Goal: Transaction & Acquisition: Obtain resource

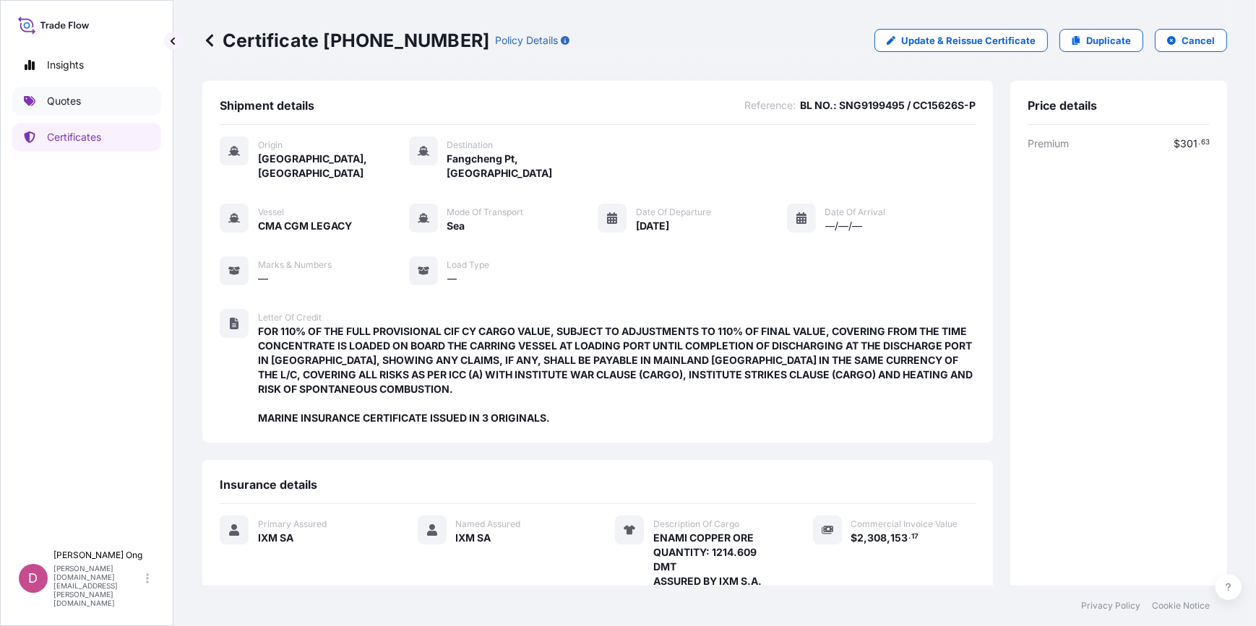
click at [64, 103] on p "Quotes" at bounding box center [64, 101] width 34 height 14
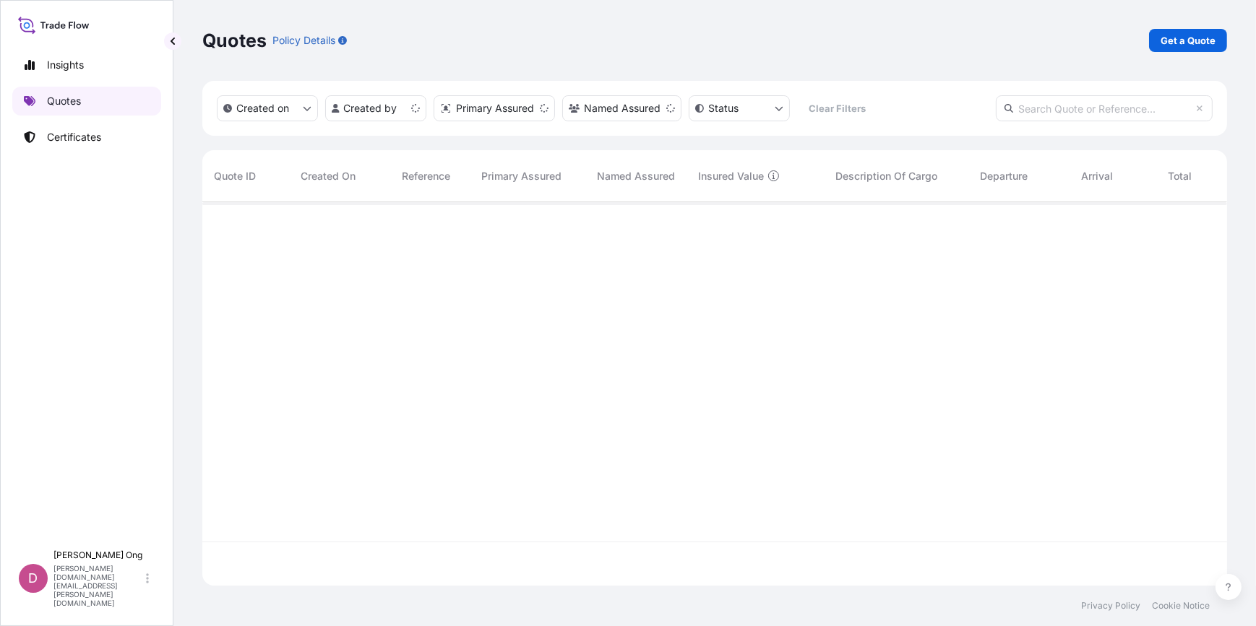
scroll to position [381, 1014]
click at [1199, 37] on p "Get a Quote" at bounding box center [1187, 40] width 55 height 14
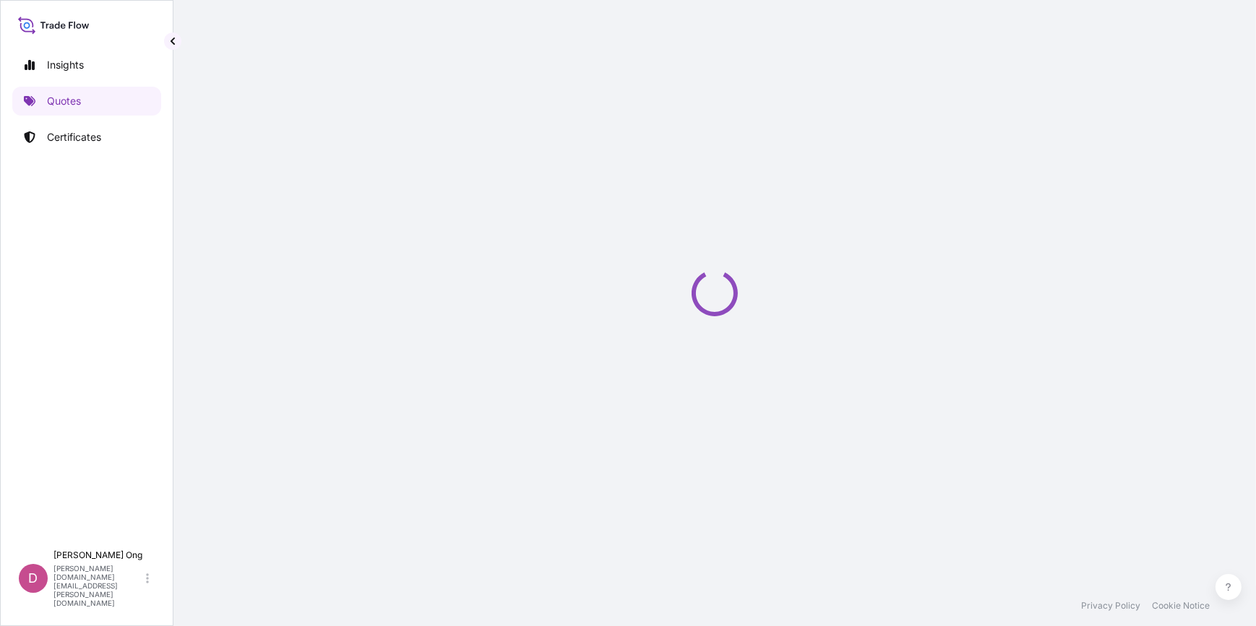
select select "Sea"
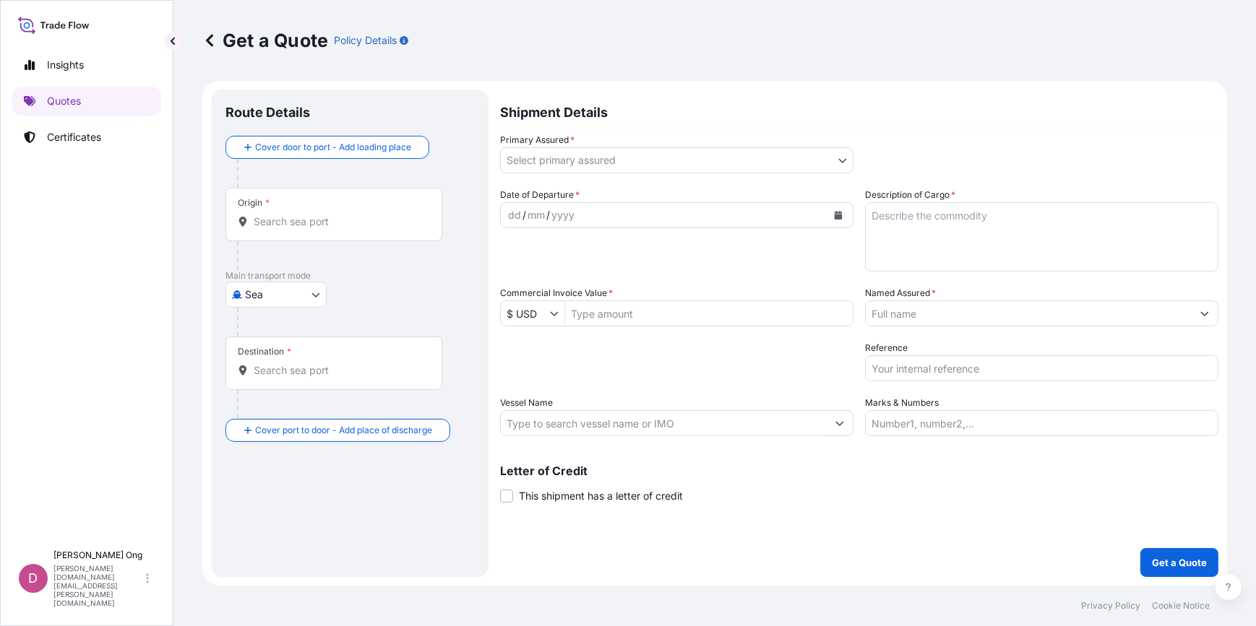
click at [646, 501] on span "This shipment has a letter of credit" at bounding box center [601, 496] width 164 height 14
click at [500, 488] on input "This shipment has a letter of credit" at bounding box center [500, 488] width 0 height 0
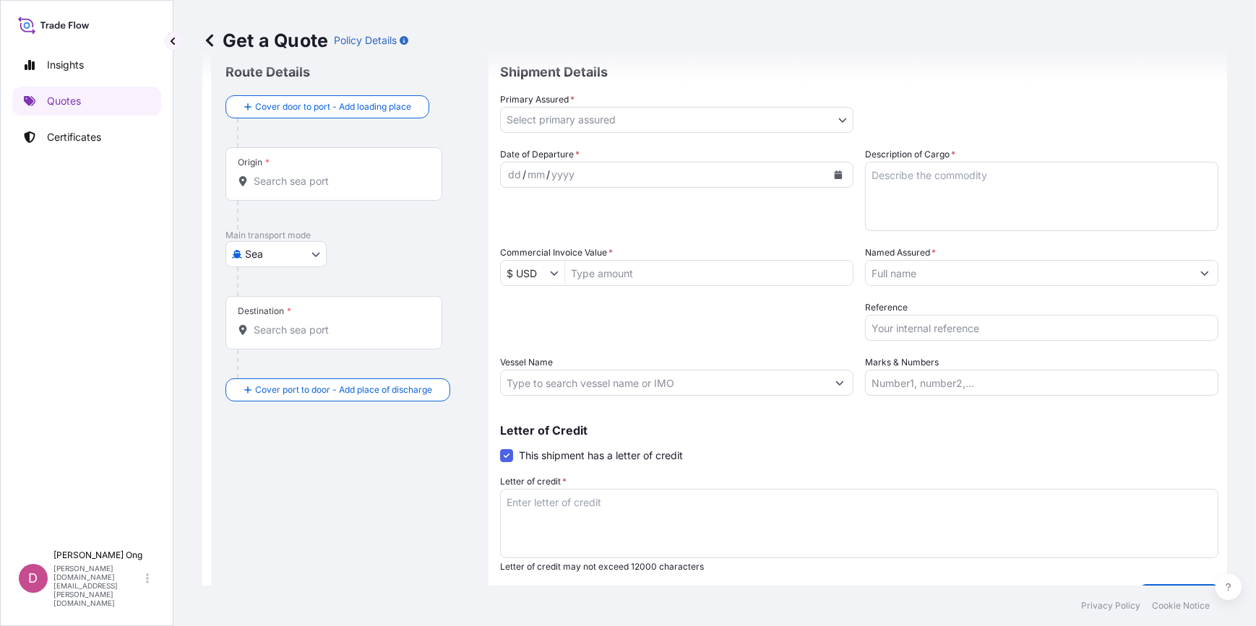
scroll to position [76, 0]
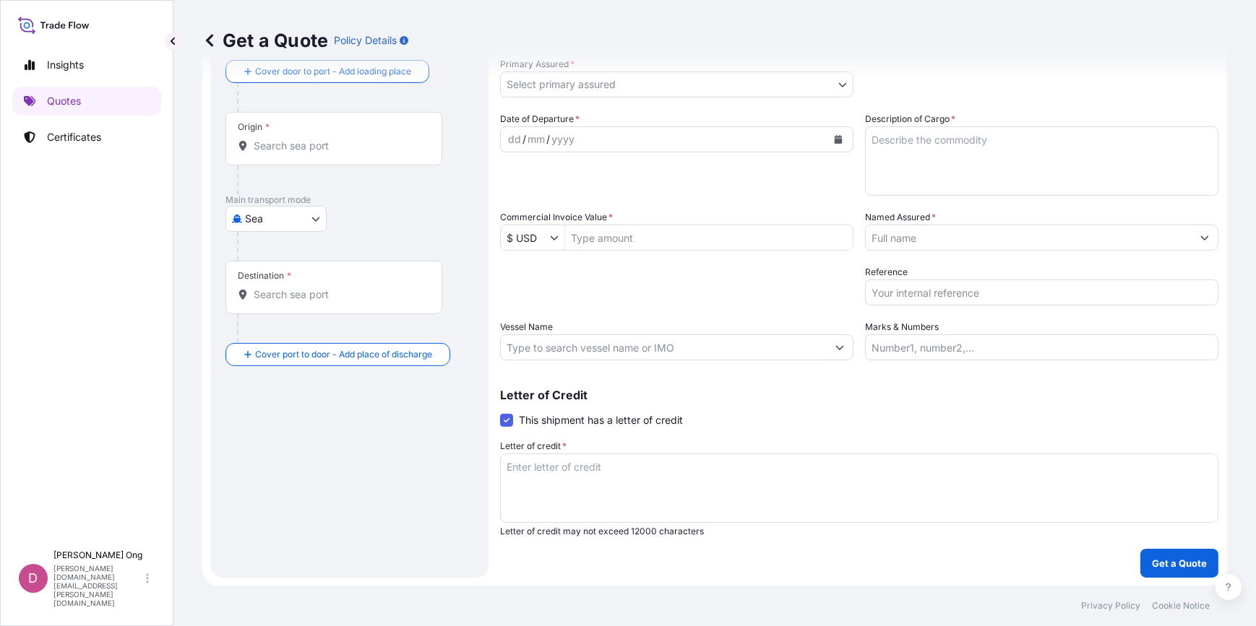
click at [645, 476] on textarea "Letter of credit *" at bounding box center [859, 488] width 718 height 69
paste textarea "FOR 110 % OF THE INVOICE VALUE, SHOWING CLAIMS PAYABLE IN DESTINATION IN THE SA…"
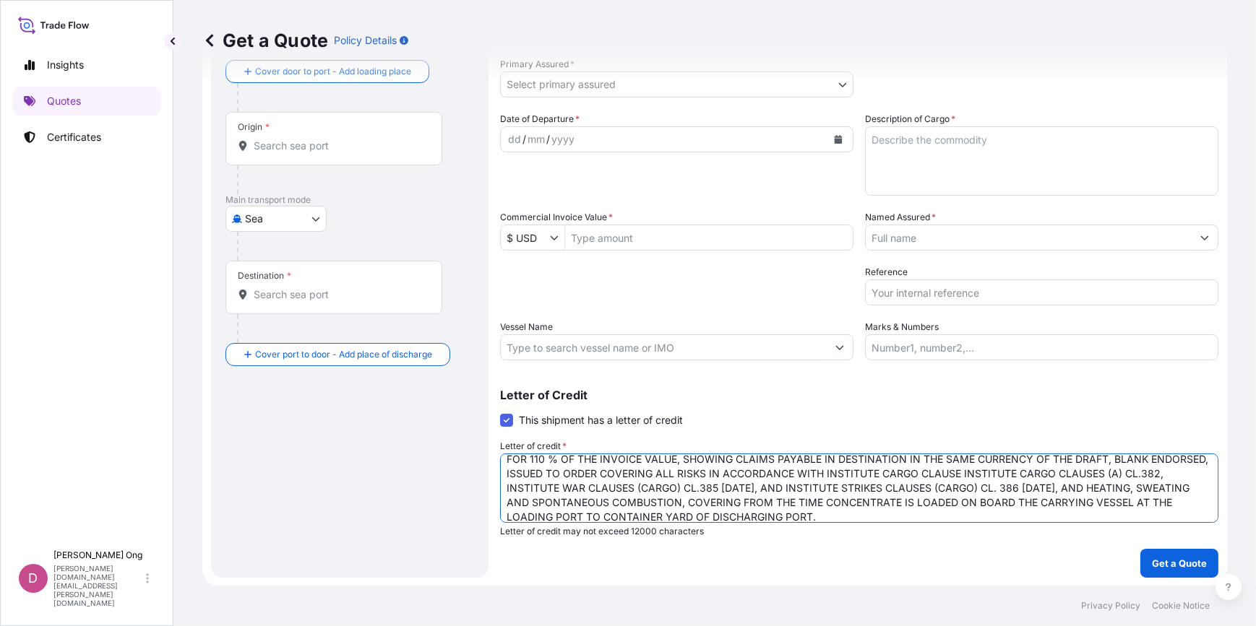
scroll to position [37, 0]
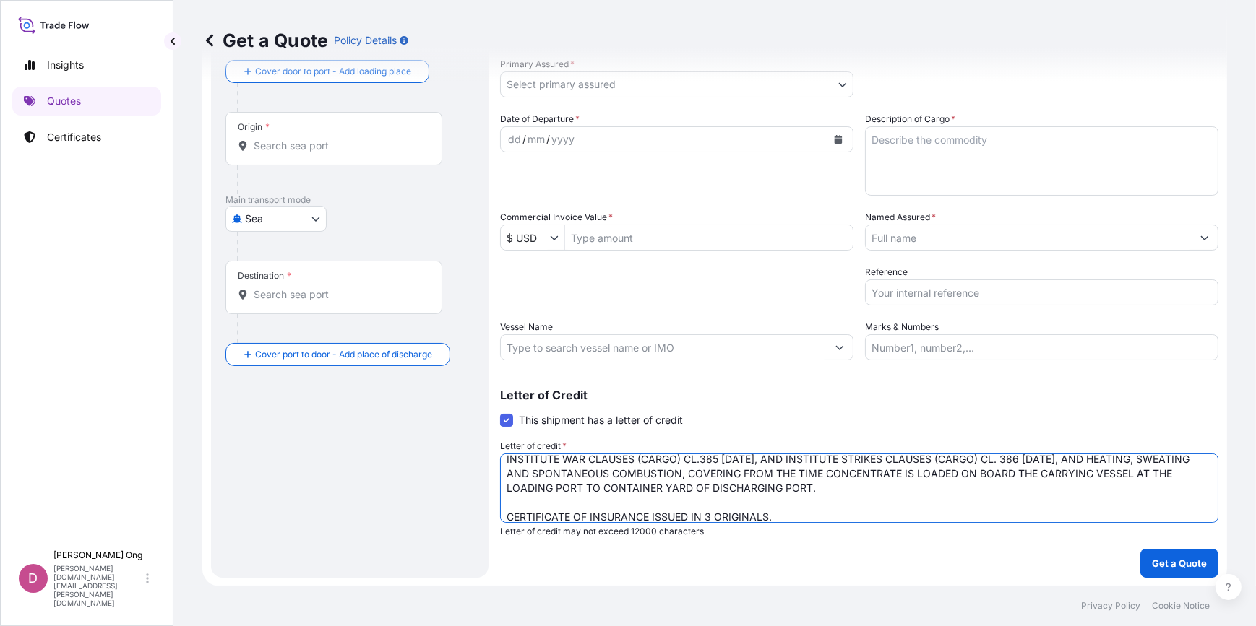
click at [899, 482] on textarea "FOR 110 % OF THE INVOICE VALUE, SHOWING CLAIMS PAYABLE IN DESTINATION IN THE SA…" at bounding box center [859, 488] width 718 height 69
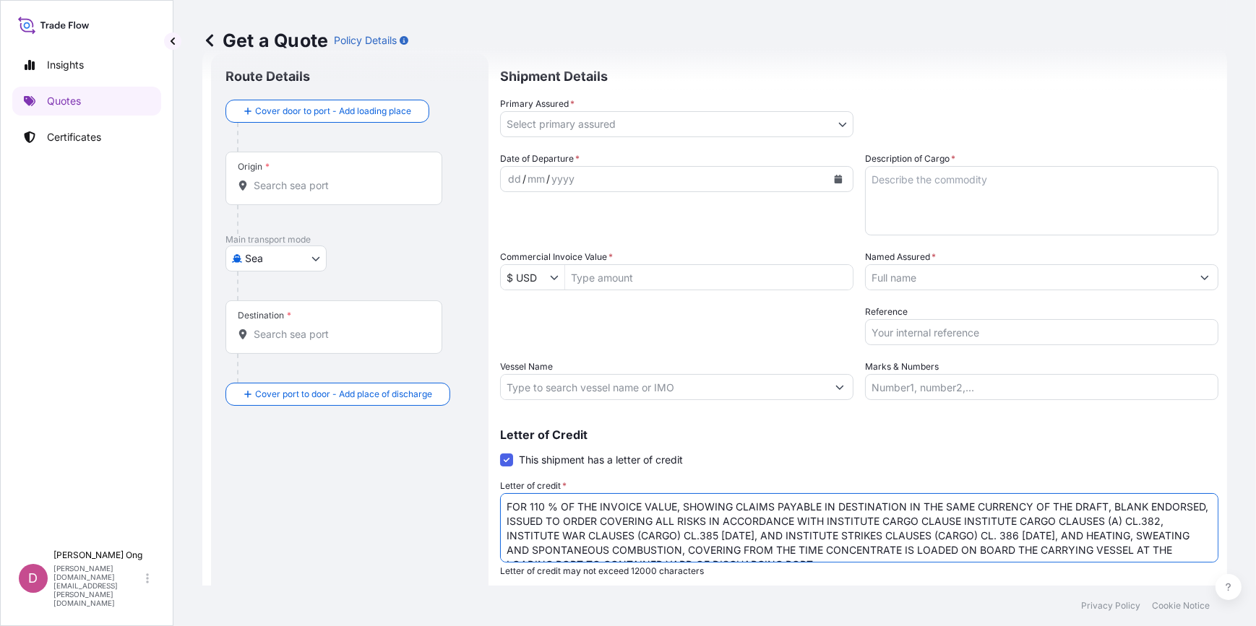
scroll to position [0, 0]
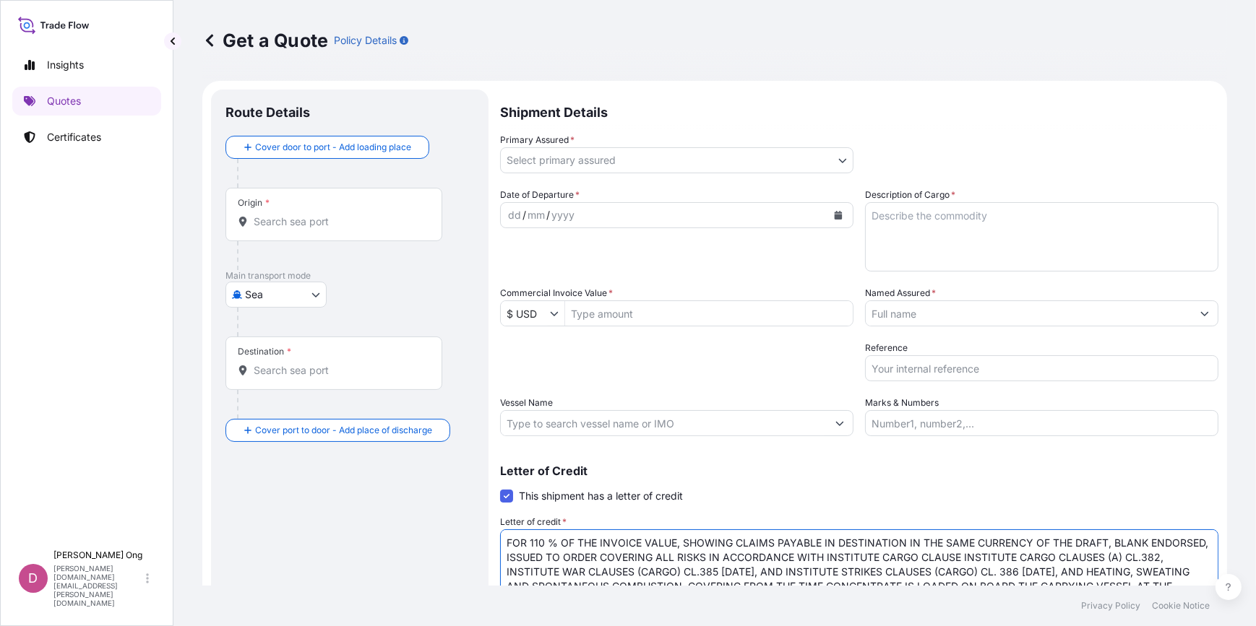
type textarea "FOR 110 % OF THE INVOICE VALUE, SHOWING CLAIMS PAYABLE IN DESTINATION IN THE SA…"
click at [621, 306] on input "Commercial Invoice Value *" at bounding box center [709, 314] width 288 height 26
click at [603, 317] on input "Commercial Invoice Value *" at bounding box center [709, 314] width 288 height 26
paste input "4,805,240.94"
type input "4,805,240.94"
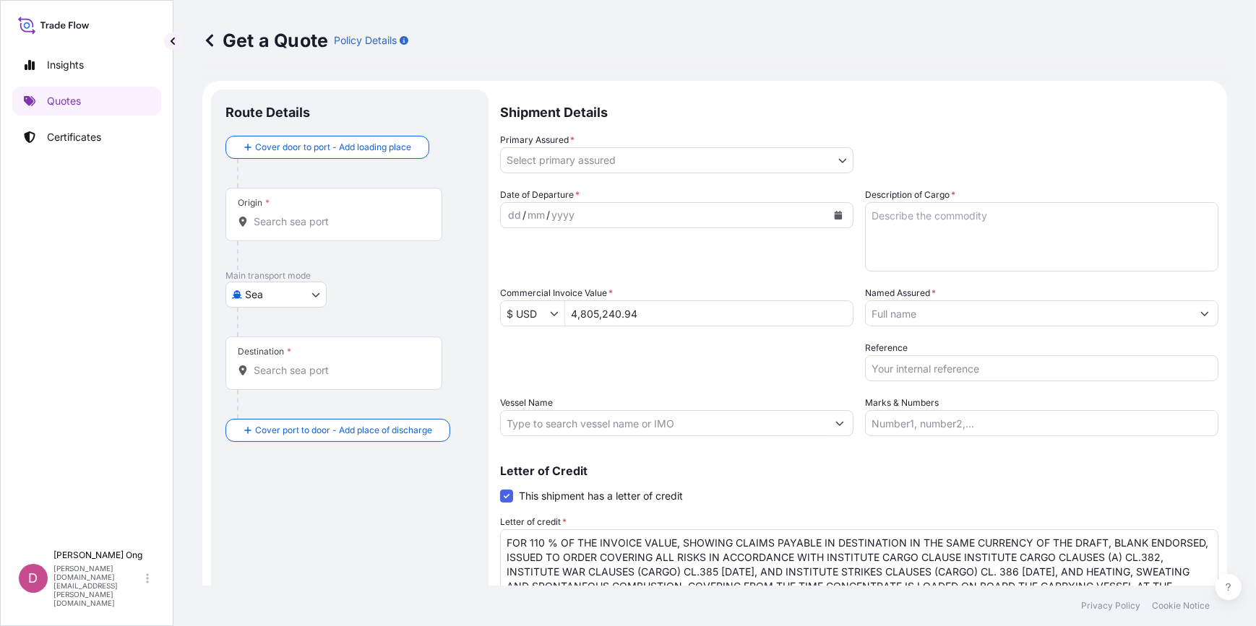
click at [836, 214] on icon "Calendar" at bounding box center [838, 215] width 9 height 9
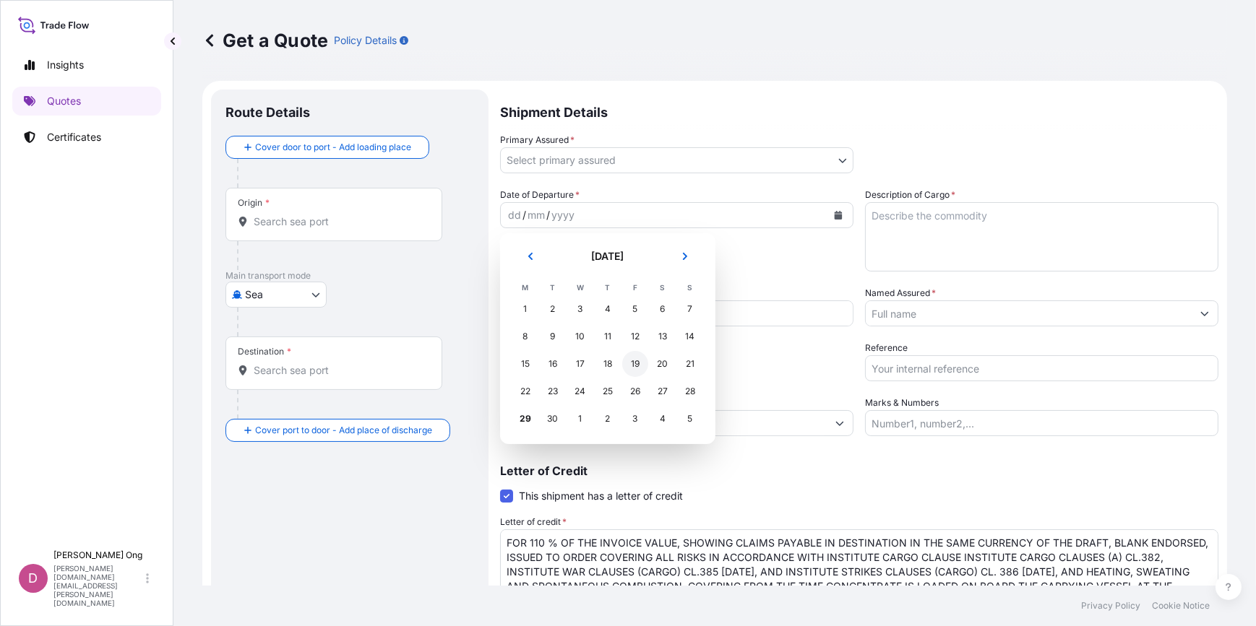
click at [631, 363] on div "19" at bounding box center [635, 364] width 26 height 26
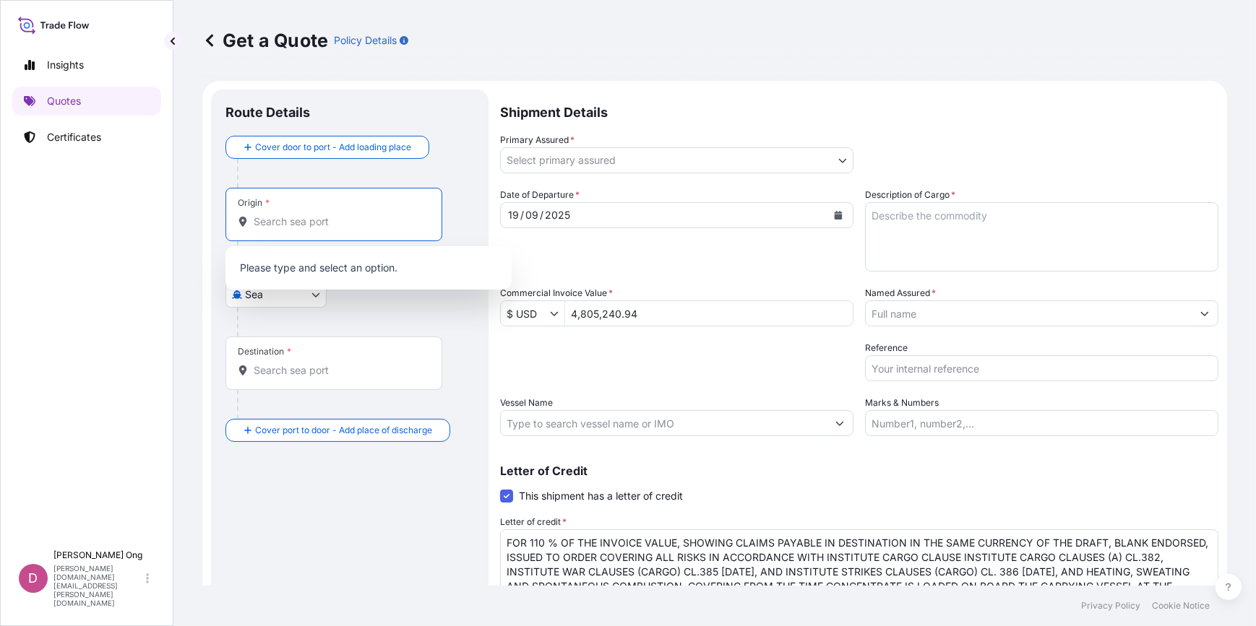
click at [383, 220] on input "Origin *" at bounding box center [339, 222] width 170 height 14
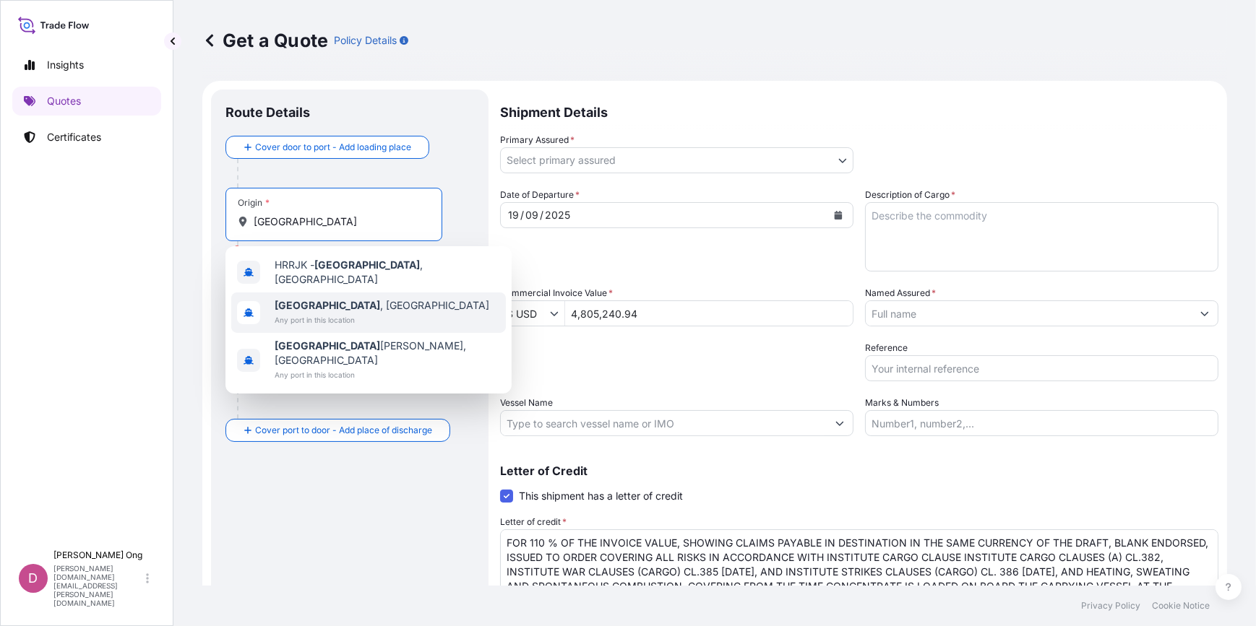
click at [306, 303] on span "[GEOGRAPHIC_DATA] , [GEOGRAPHIC_DATA]" at bounding box center [382, 305] width 215 height 14
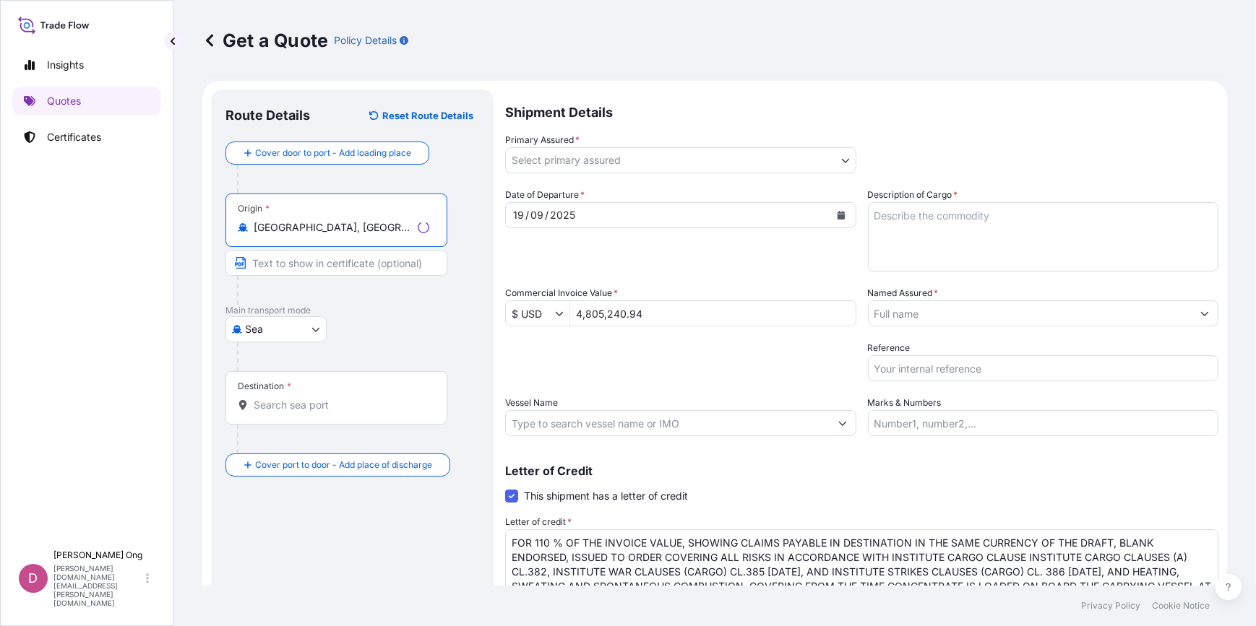
type input "[GEOGRAPHIC_DATA], [GEOGRAPHIC_DATA]"
click at [319, 269] on input "Text to appear on certificate" at bounding box center [336, 263] width 222 height 26
type input "[GEOGRAPHIC_DATA], [GEOGRAPHIC_DATA]"
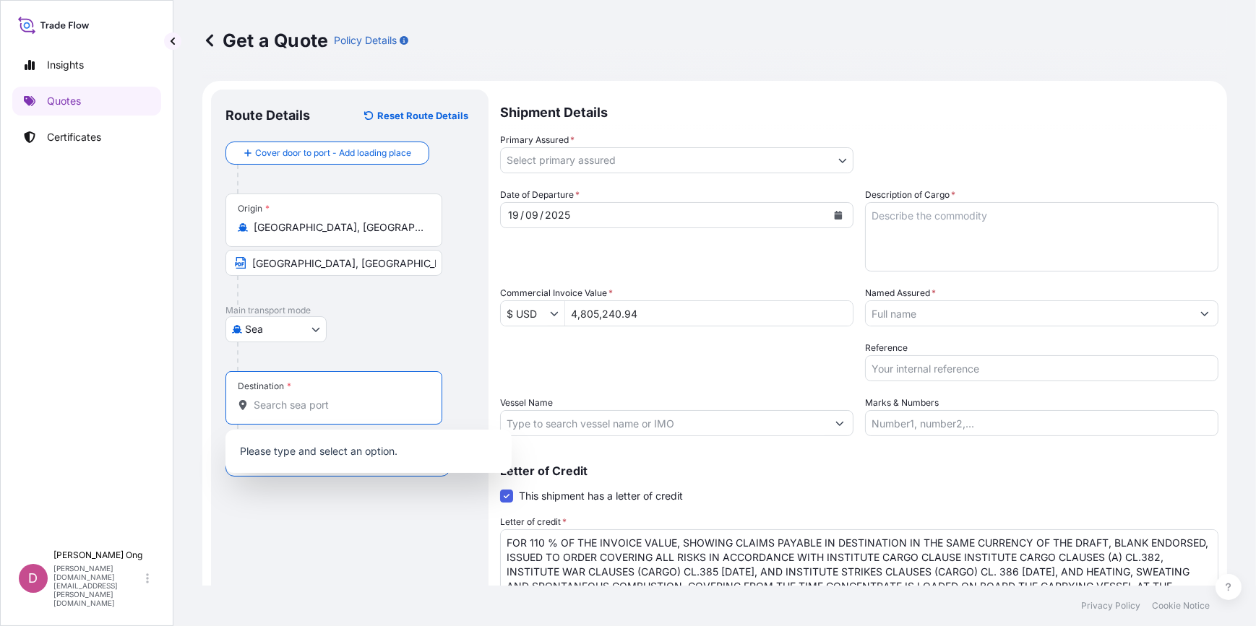
click at [333, 398] on input "Destination *" at bounding box center [339, 405] width 170 height 14
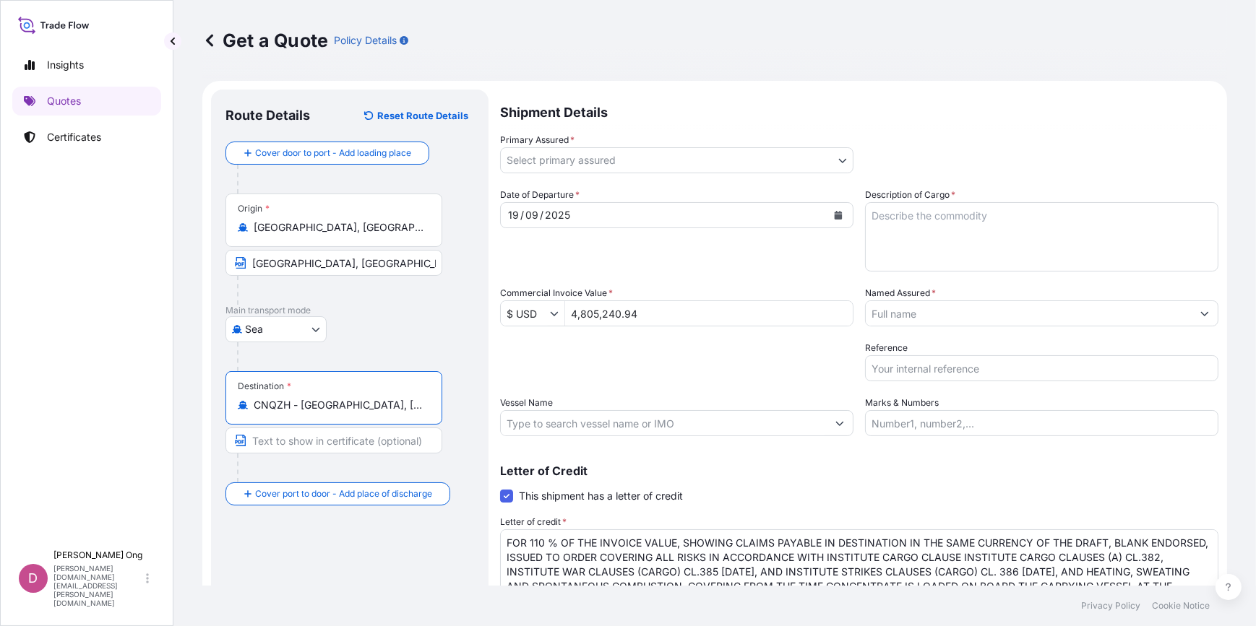
type input "CNQZH - [GEOGRAPHIC_DATA], [GEOGRAPHIC_DATA]"
click at [352, 437] on input "Text to appear on certificate" at bounding box center [333, 441] width 217 height 26
type input "[GEOGRAPHIC_DATA], [GEOGRAPHIC_DATA]"
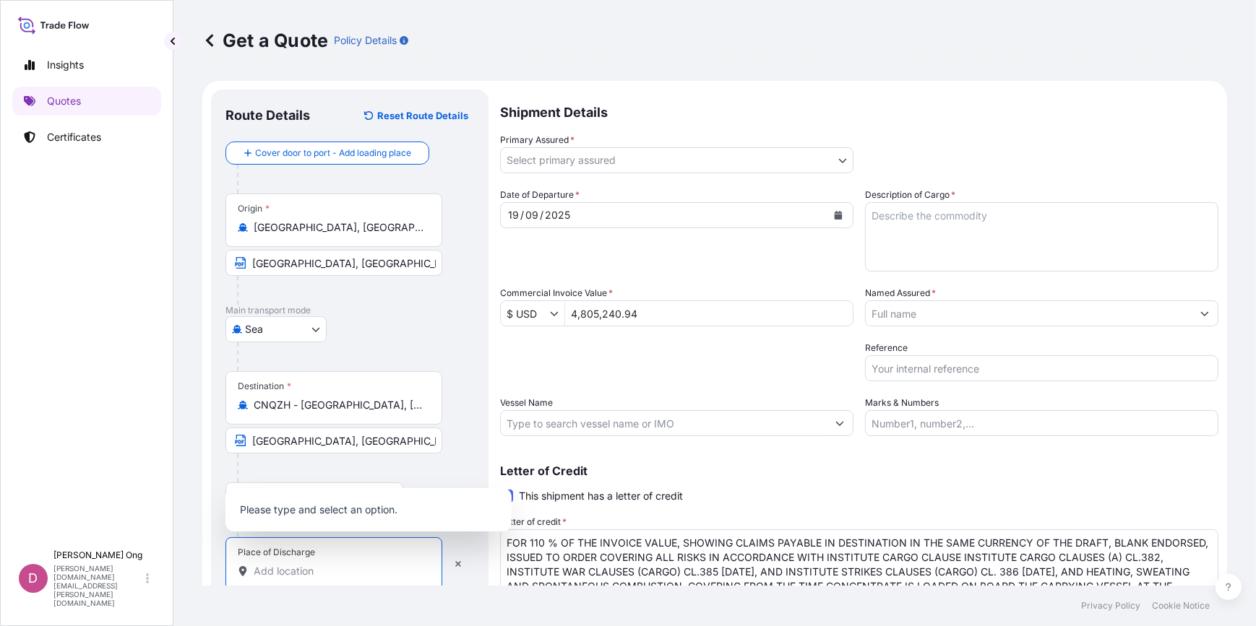
click at [321, 564] on input "Place of Discharge" at bounding box center [339, 571] width 170 height 14
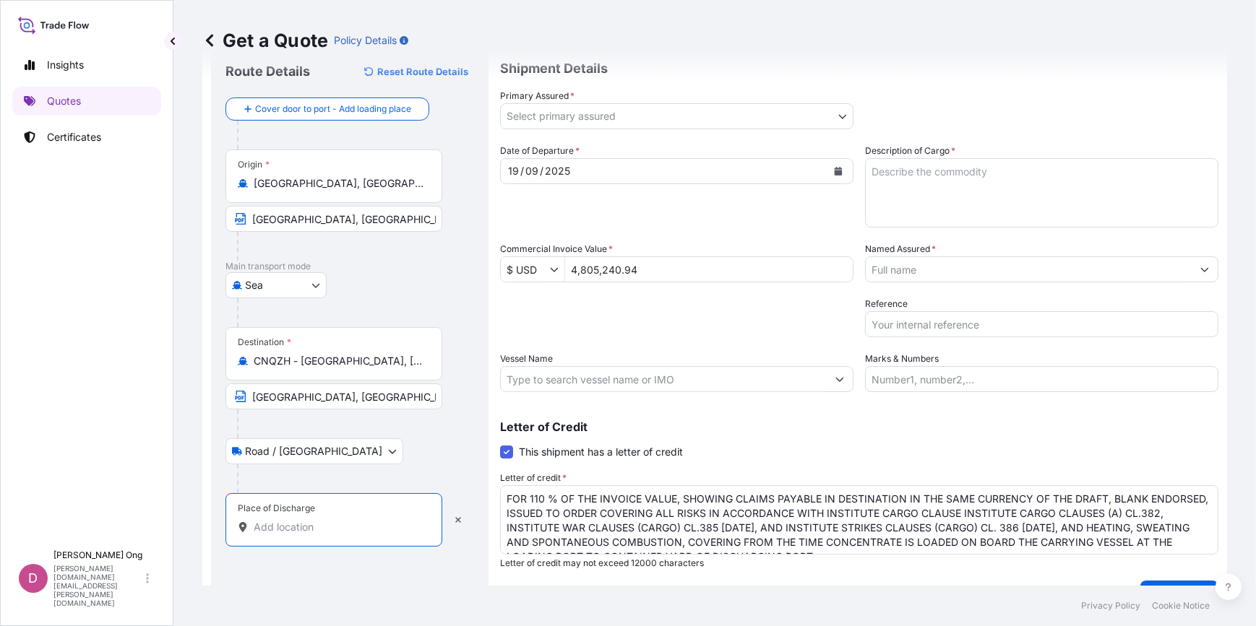
scroll to position [76, 0]
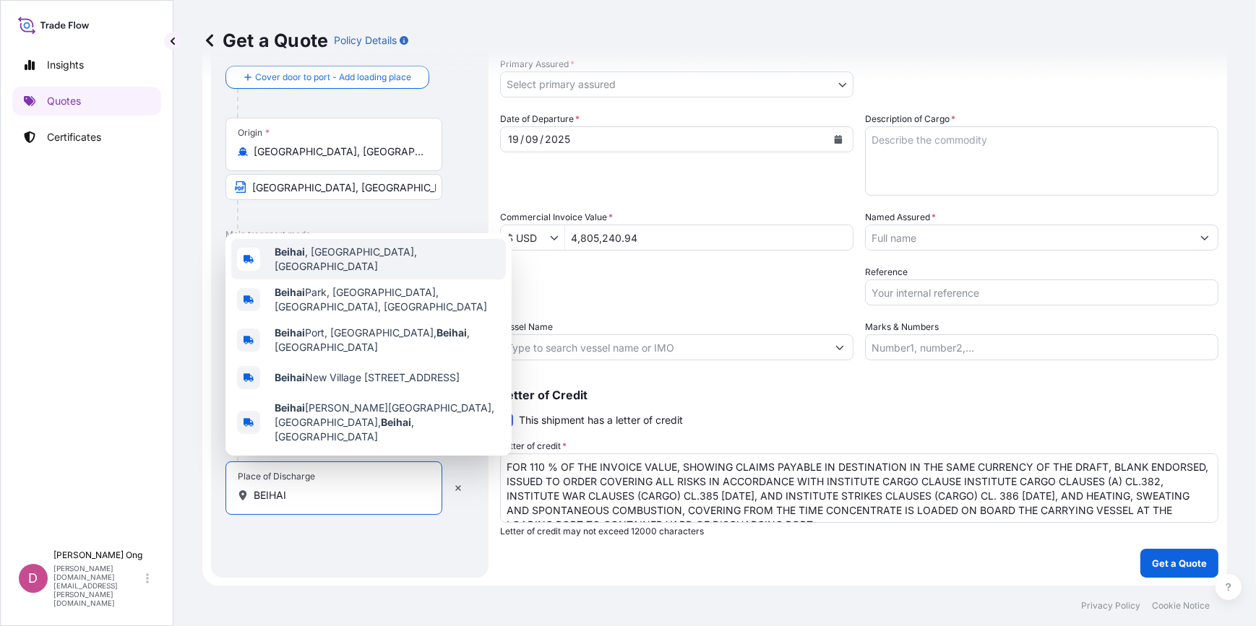
click at [413, 273] on div "[GEOGRAPHIC_DATA] , [GEOGRAPHIC_DATA], [GEOGRAPHIC_DATA]" at bounding box center [368, 259] width 275 height 40
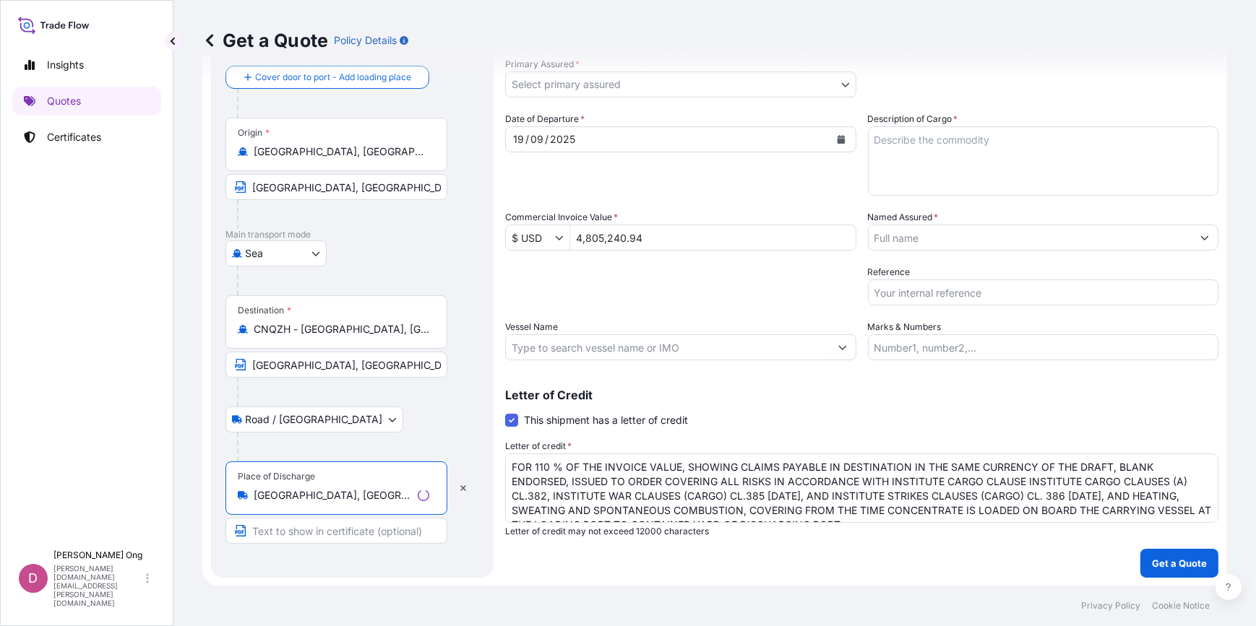
type input "[GEOGRAPHIC_DATA], [GEOGRAPHIC_DATA], [GEOGRAPHIC_DATA]"
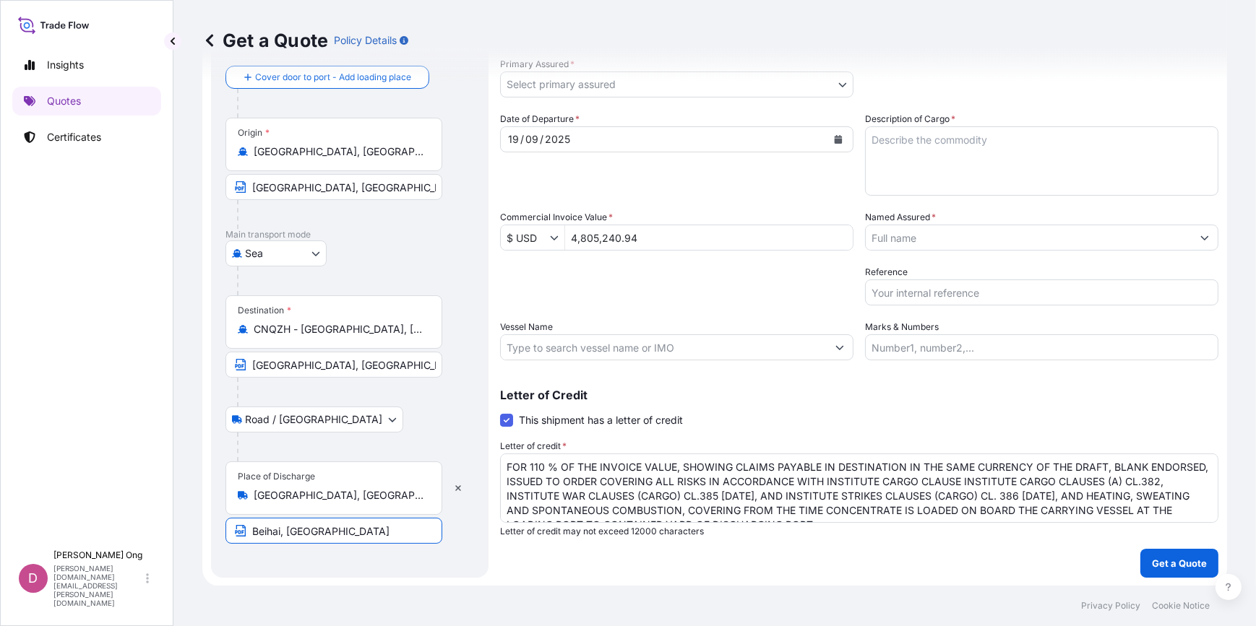
type input "Beihai, [GEOGRAPHIC_DATA]"
click at [282, 358] on input "[GEOGRAPHIC_DATA], [GEOGRAPHIC_DATA]" at bounding box center [333, 365] width 217 height 26
type input "[GEOGRAPHIC_DATA], [GEOGRAPHIC_DATA]"
click at [718, 353] on input "Vessel Name" at bounding box center [664, 347] width 326 height 26
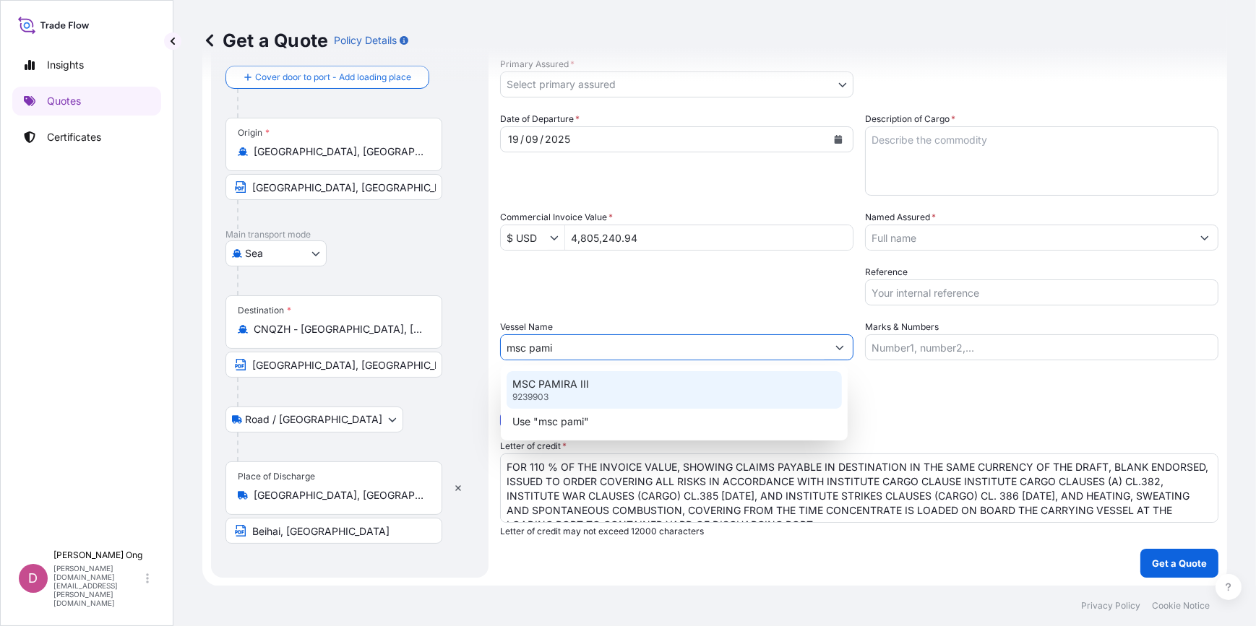
click at [634, 381] on div "MSC PAMIRA III 9239903" at bounding box center [673, 390] width 335 height 38
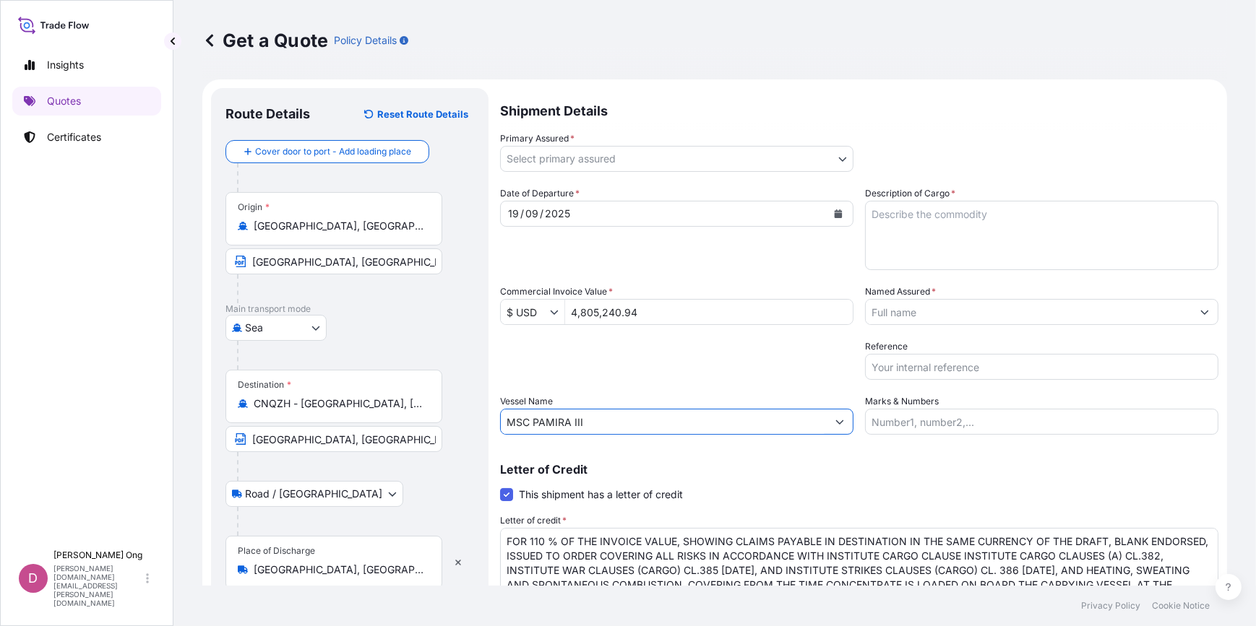
scroll to position [0, 0]
type input "MSC PAMIRA III"
click at [967, 239] on textarea "Description of Cargo *" at bounding box center [1041, 236] width 353 height 69
click at [1088, 245] on textarea "Description of Cargo *" at bounding box center [1041, 236] width 353 height 69
click at [1019, 233] on textarea "Description of Cargo *" at bounding box center [1041, 236] width 353 height 69
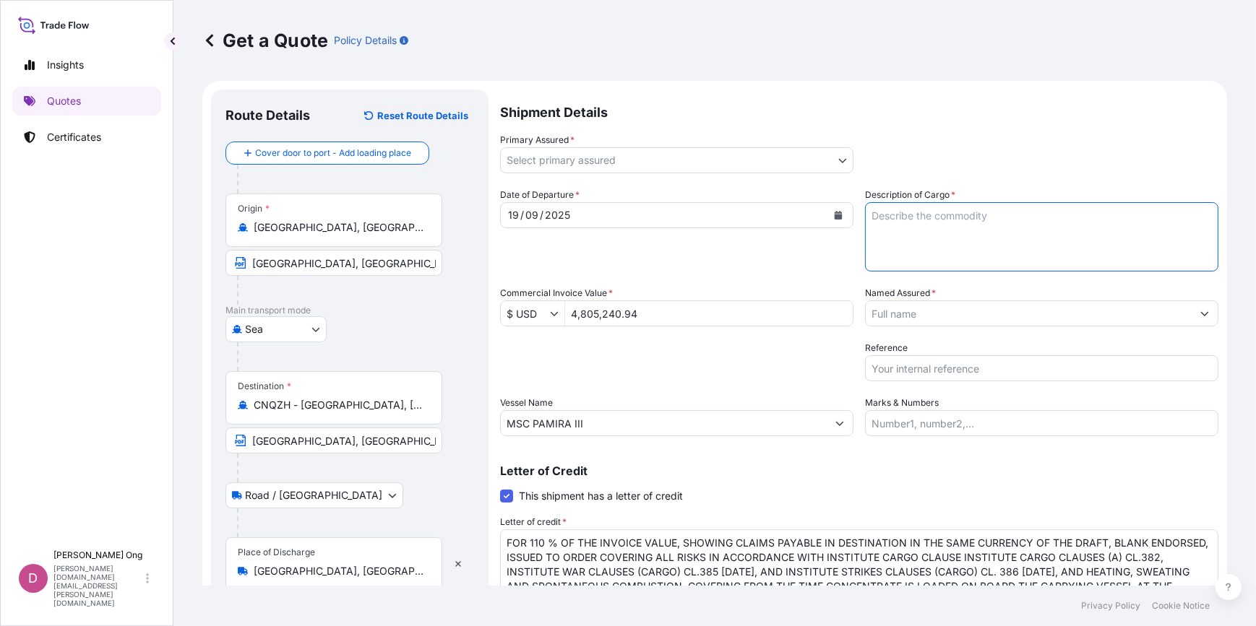
paste textarea "COPPER CONCENTRATES"
click at [950, 240] on textarea "COPPER CONCENTRATES QUANTITY:" at bounding box center [1041, 236] width 353 height 69
paste textarea "2294.566"
type textarea "COPPER CONCENTRATES QUANTITY: 2294.566 DRY METRIC TONS ASSURED BY IXM S.A."
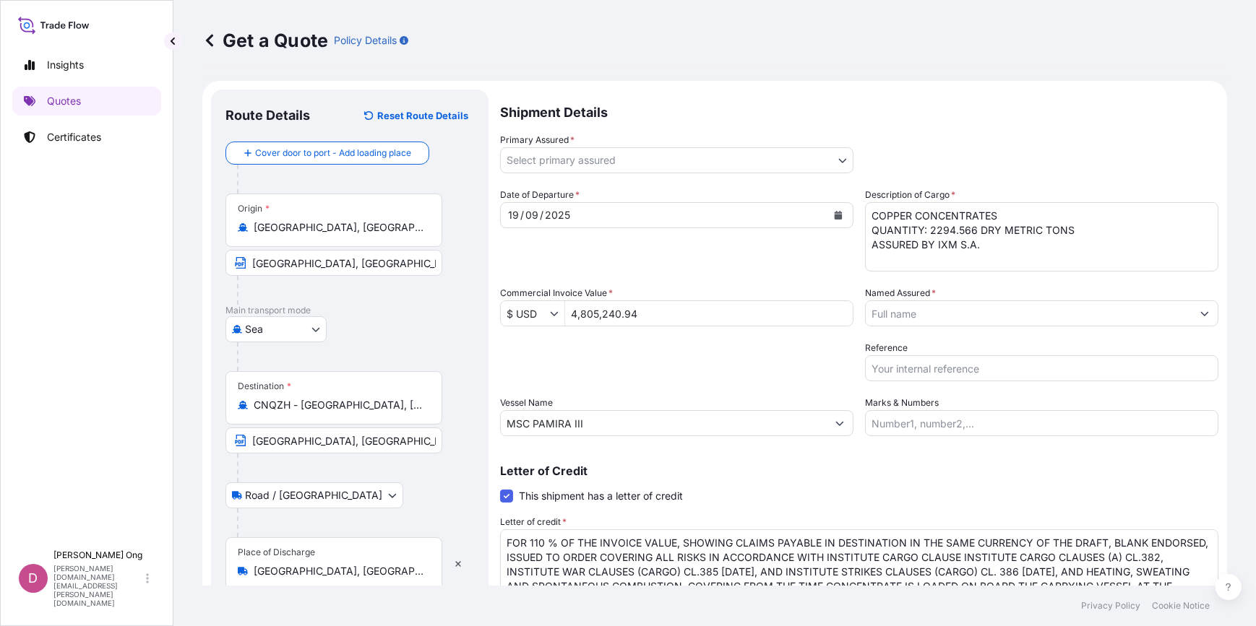
click at [782, 483] on div "Letter of Credit This shipment has a letter of credit Letter of credit * FOR 11…" at bounding box center [859, 539] width 718 height 148
click at [980, 317] on input "Named Assured *" at bounding box center [1028, 314] width 326 height 26
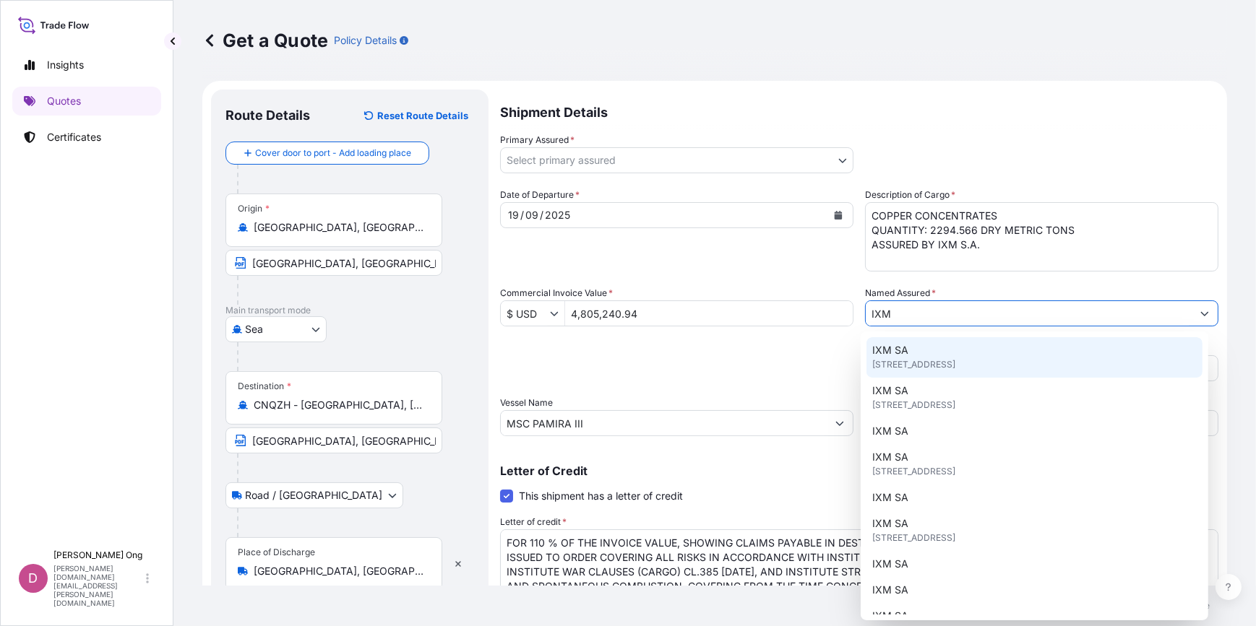
click at [916, 358] on span "[STREET_ADDRESS]" at bounding box center [913, 365] width 83 height 14
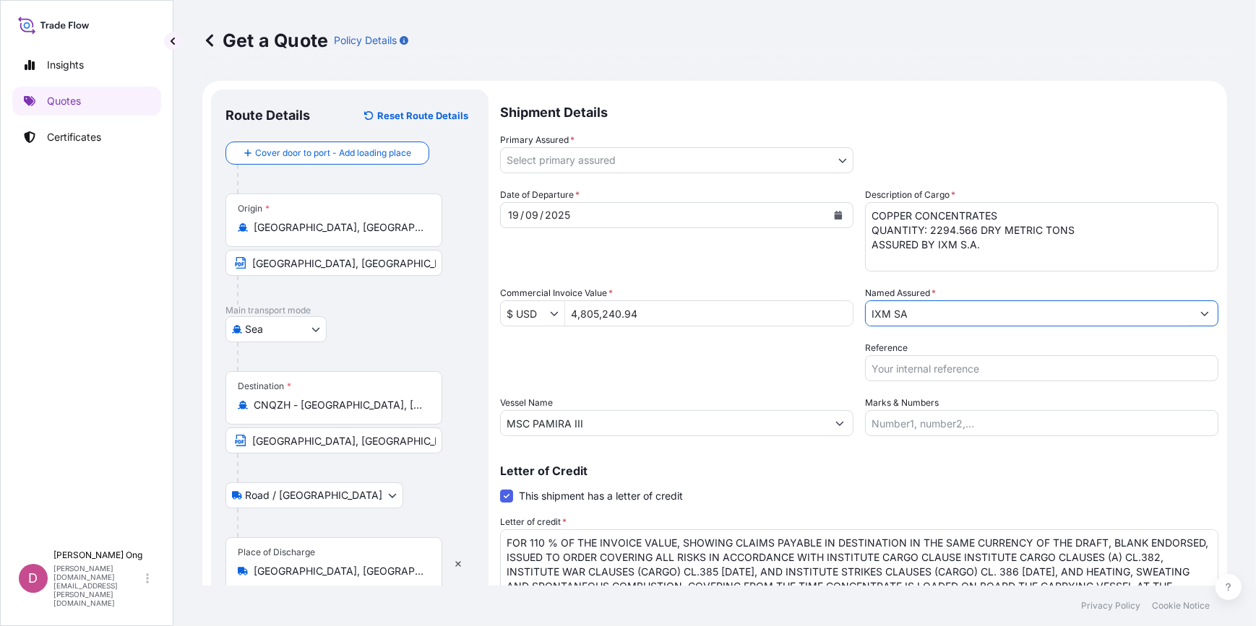
type input "IXM SA"
drag, startPoint x: 998, startPoint y: 368, endPoint x: 1074, endPoint y: 361, distance: 76.9
click at [998, 368] on input "Reference" at bounding box center [1041, 368] width 353 height 26
click at [1042, 372] on input "Reference" at bounding box center [1041, 368] width 353 height 26
paste input "CC14990S-P"
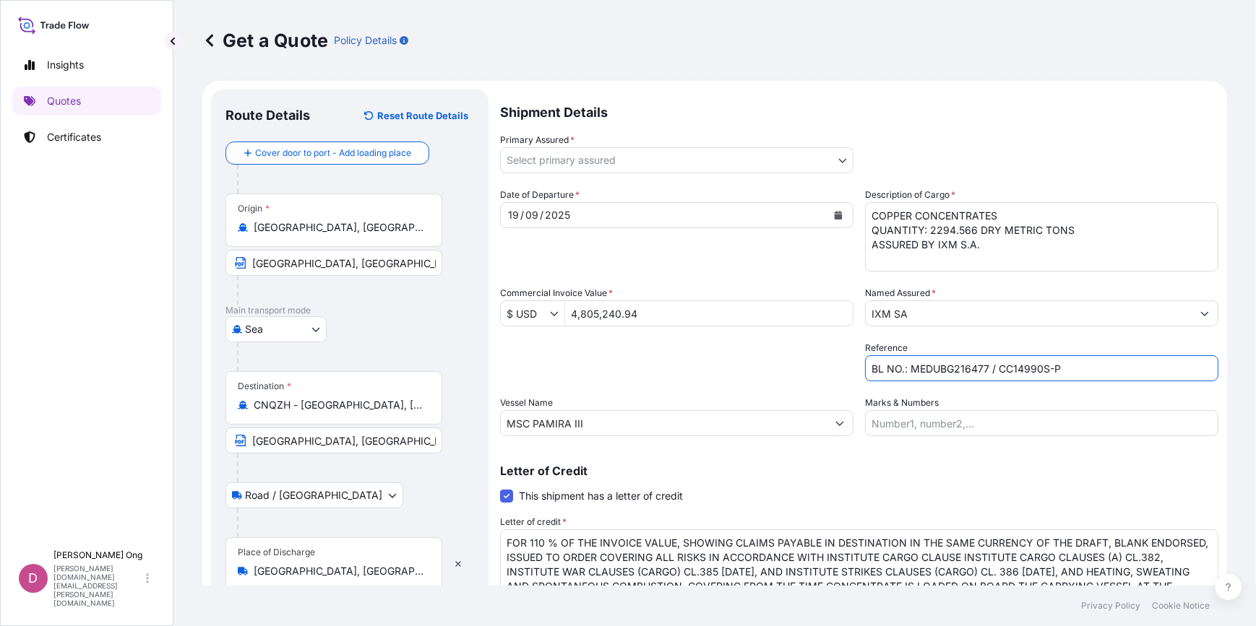
type input "BL NO.: MEDUBG216477 / CC14990S-P"
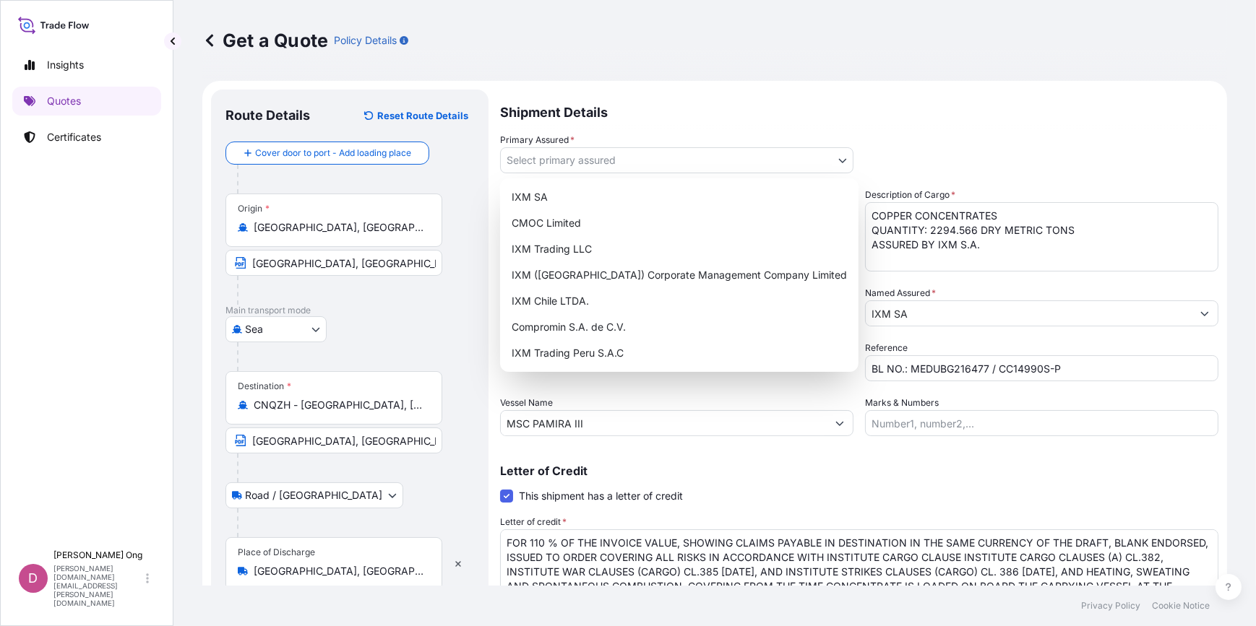
click at [839, 157] on body "Insights Quotes Certificates D [PERSON_NAME] [PERSON_NAME][DOMAIN_NAME][EMAIL_A…" at bounding box center [628, 313] width 1256 height 626
click at [700, 186] on div "IXM SA" at bounding box center [679, 197] width 347 height 26
select select "31846"
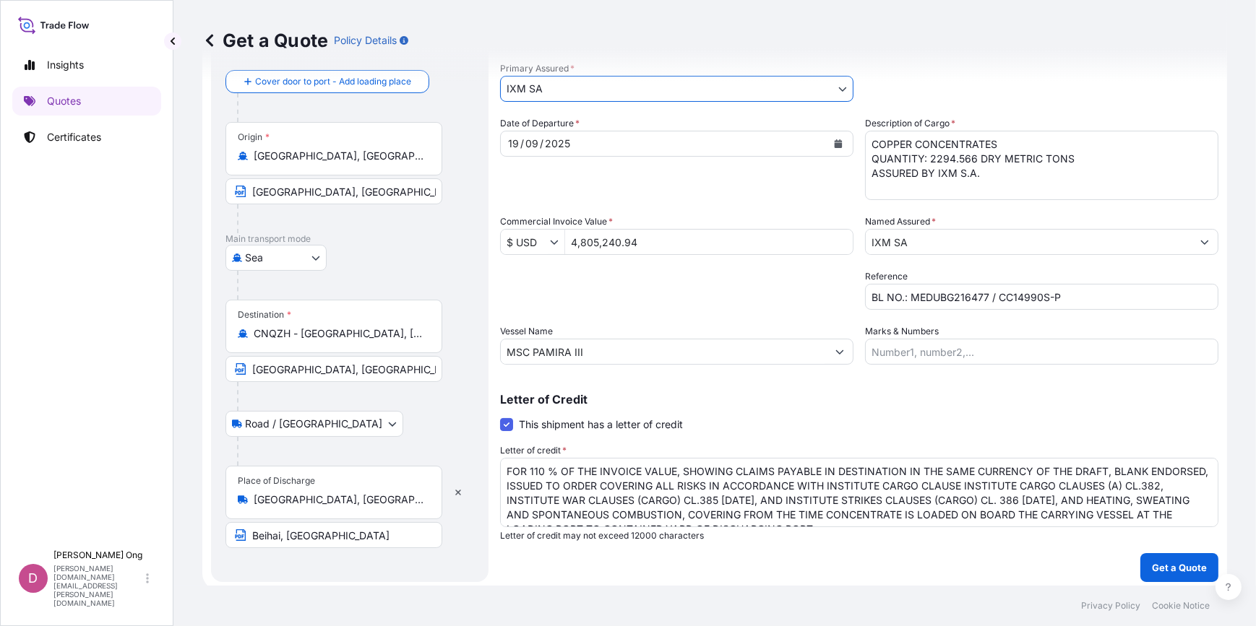
scroll to position [76, 0]
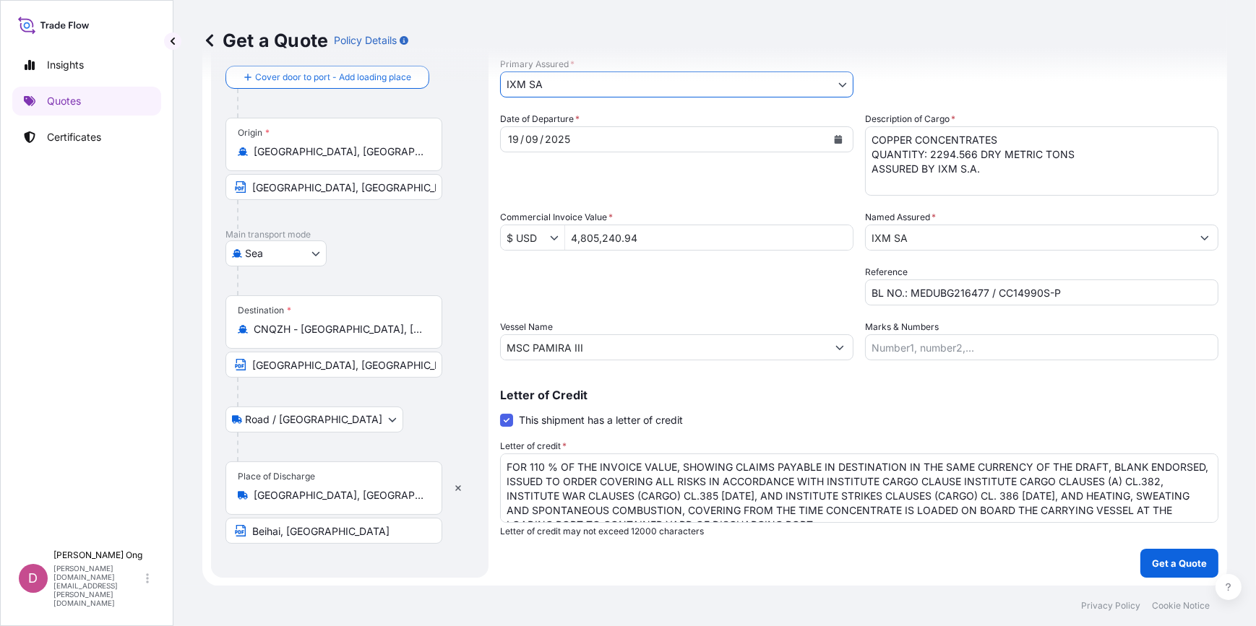
click at [1166, 565] on p "Get a Quote" at bounding box center [1179, 563] width 55 height 14
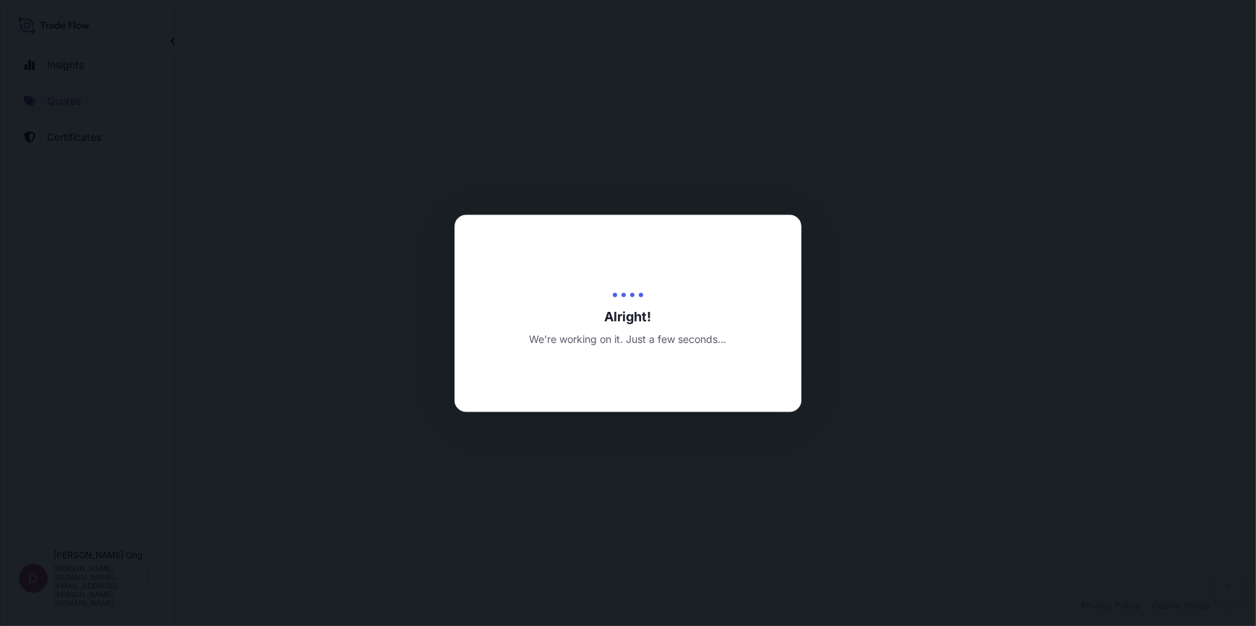
select select "Sea"
select select "Road / [GEOGRAPHIC_DATA]"
select select "31846"
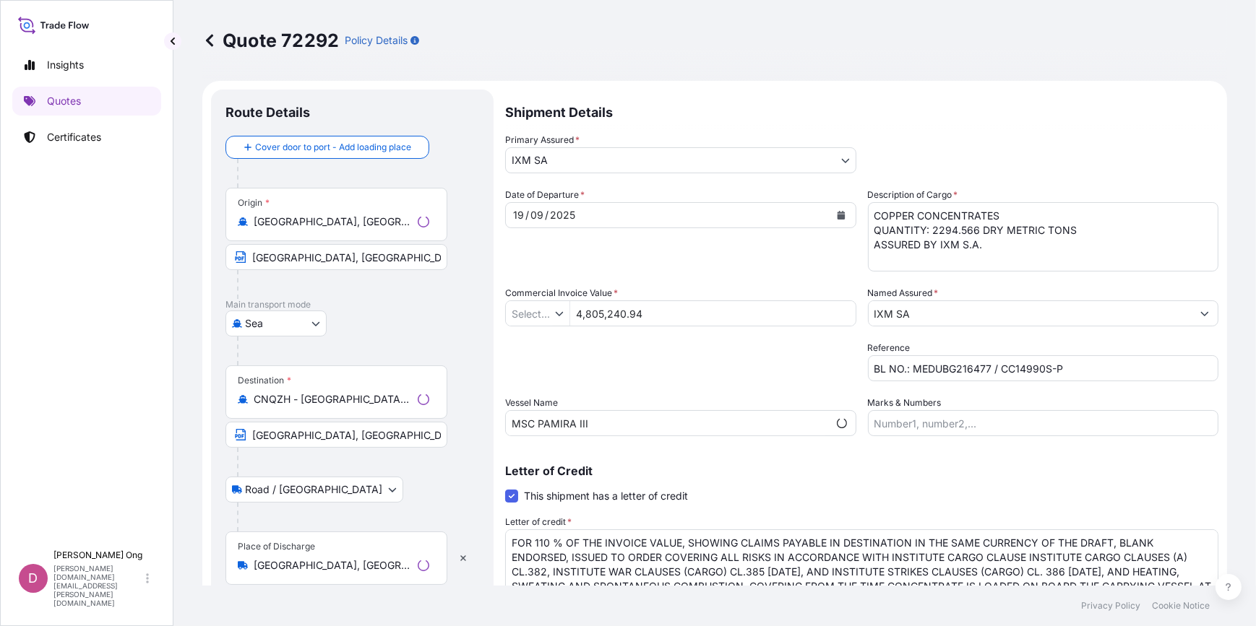
type input "$ USD"
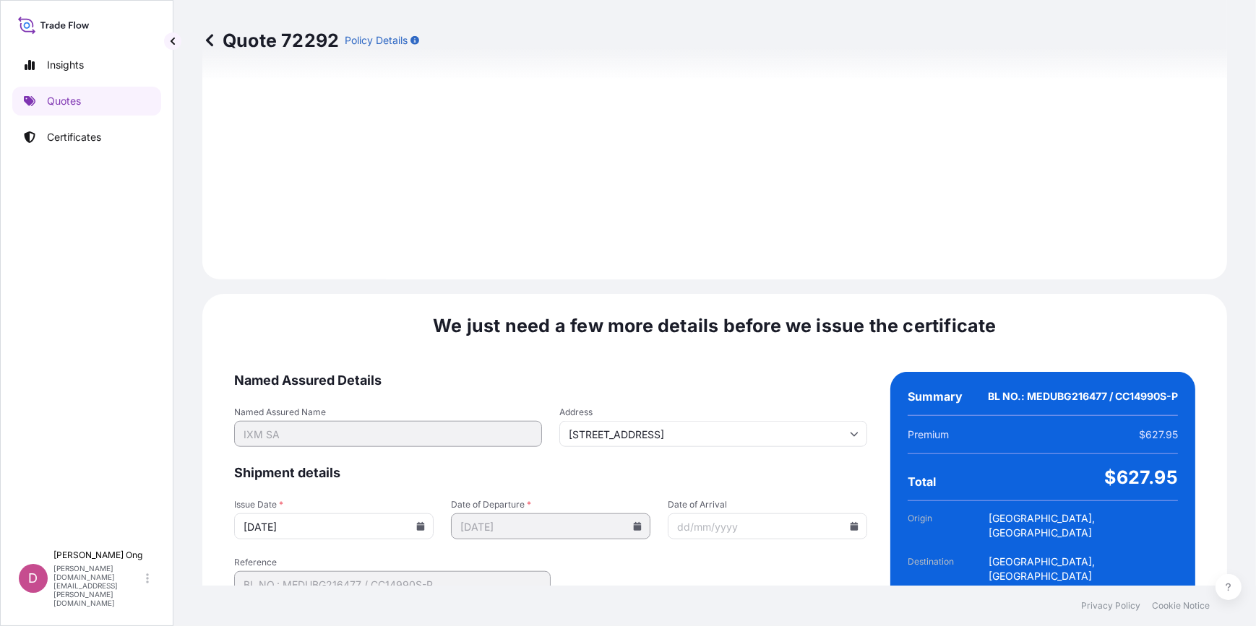
scroll to position [1779, 0]
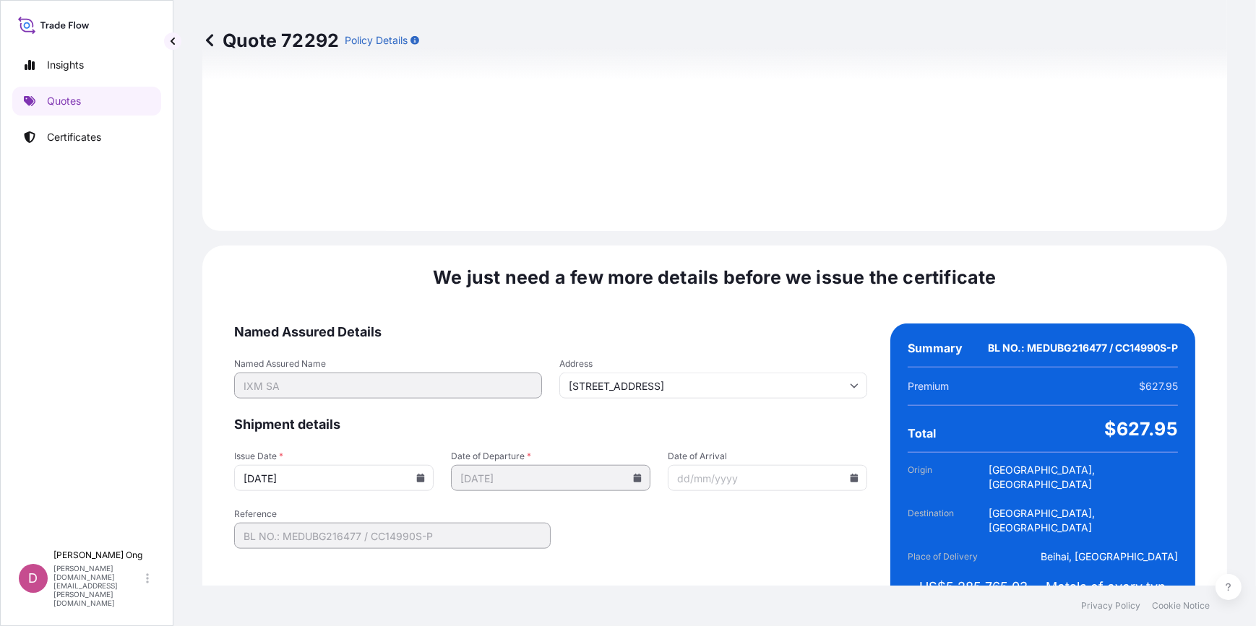
click at [423, 465] on input "[DATE]" at bounding box center [333, 478] width 199 height 26
click at [417, 474] on icon at bounding box center [421, 478] width 8 height 9
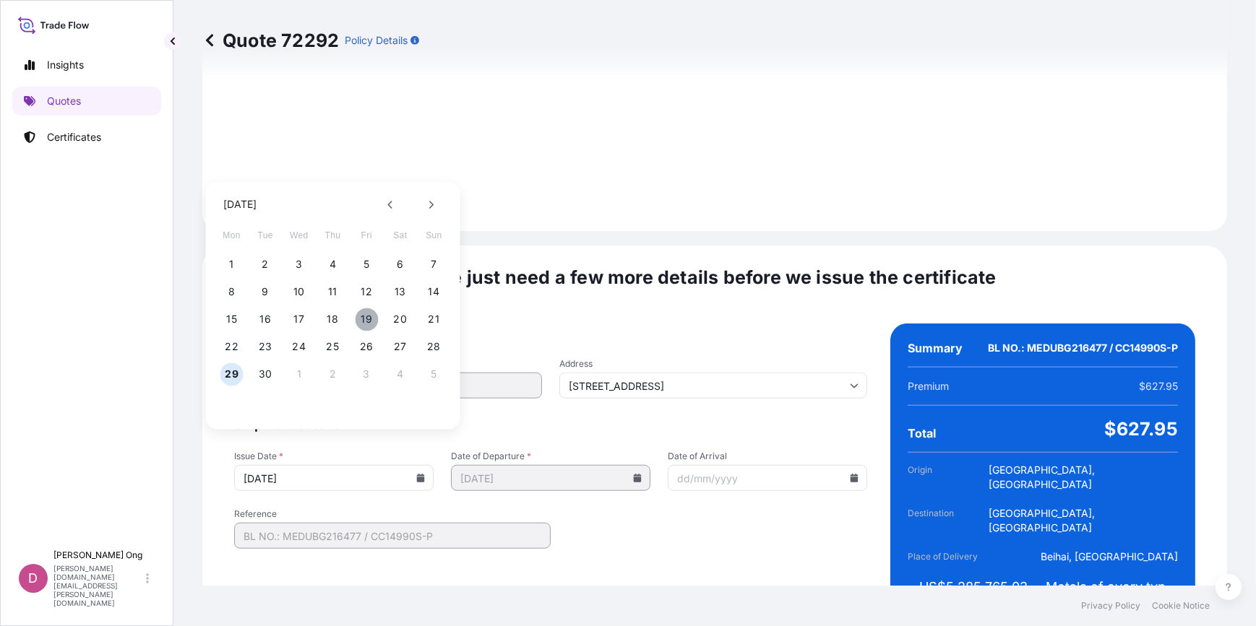
click at [368, 322] on button "19" at bounding box center [366, 319] width 23 height 23
type input "[DATE]"
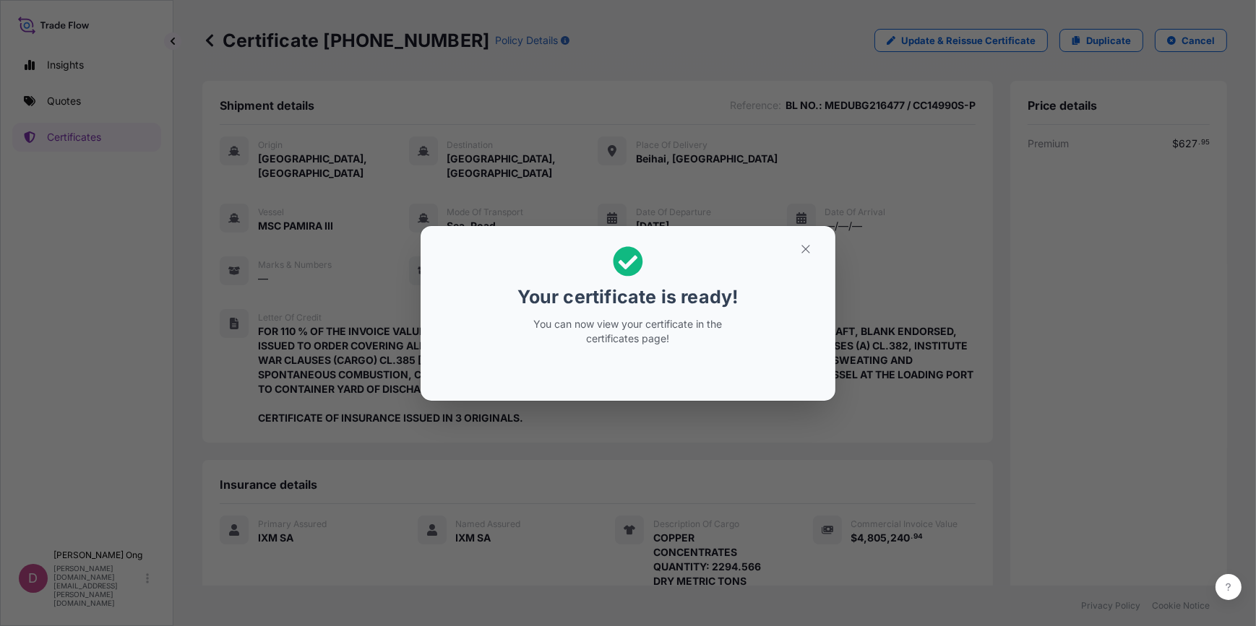
drag, startPoint x: 475, startPoint y: 303, endPoint x: 545, endPoint y: 290, distance: 70.4
click at [475, 303] on h2 "Your certificate is ready! You can now view your certificate in the certificate…" at bounding box center [628, 296] width 392 height 117
click at [812, 252] on button "button" at bounding box center [805, 249] width 36 height 23
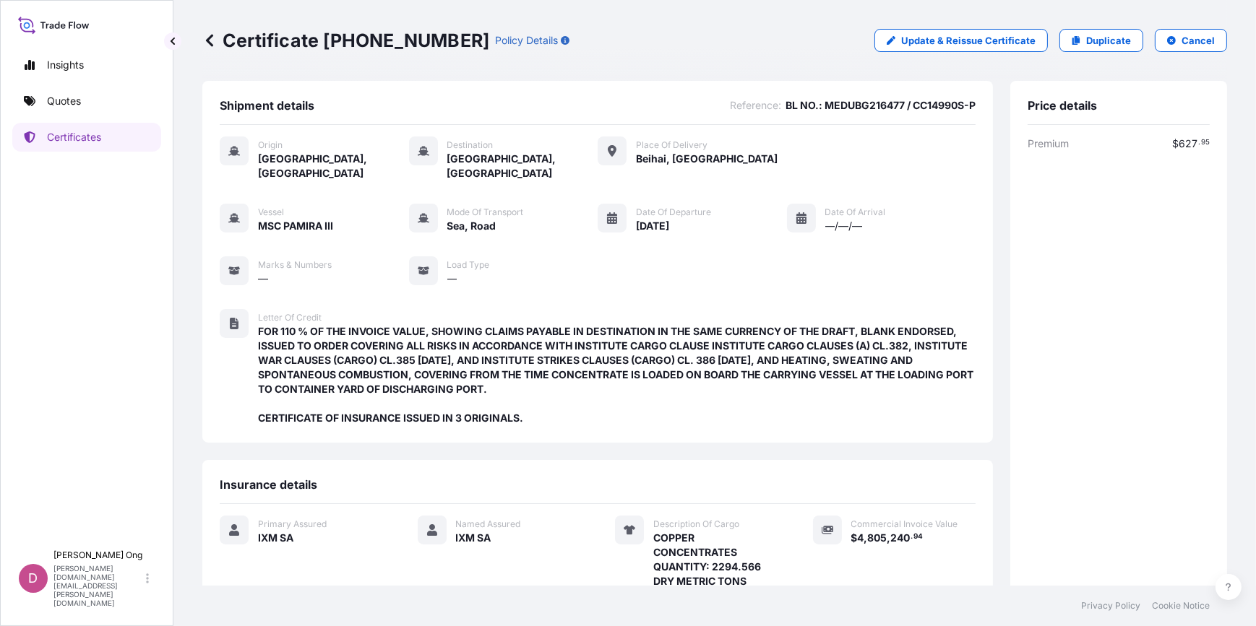
scroll to position [224, 0]
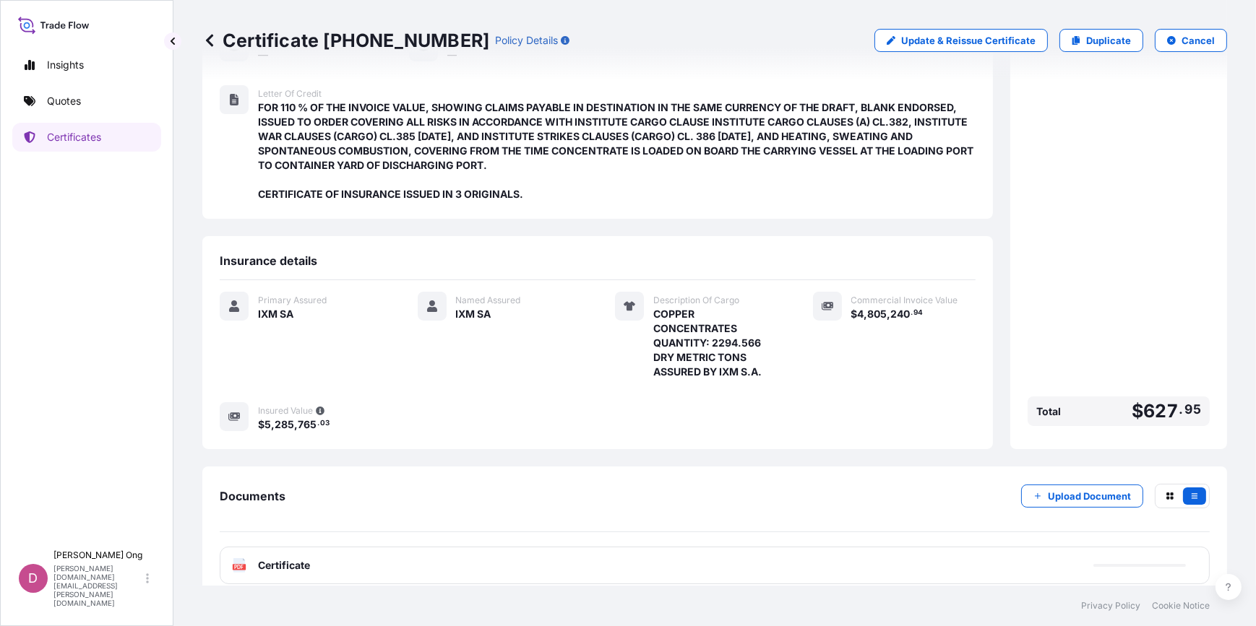
click at [614, 553] on div "PDF Certificate" at bounding box center [715, 566] width 990 height 38
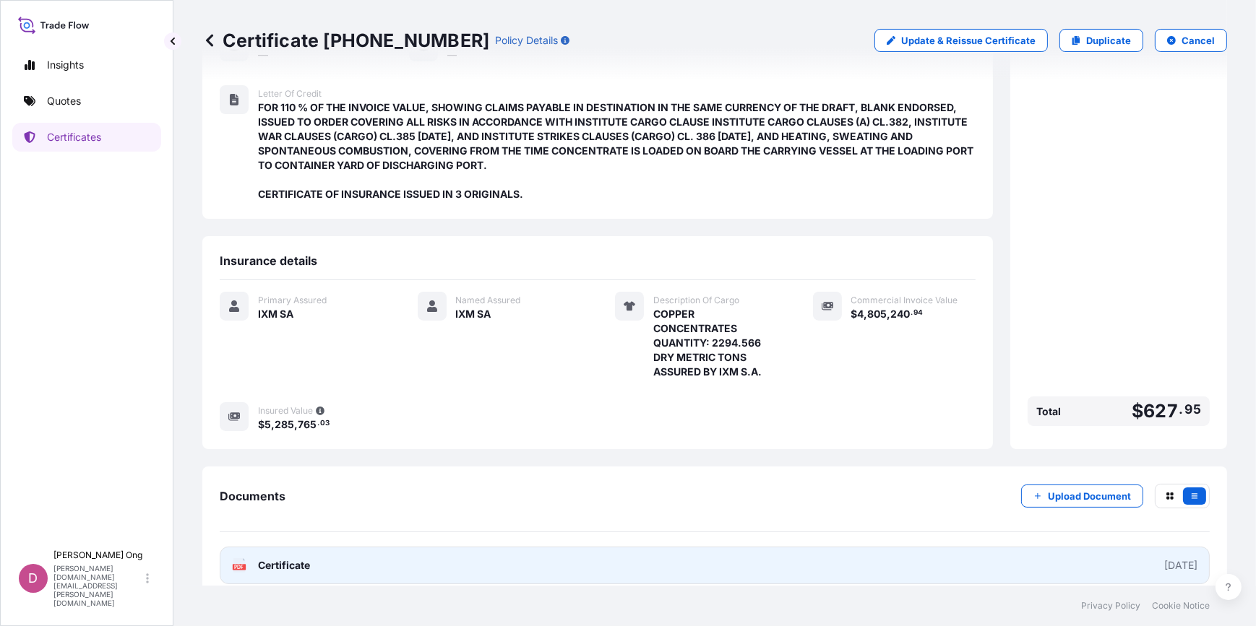
click at [610, 551] on link "PDF Certificate [DATE]" at bounding box center [715, 566] width 990 height 38
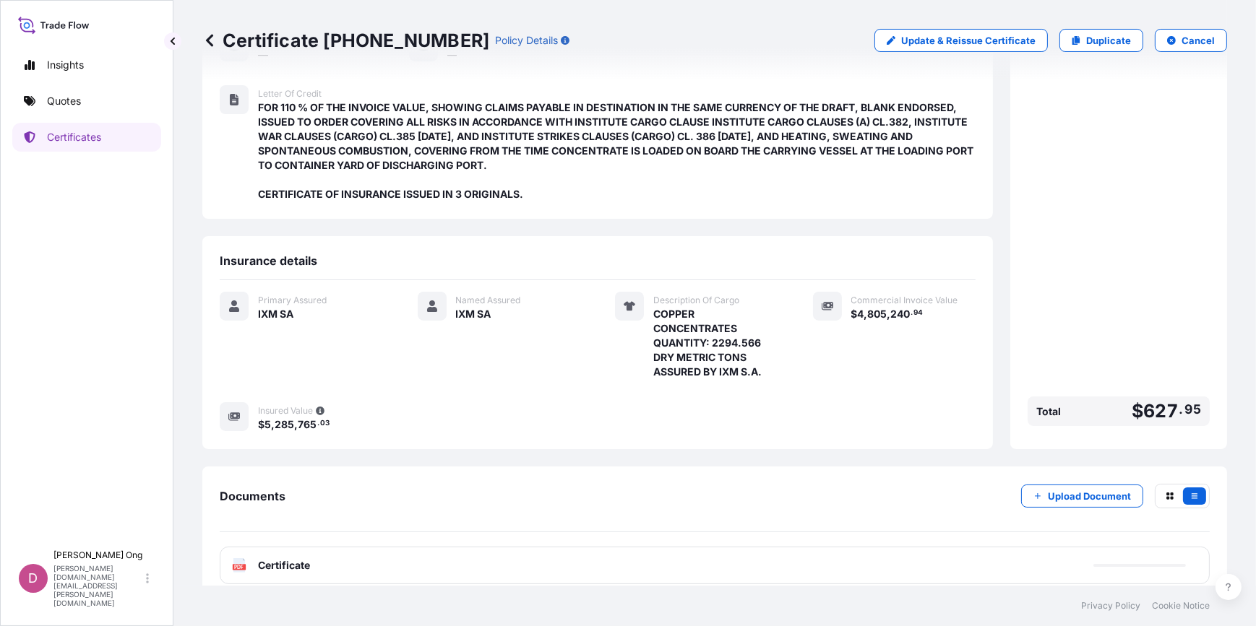
click at [88, 180] on div "Insights Quotes Certificates" at bounding box center [86, 291] width 149 height 506
click at [100, 105] on link "Quotes" at bounding box center [86, 101] width 149 height 29
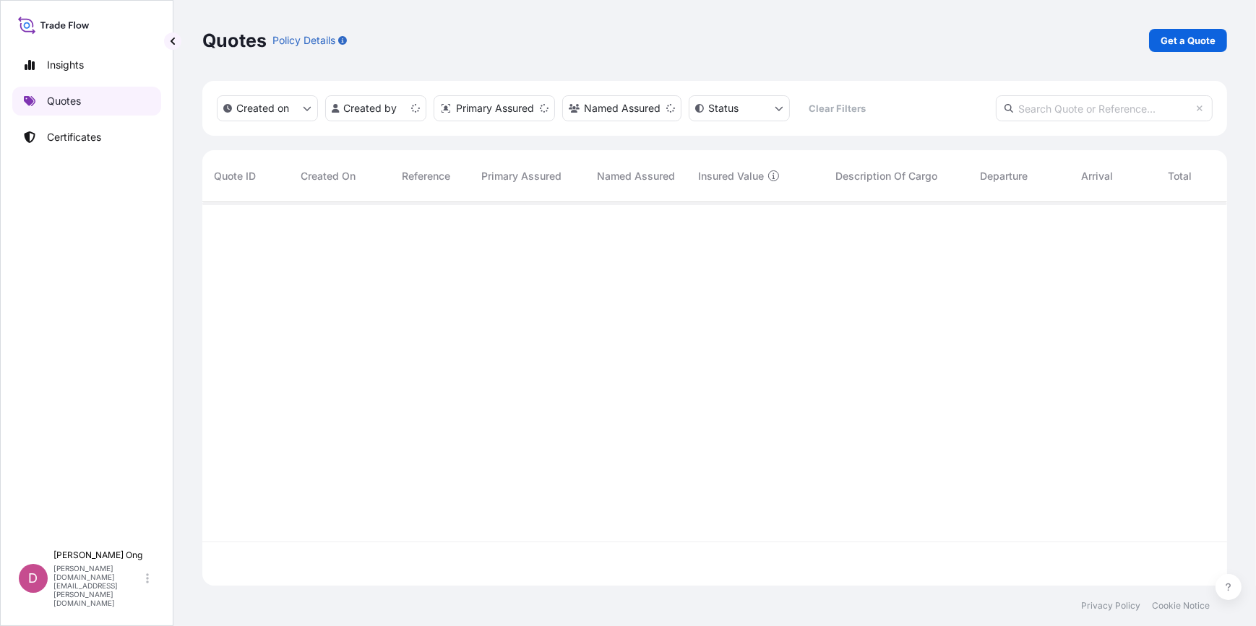
scroll to position [381, 1014]
click at [1198, 41] on p "Get a Quote" at bounding box center [1187, 40] width 55 height 14
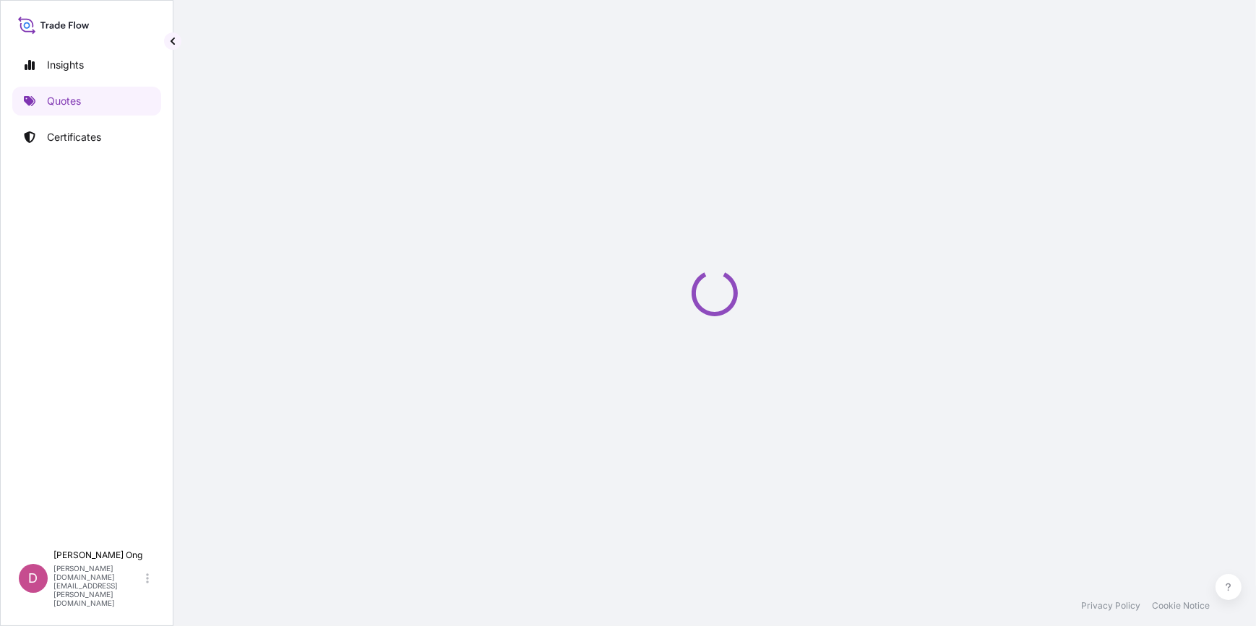
select select "Sea"
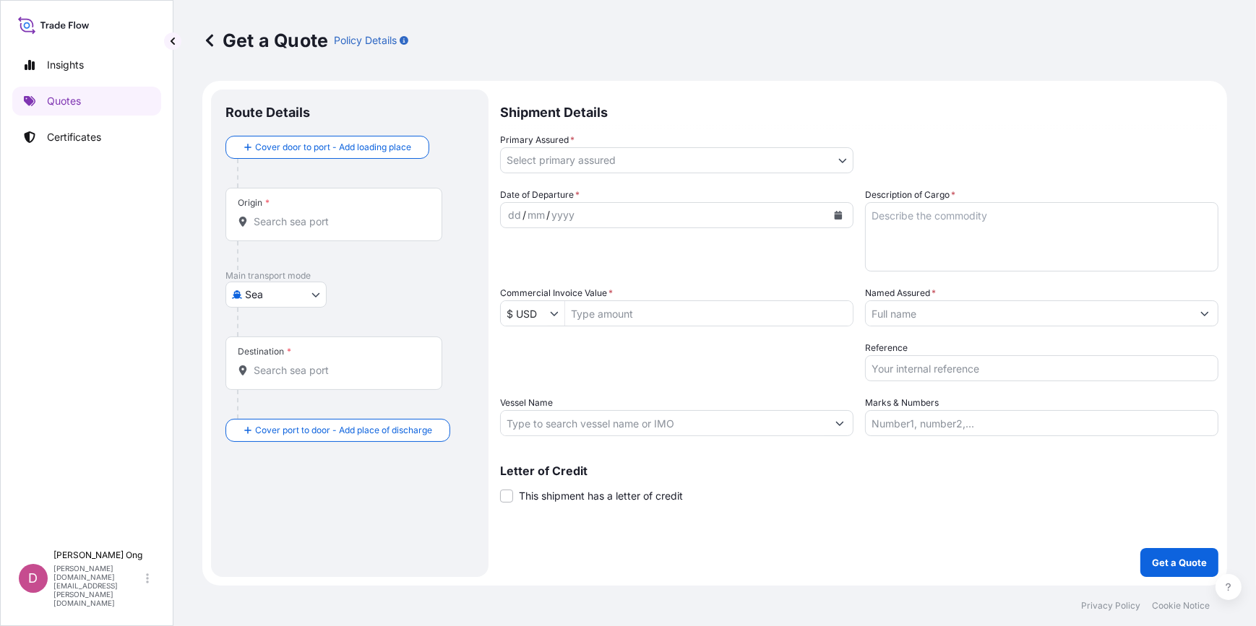
click at [348, 226] on input "Origin *" at bounding box center [339, 222] width 170 height 14
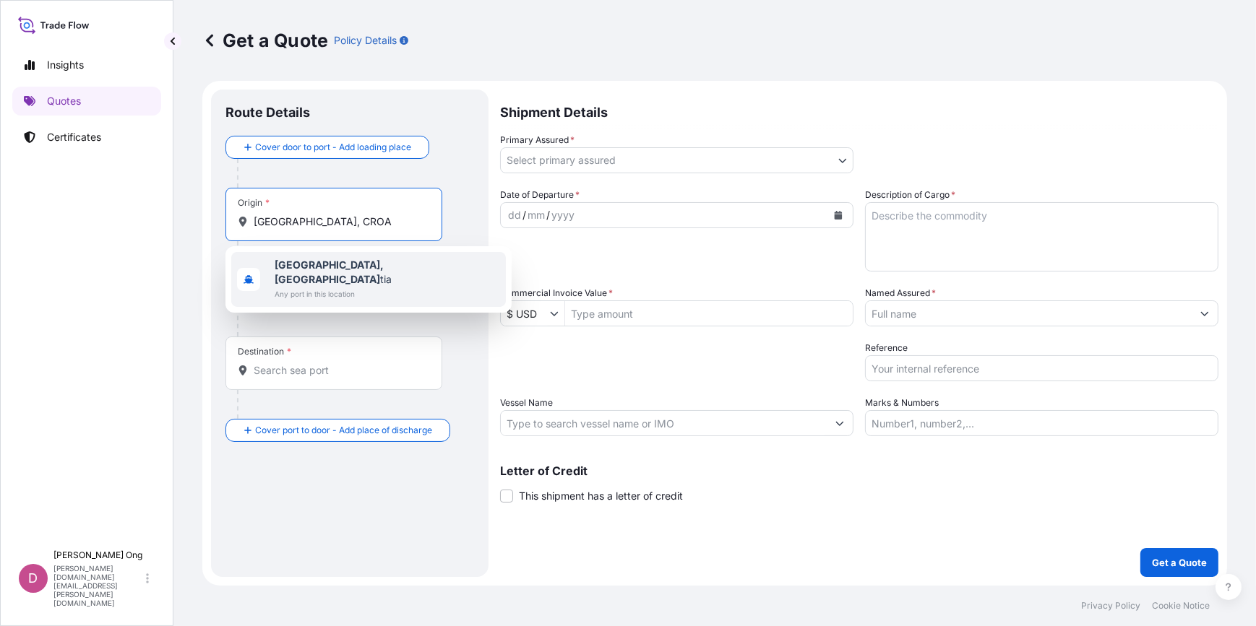
click at [382, 265] on div "[GEOGRAPHIC_DATA], Croa tia Any port in this location" at bounding box center [368, 279] width 275 height 55
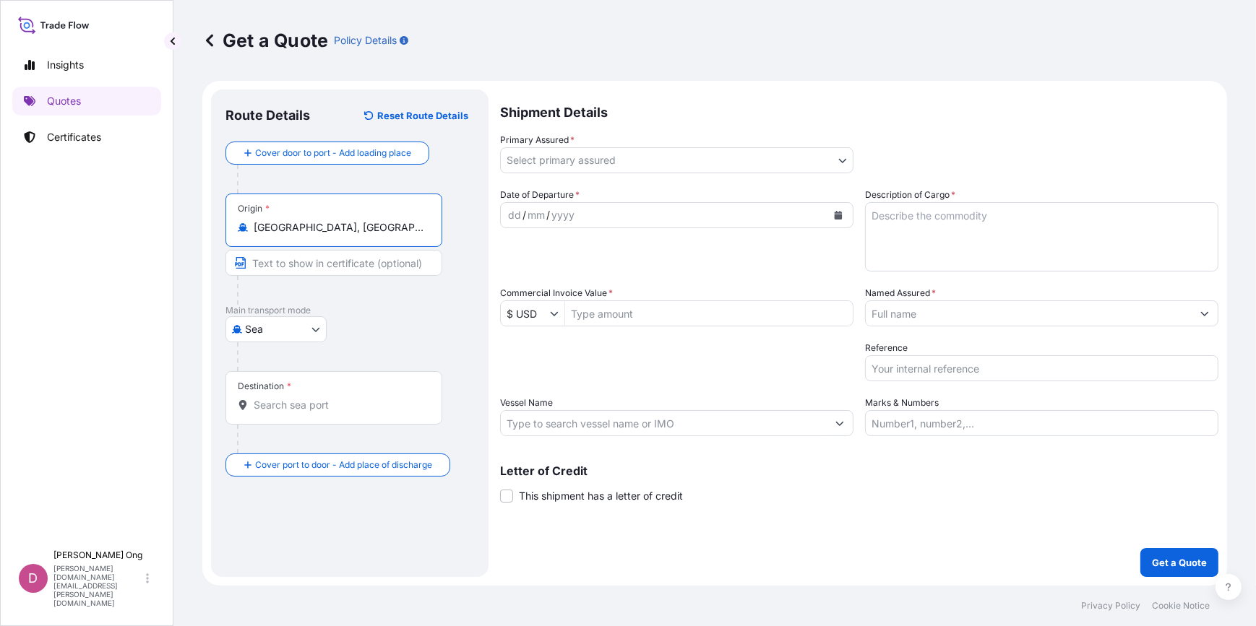
type input "[GEOGRAPHIC_DATA], [GEOGRAPHIC_DATA]"
click at [356, 269] on input "Text to appear on certificate" at bounding box center [336, 263] width 222 height 26
type input "[GEOGRAPHIC_DATA], [GEOGRAPHIC_DATA]"
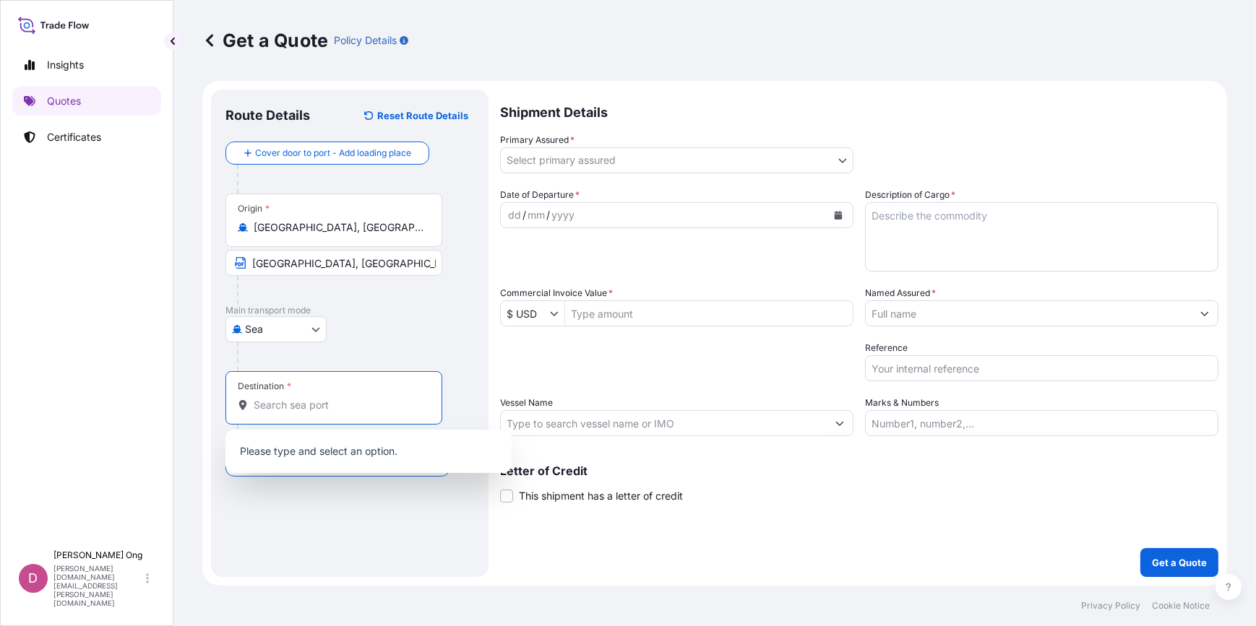
click at [304, 405] on input "Destination *" at bounding box center [339, 405] width 170 height 14
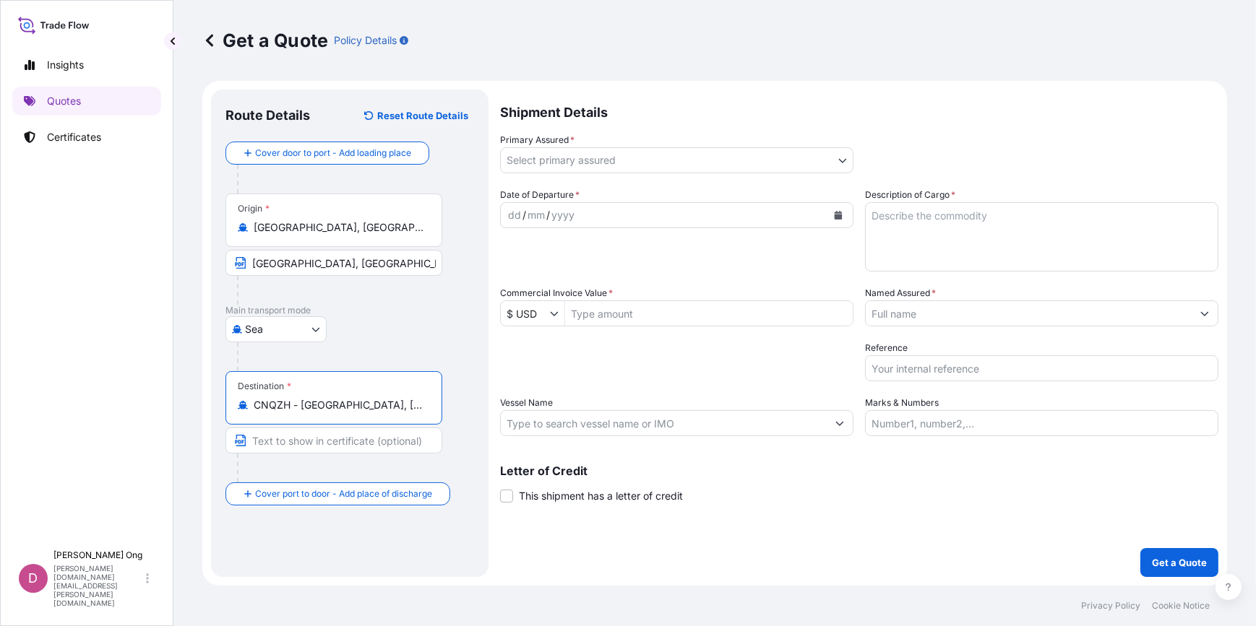
type input "CNQZH - [GEOGRAPHIC_DATA], [GEOGRAPHIC_DATA]"
click at [331, 441] on input "Text to appear on certificate" at bounding box center [333, 441] width 217 height 26
type input "[GEOGRAPHIC_DATA], [GEOGRAPHIC_DATA]"
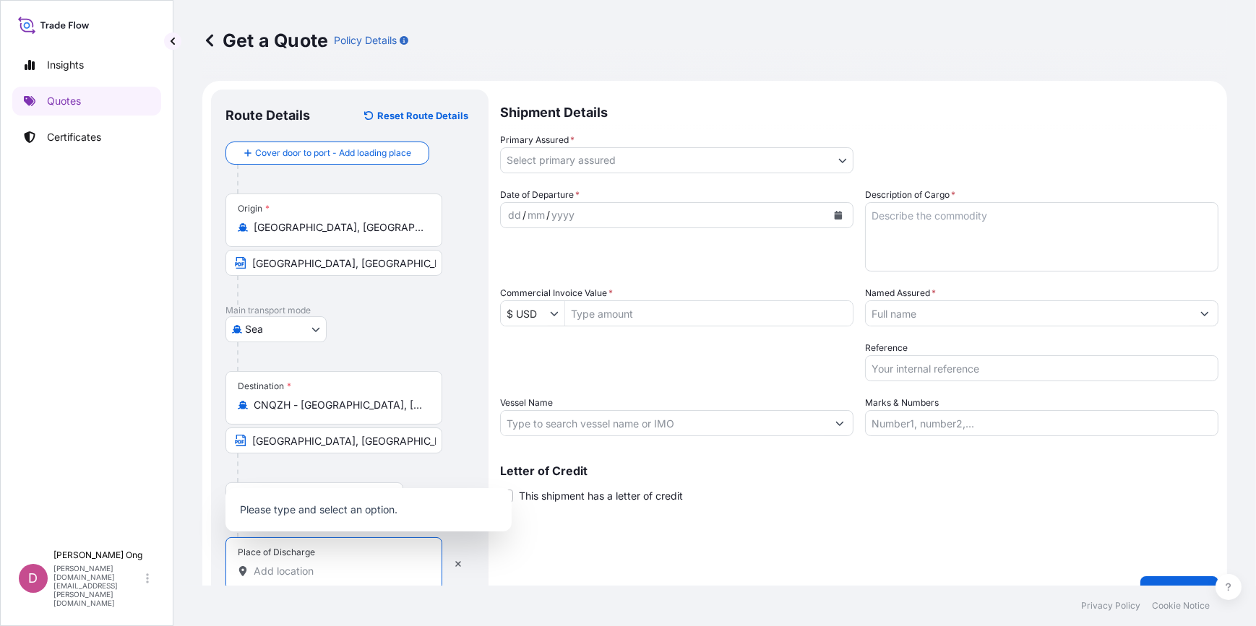
click at [283, 568] on input "Place of Discharge" at bounding box center [339, 571] width 170 height 14
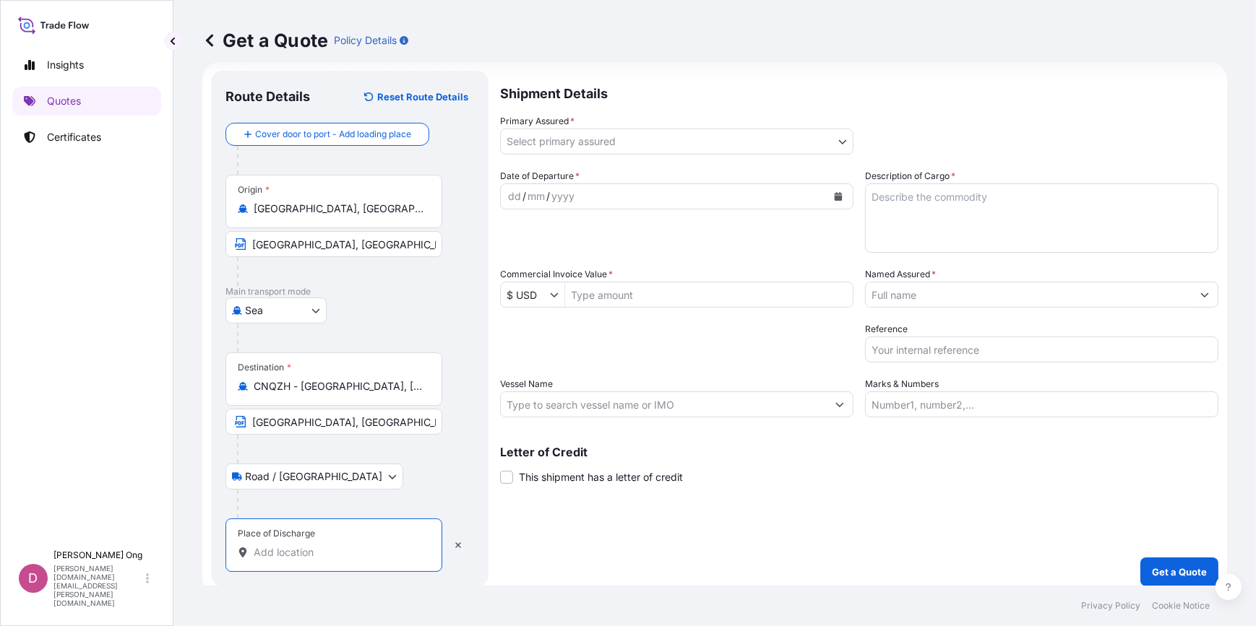
scroll to position [27, 0]
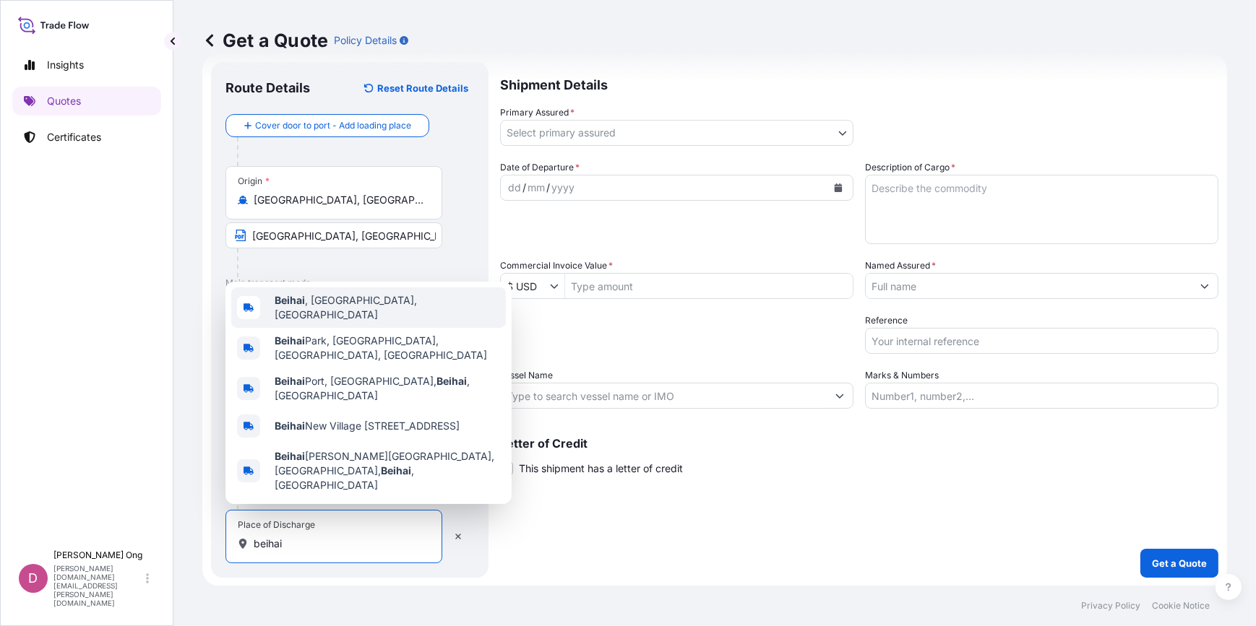
click at [337, 322] on span "[GEOGRAPHIC_DATA] , [GEOGRAPHIC_DATA], [GEOGRAPHIC_DATA]" at bounding box center [387, 307] width 225 height 29
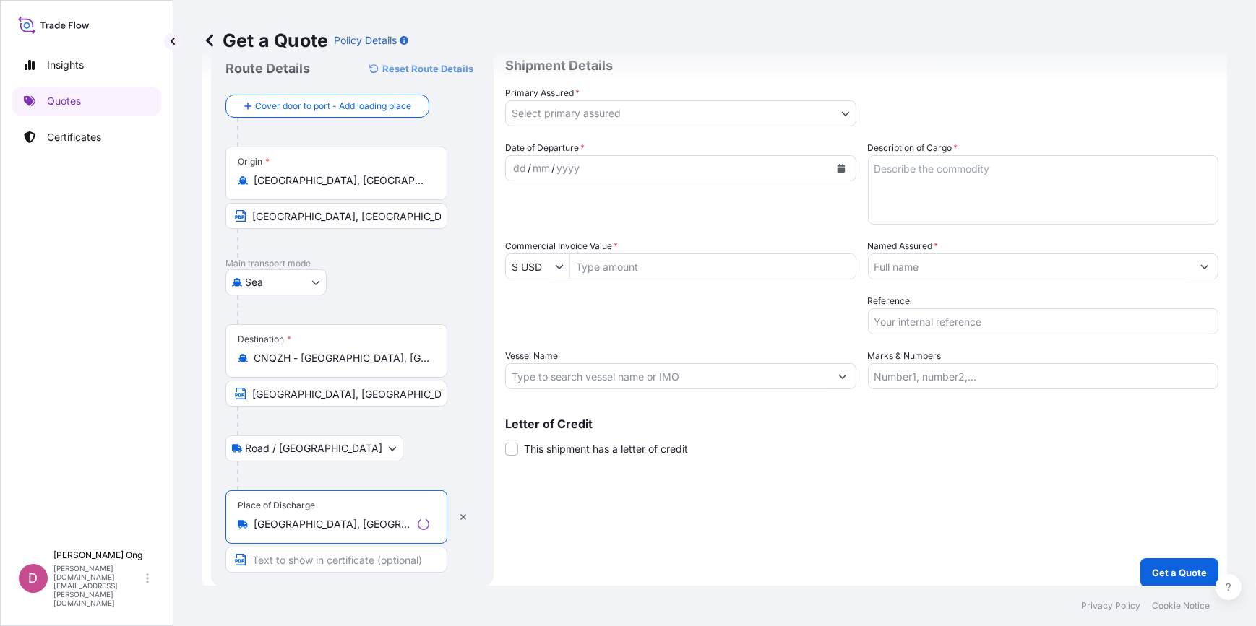
scroll to position [56, 0]
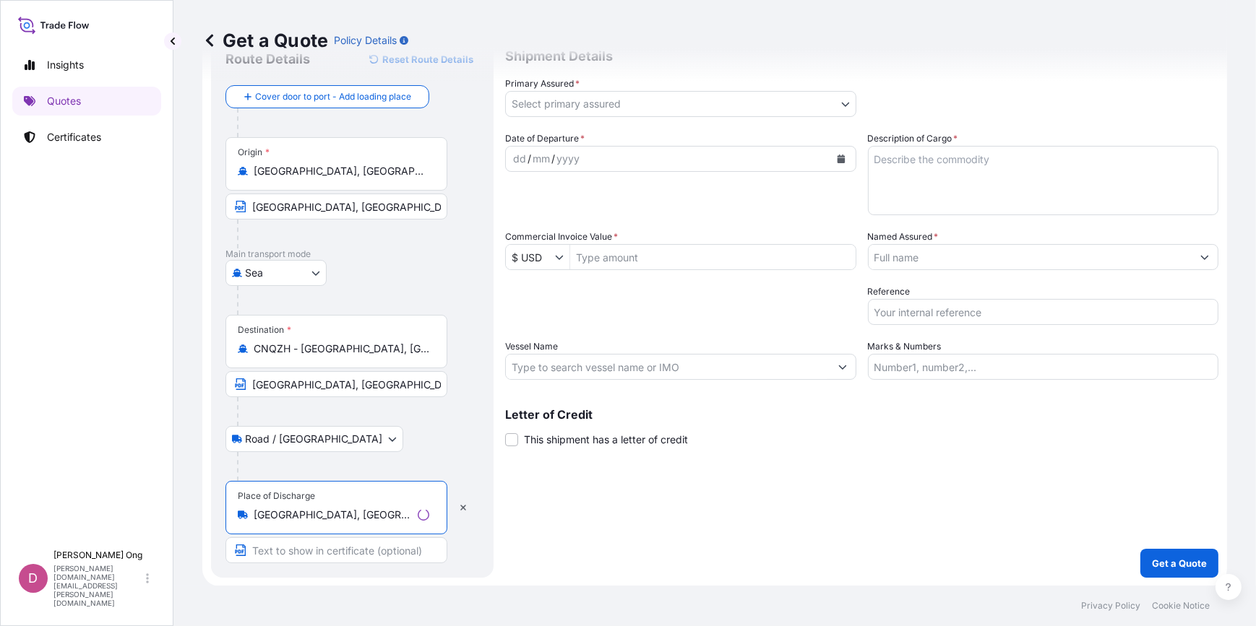
type input "[GEOGRAPHIC_DATA], [GEOGRAPHIC_DATA], [GEOGRAPHIC_DATA]"
click at [276, 560] on input "Text to appear on certificate" at bounding box center [336, 551] width 222 height 26
type input "Beihai, [GEOGRAPHIC_DATA]"
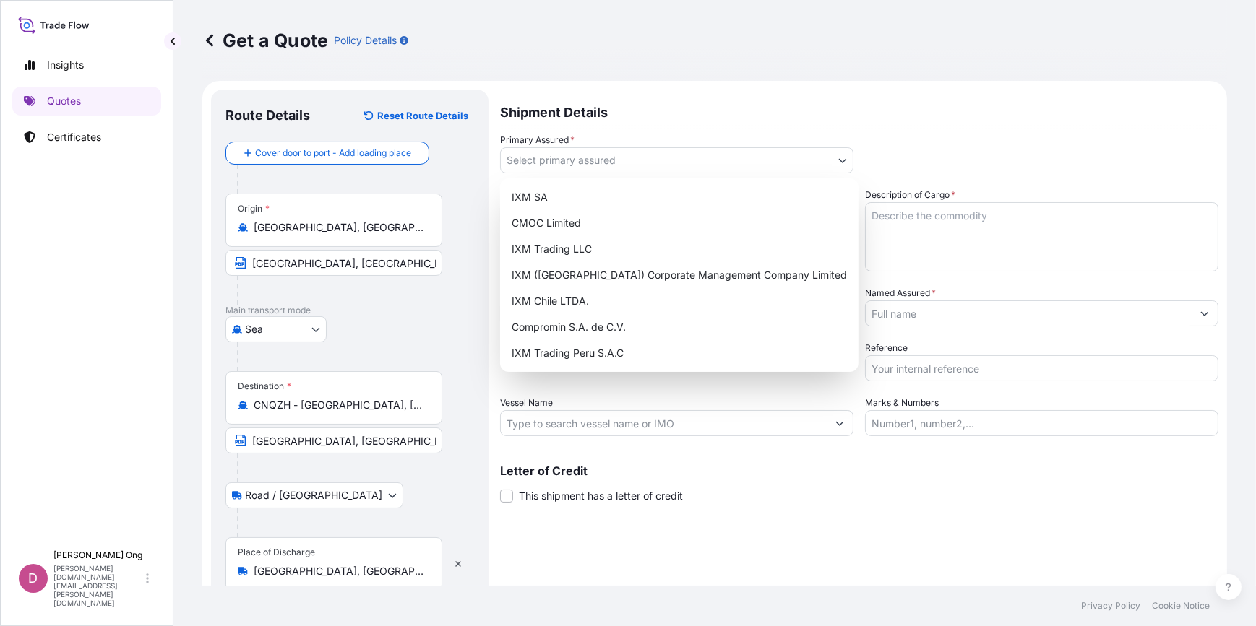
click at [781, 160] on body "5 options available. 3 options available. 0 options available. 5 options availa…" at bounding box center [628, 313] width 1256 height 626
click at [686, 197] on div "IXM SA" at bounding box center [679, 197] width 347 height 26
select select "31846"
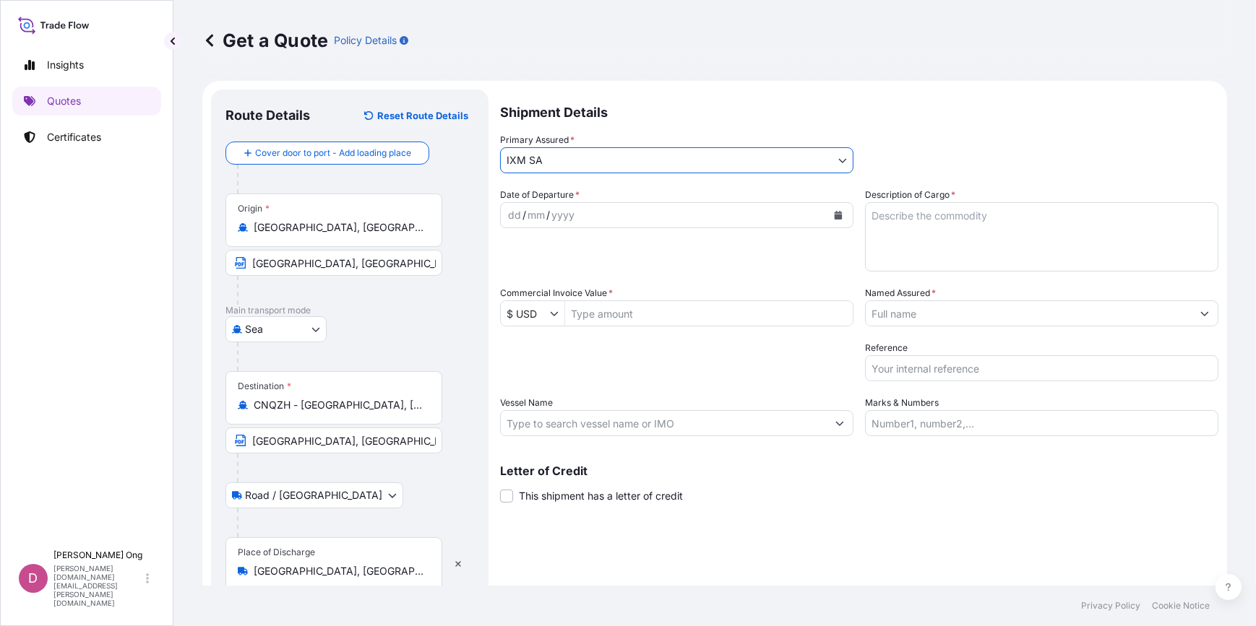
click at [1031, 301] on div at bounding box center [1041, 314] width 353 height 26
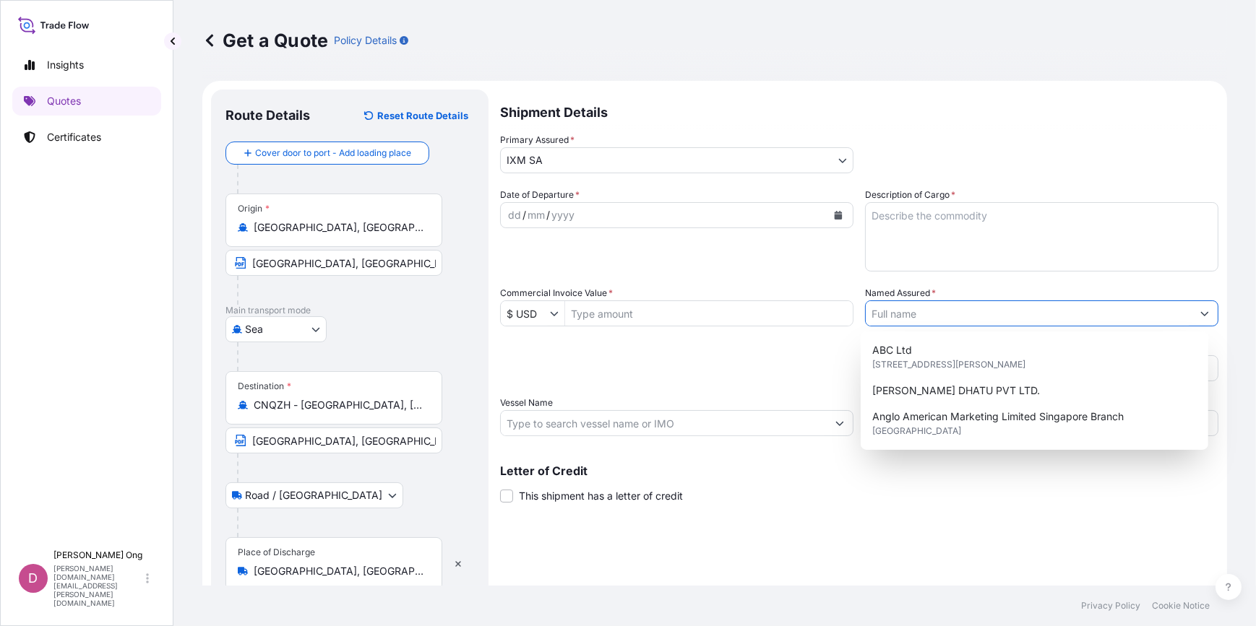
click at [1029, 307] on input "Named Assured *" at bounding box center [1028, 314] width 326 height 26
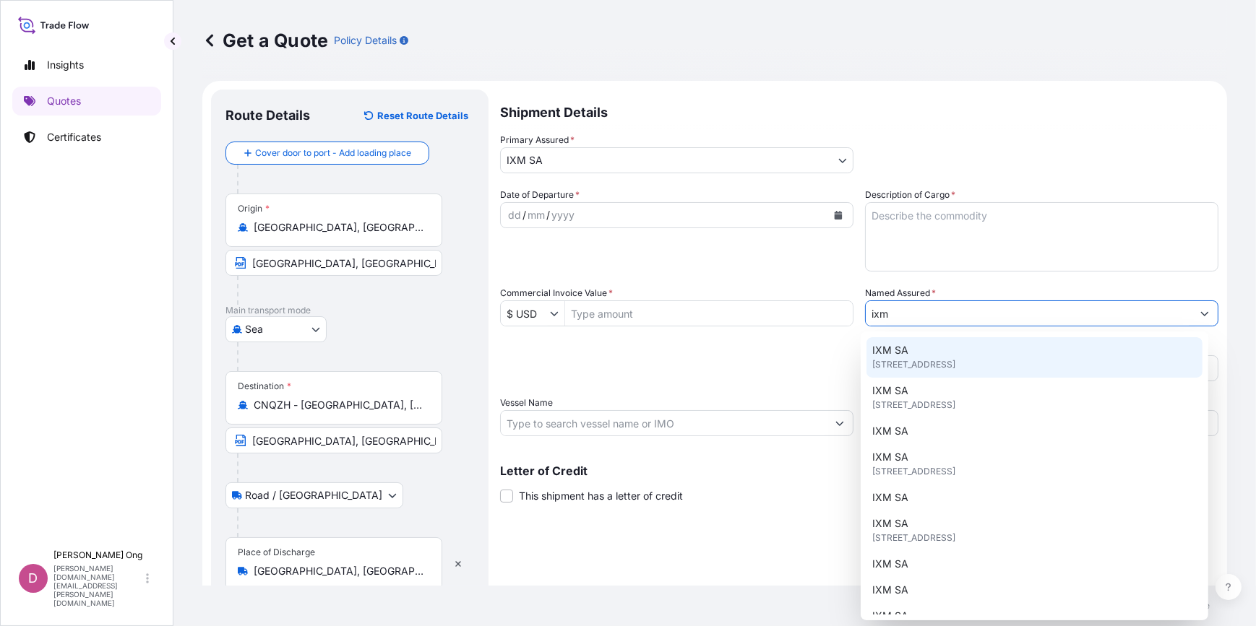
click at [932, 355] on div "IXM SA [STREET_ADDRESS]" at bounding box center [1033, 357] width 335 height 40
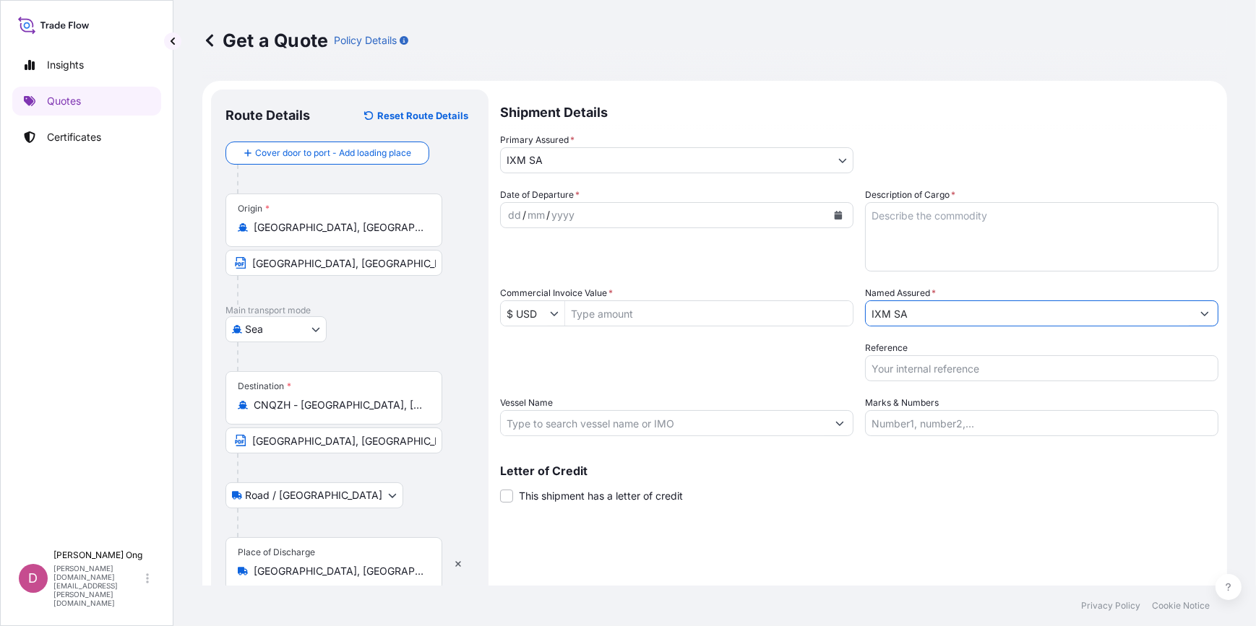
type input "IXM SA"
click at [832, 210] on button "Calendar" at bounding box center [837, 215] width 23 height 23
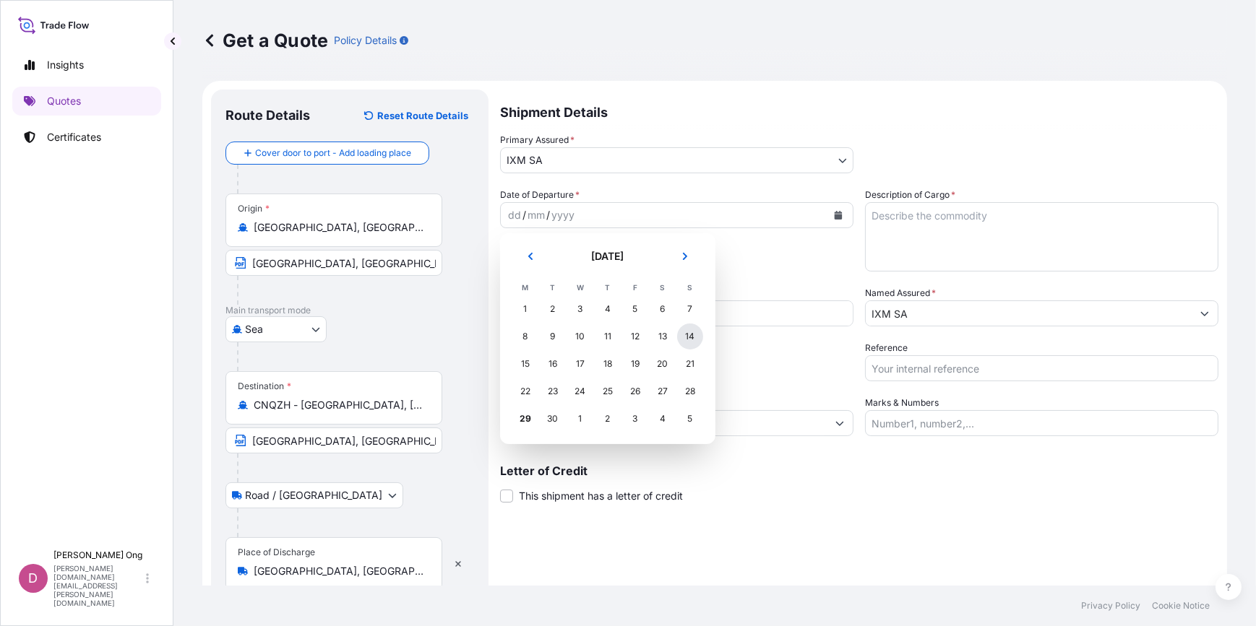
click at [691, 333] on div "14" at bounding box center [690, 337] width 26 height 26
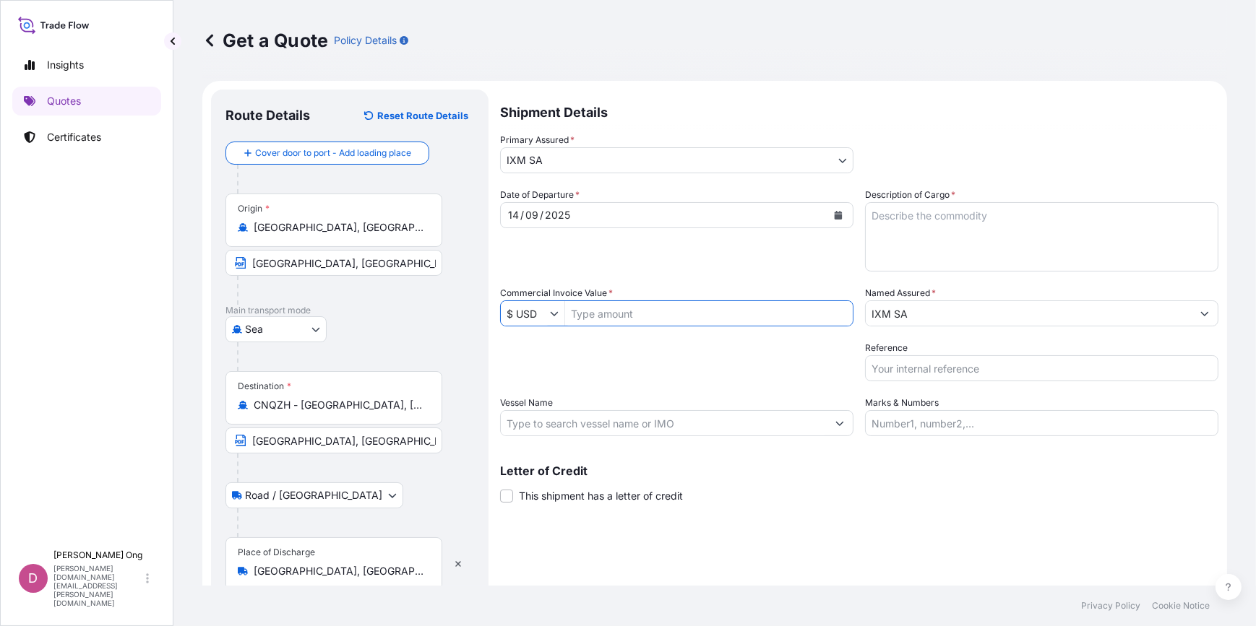
click at [639, 315] on input "Commercial Invoice Value *" at bounding box center [709, 314] width 288 height 26
click at [673, 316] on input "Commercial Invoice Value *" at bounding box center [709, 314] width 288 height 26
paste input "4,775,000.47"
type input "4,775,000.47"
click at [705, 439] on div "Shipment Details Primary Assured * IXM SA IXM SA CMOC Limited IXM Trading LLC I…" at bounding box center [859, 362] width 718 height 545
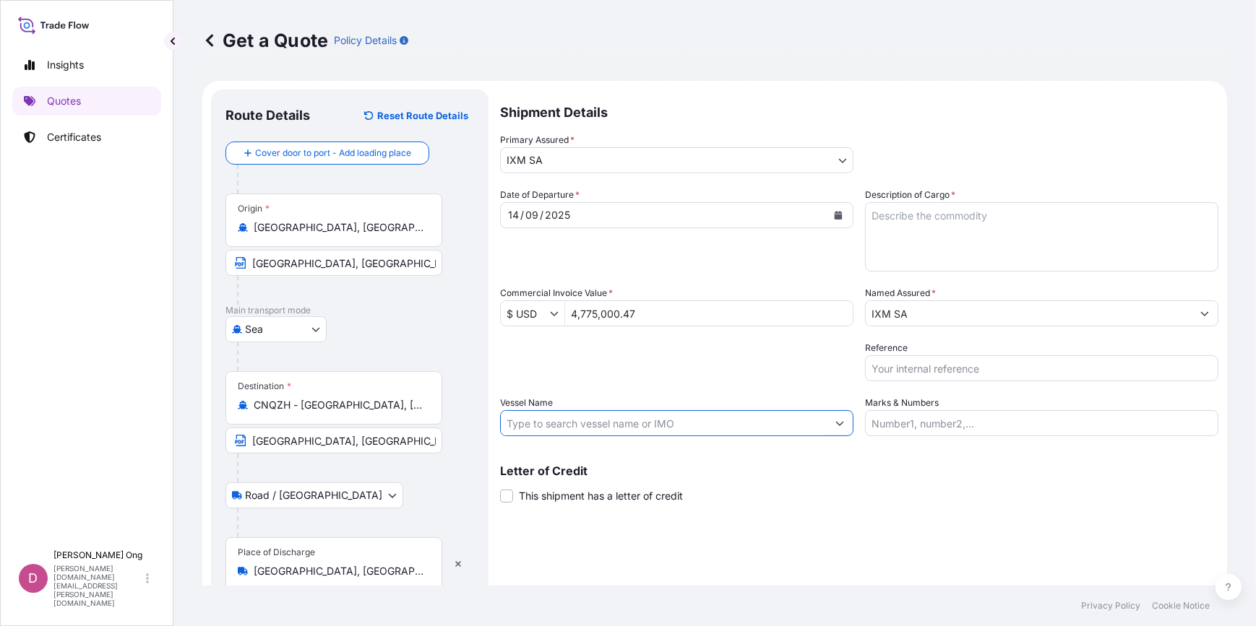
drag, startPoint x: 720, startPoint y: 421, endPoint x: 722, endPoint y: 412, distance: 9.5
click at [720, 420] on input "Vessel Name" at bounding box center [664, 423] width 326 height 26
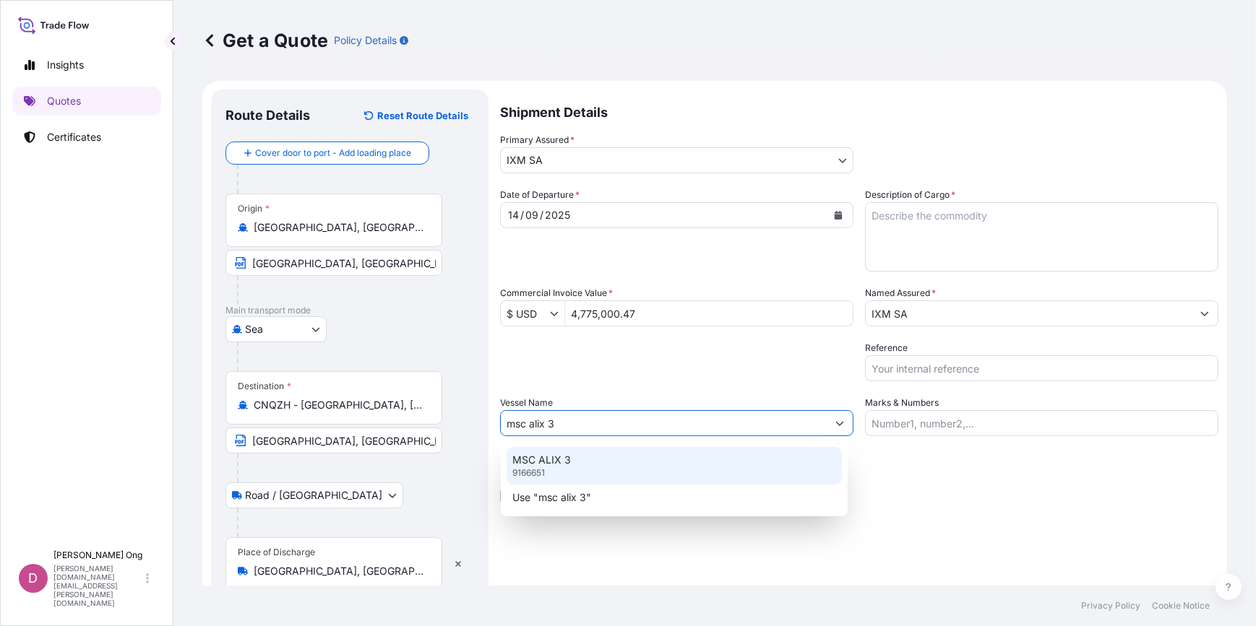
click at [571, 462] on div "MSC ALIX 3 9166651" at bounding box center [673, 466] width 335 height 38
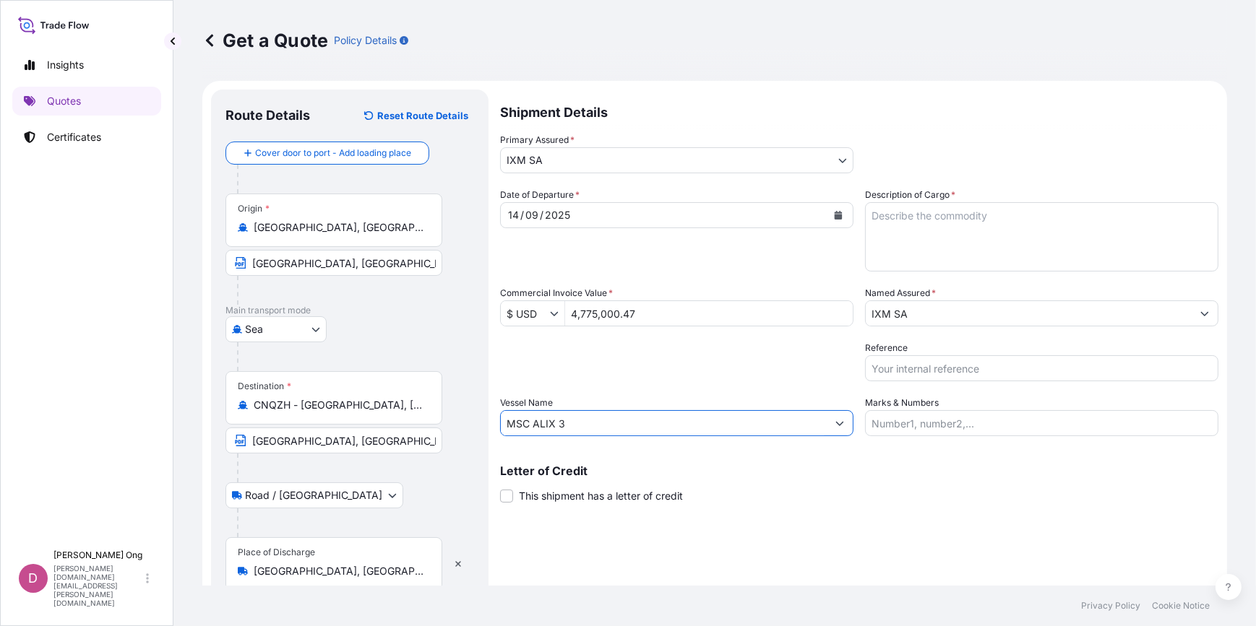
type input "MSC ALIX 3"
click at [525, 496] on span "This shipment has a letter of credit" at bounding box center [601, 496] width 164 height 14
click at [500, 488] on input "This shipment has a letter of credit" at bounding box center [500, 488] width 0 height 0
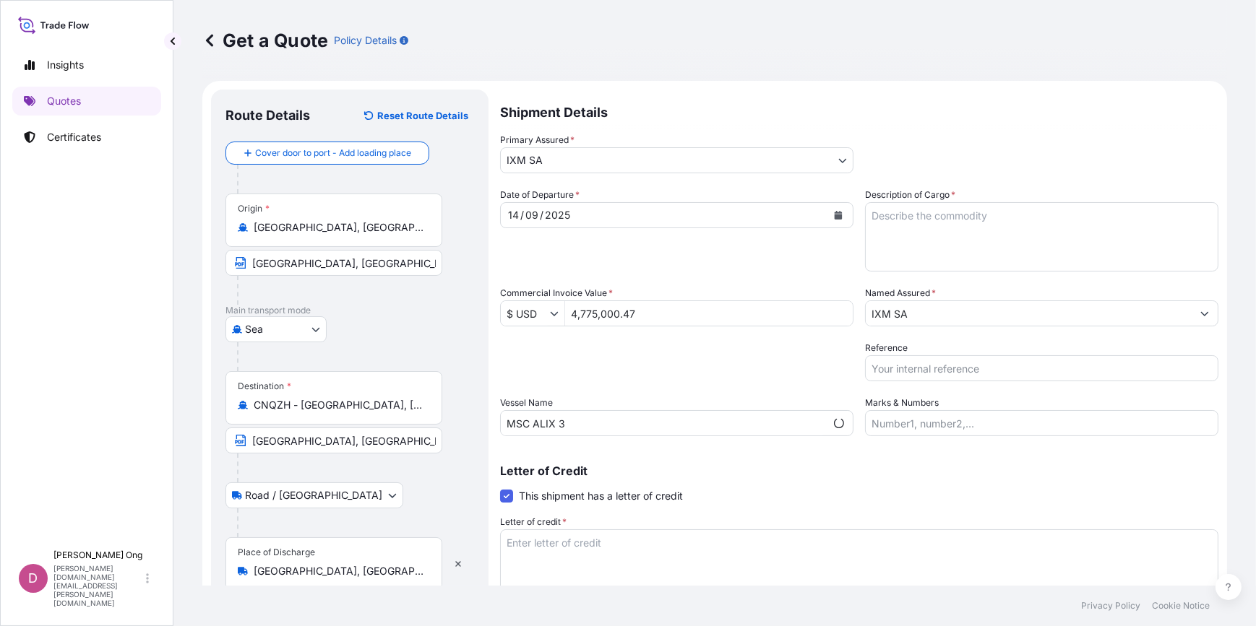
click at [951, 252] on textarea "Description of Cargo *" at bounding box center [1041, 236] width 353 height 69
click at [905, 195] on label "Description of Cargo *" at bounding box center [910, 195] width 90 height 14
click at [905, 202] on textarea "Description of Cargo *" at bounding box center [1041, 236] width 353 height 69
paste textarea "COPPER CONCENTRATES"
click at [1047, 225] on textarea "COPPER CONCENTRATES" at bounding box center [1041, 236] width 353 height 69
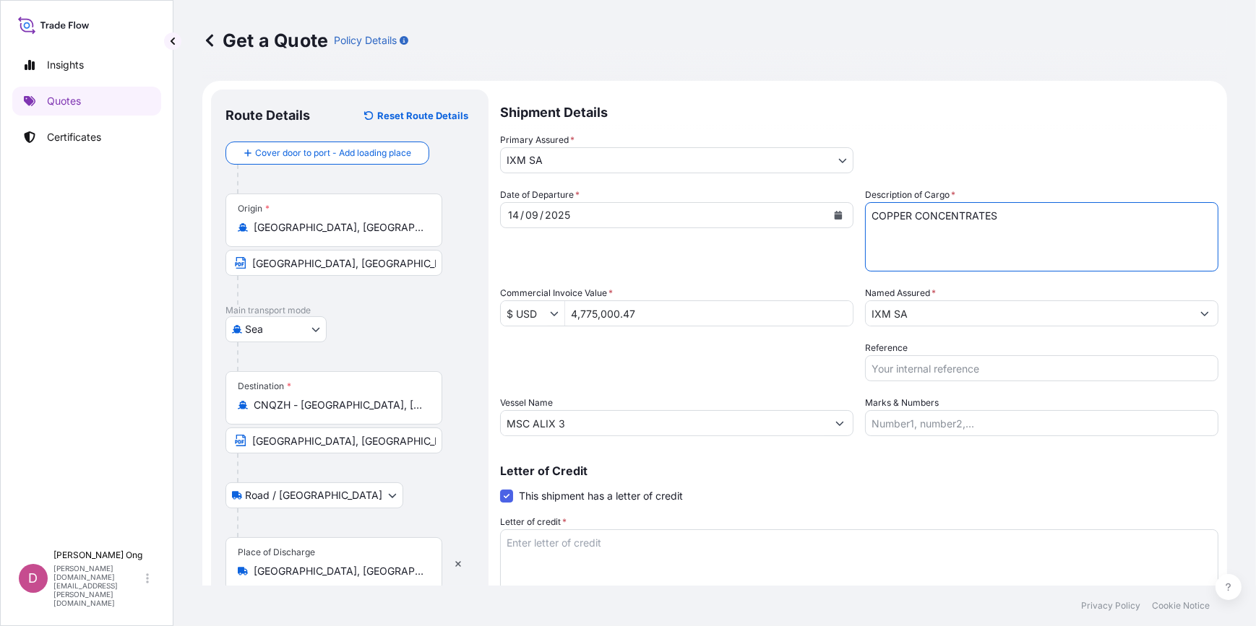
paste textarea "2299.525"
type textarea "COPPER CONCENTRATES QUANTITY: 2299.525 DRY METRIC TONS ASSURED BY IXM S.A."
click at [1098, 372] on input "Reference" at bounding box center [1041, 368] width 353 height 26
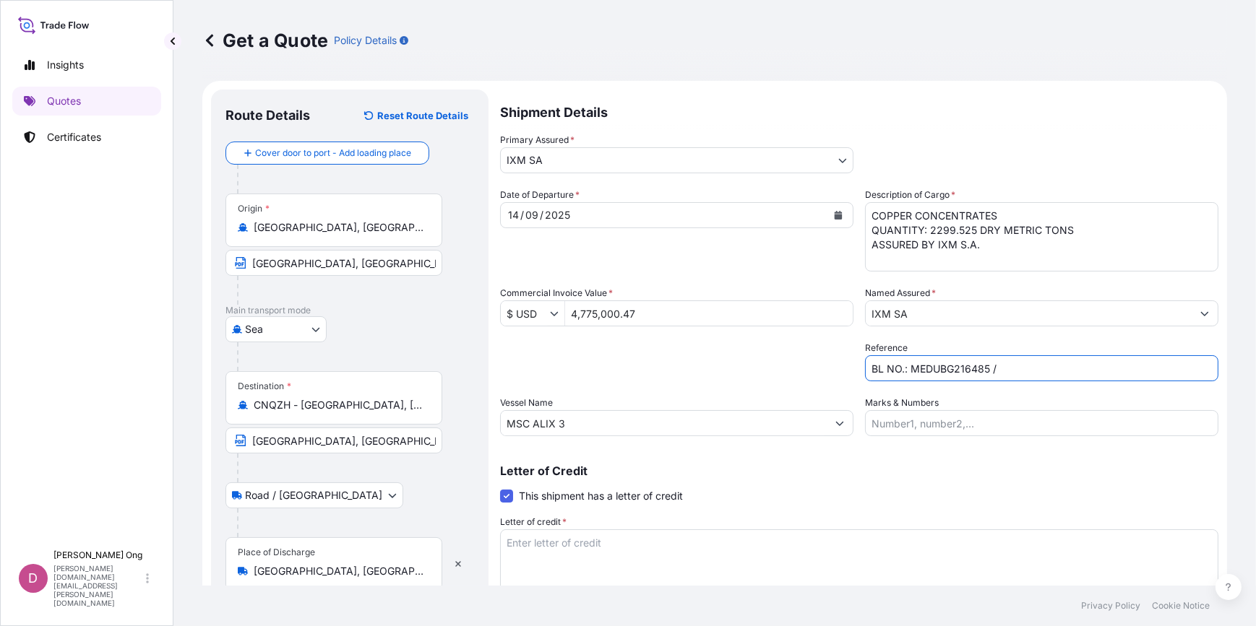
click at [1096, 368] on input "BL NO.: MEDUBG216485 /" at bounding box center [1041, 368] width 353 height 26
paste input "CC14990BS"
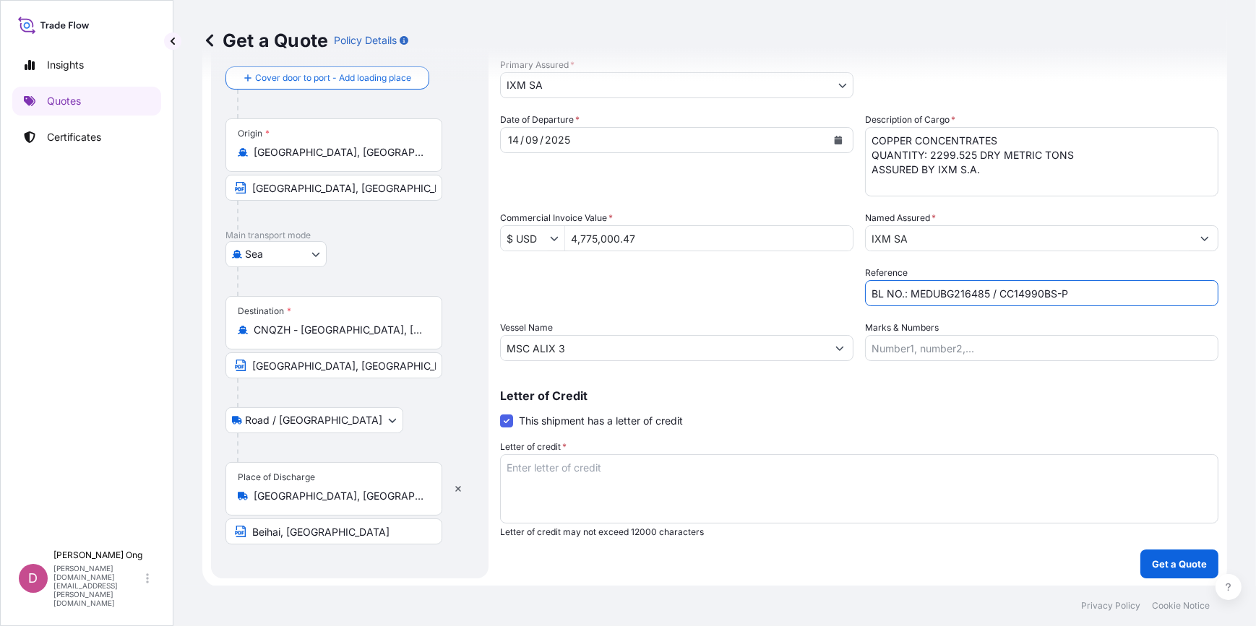
scroll to position [76, 0]
type input "BL NO.: MEDUBG216485 / CC14990BS-P"
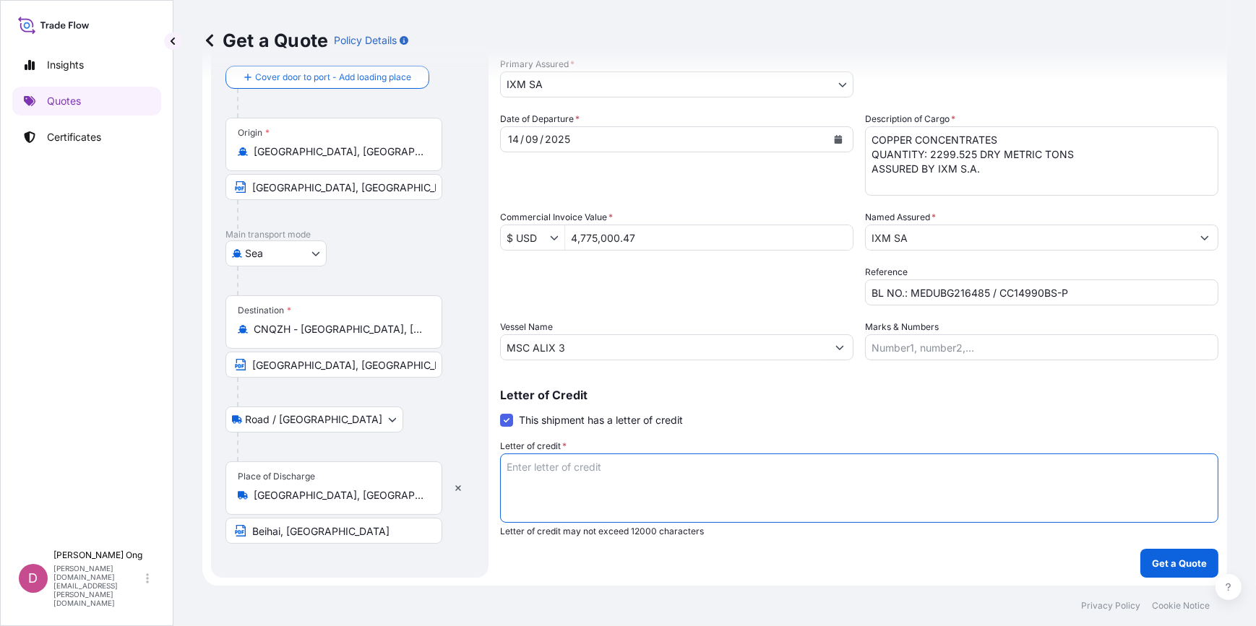
click at [790, 498] on textarea "Letter of credit *" at bounding box center [859, 488] width 718 height 69
paste textarea "FOR 110 % OF THE INVOICE VALUE, SHOWING CLAIMS PAYABLE IN DESTINATION IN THE SA…"
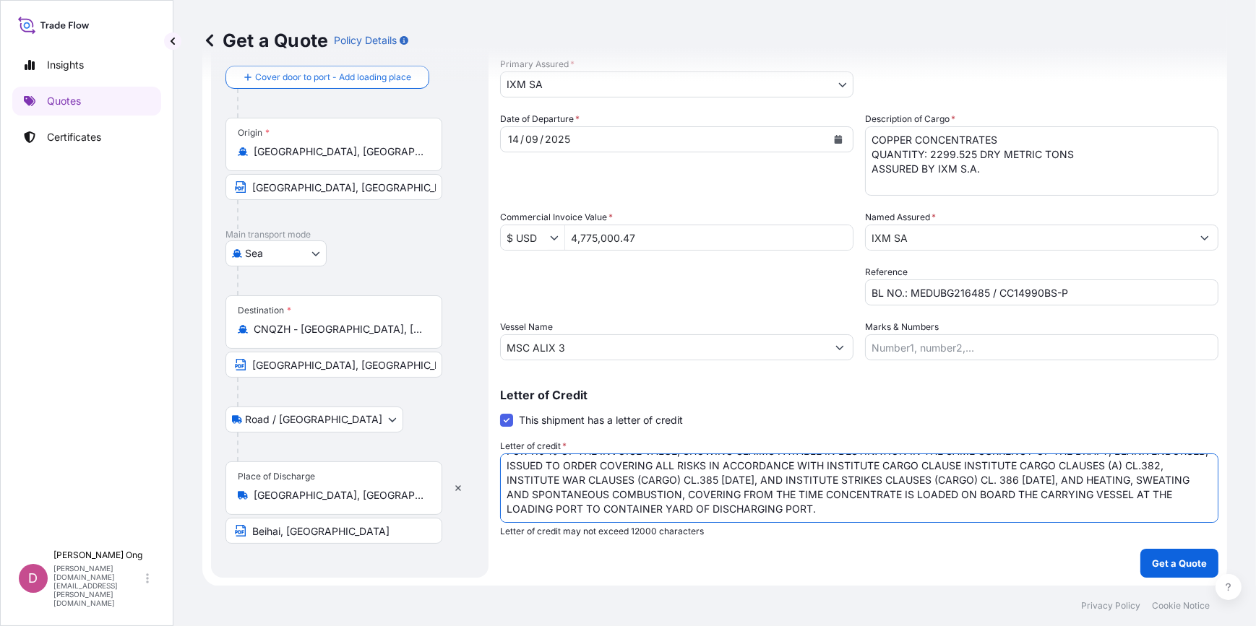
scroll to position [37, 0]
click at [578, 513] on textarea "FOR 110 % OF THE INVOICE VALUE, SHOWING CLAIMS PAYABLE IN DESTINATION IN THE SA…" at bounding box center [859, 488] width 718 height 69
paste textarea "CERTIFICATE OF INSURANCE IN 3 ORIGINALS"
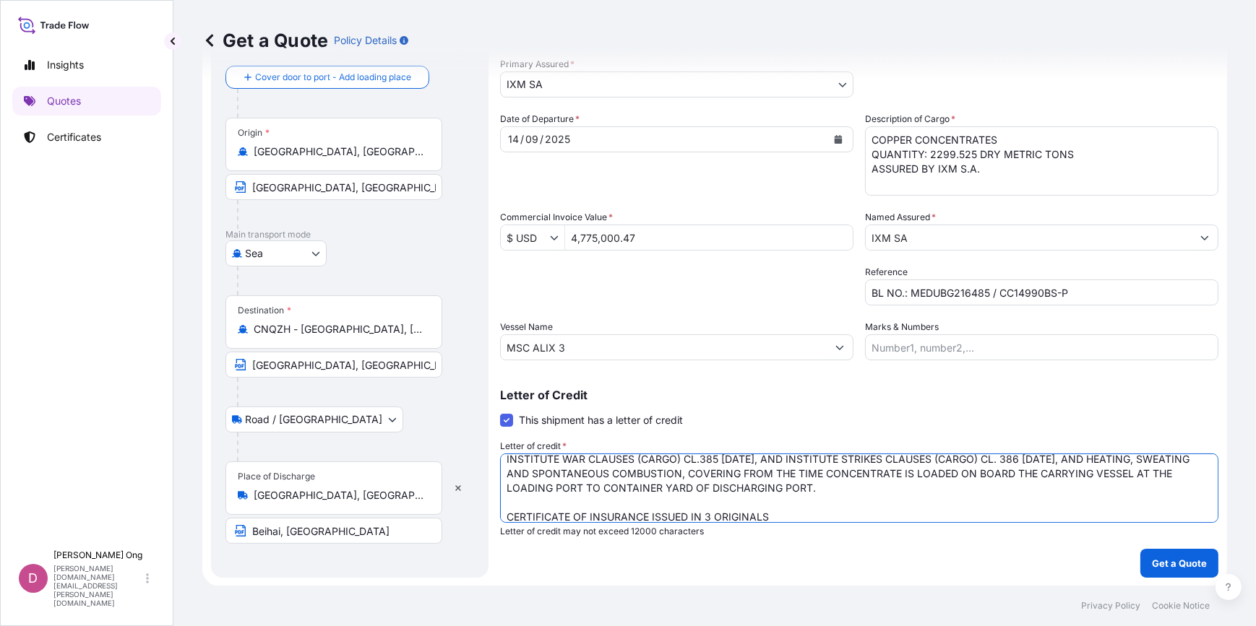
type textarea "FOR 110 % OF THE INVOICE VALUE, SHOWING CLAIMS PAYABLE IN DESTINATION IN THE SA…"
click at [936, 405] on div "Letter of Credit This shipment has a letter of credit Letter of credit * FOR 11…" at bounding box center [859, 463] width 718 height 148
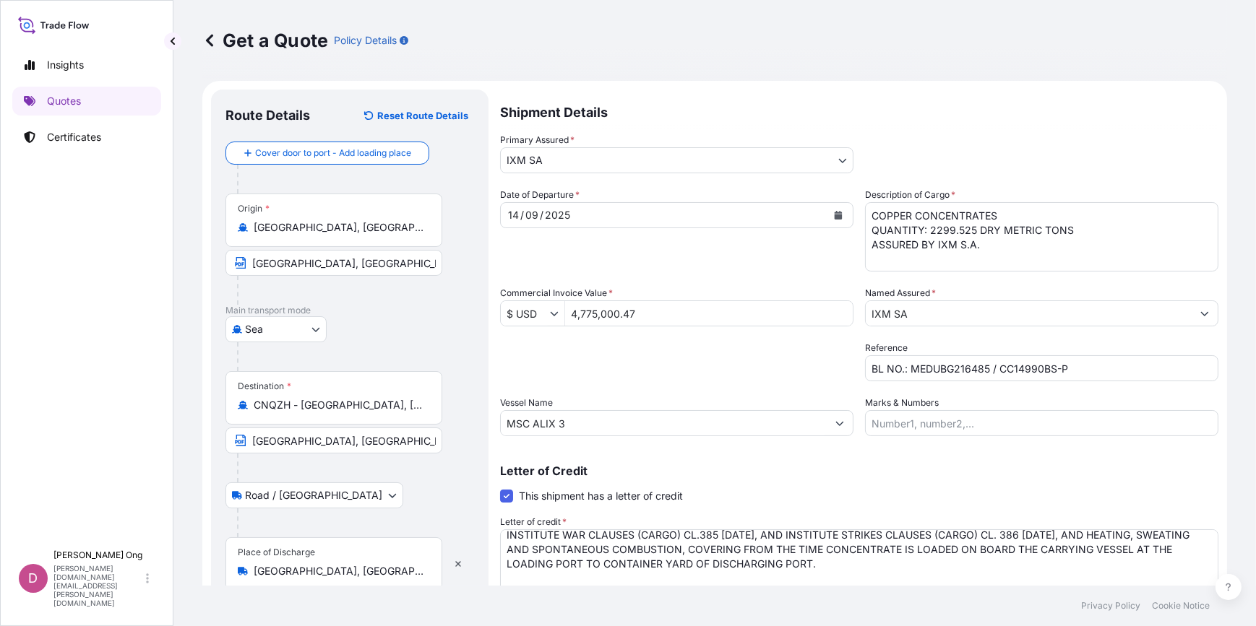
scroll to position [76, 0]
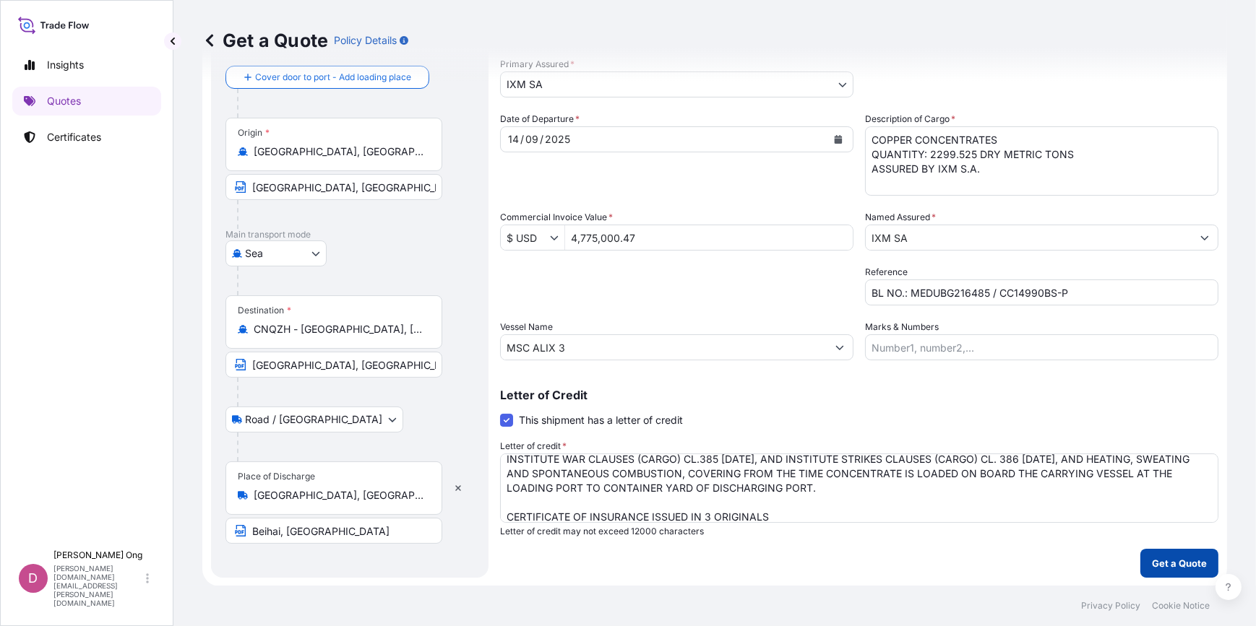
click at [1170, 557] on p "Get a Quote" at bounding box center [1179, 563] width 55 height 14
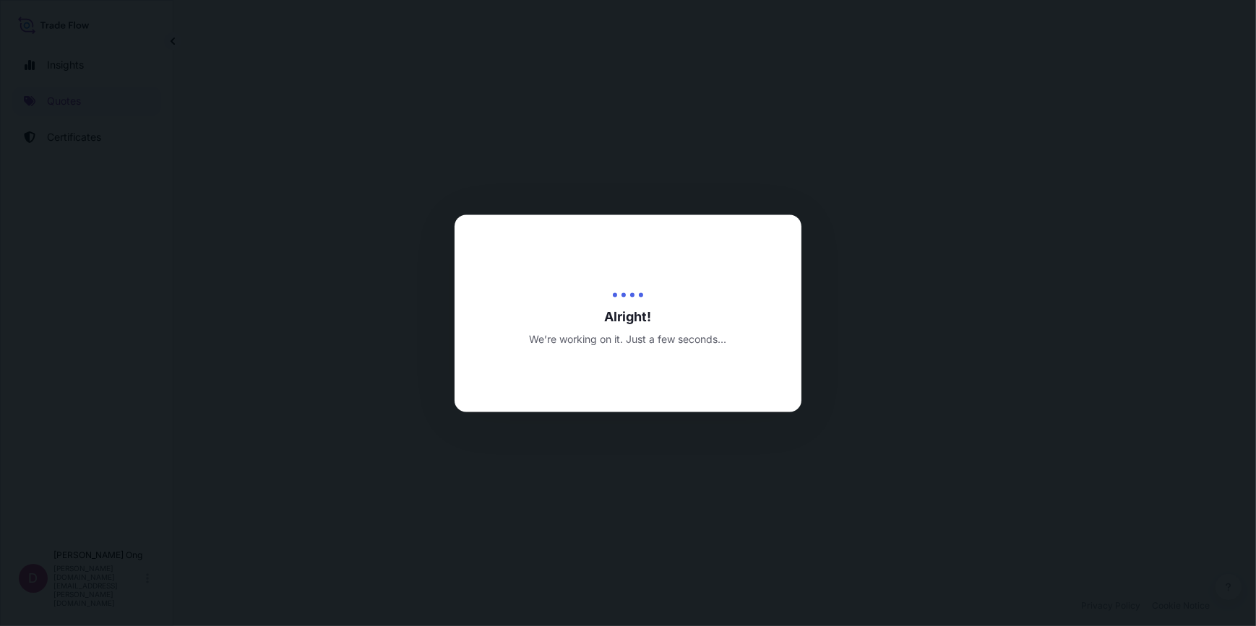
select select "Sea"
select select "Road / [GEOGRAPHIC_DATA]"
select select "31846"
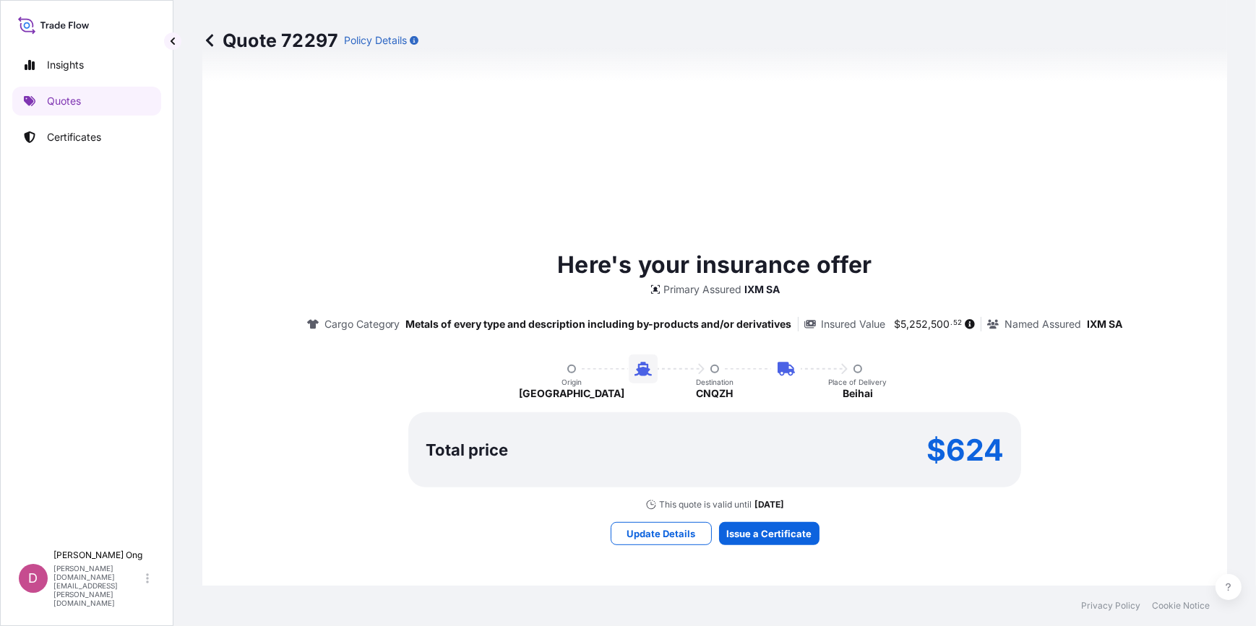
scroll to position [932, 0]
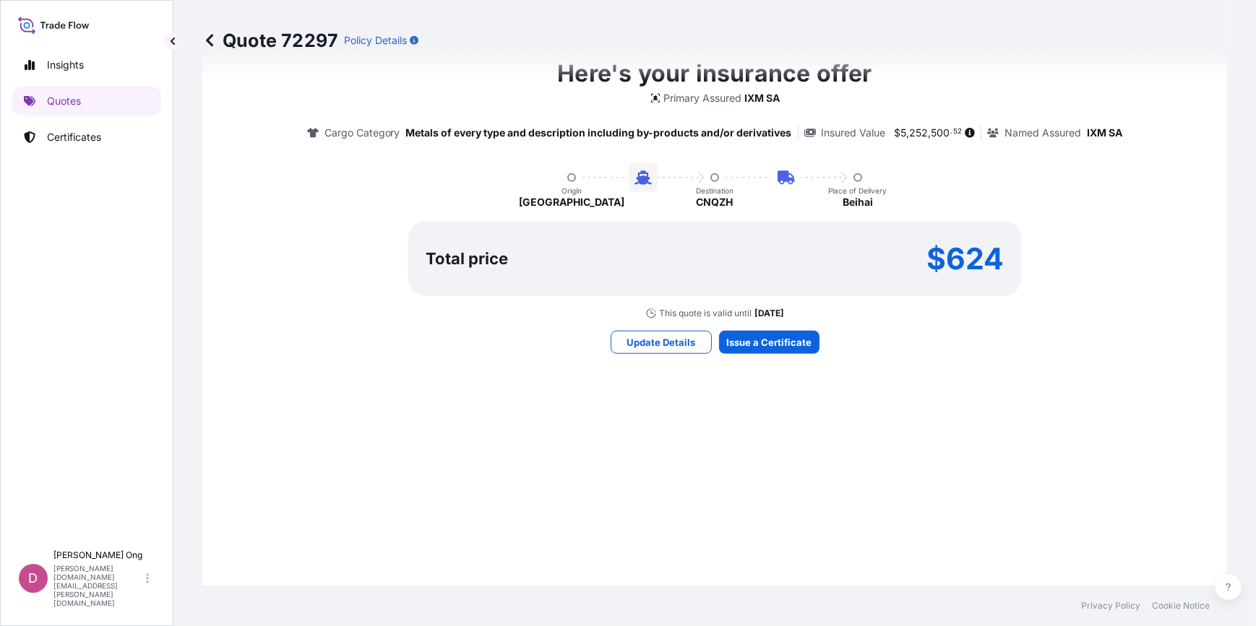
click at [812, 340] on div "Here's your insurance offer Primary Assured IXM SA Cargo Category Metals of eve…" at bounding box center [715, 204] width 984 height 879
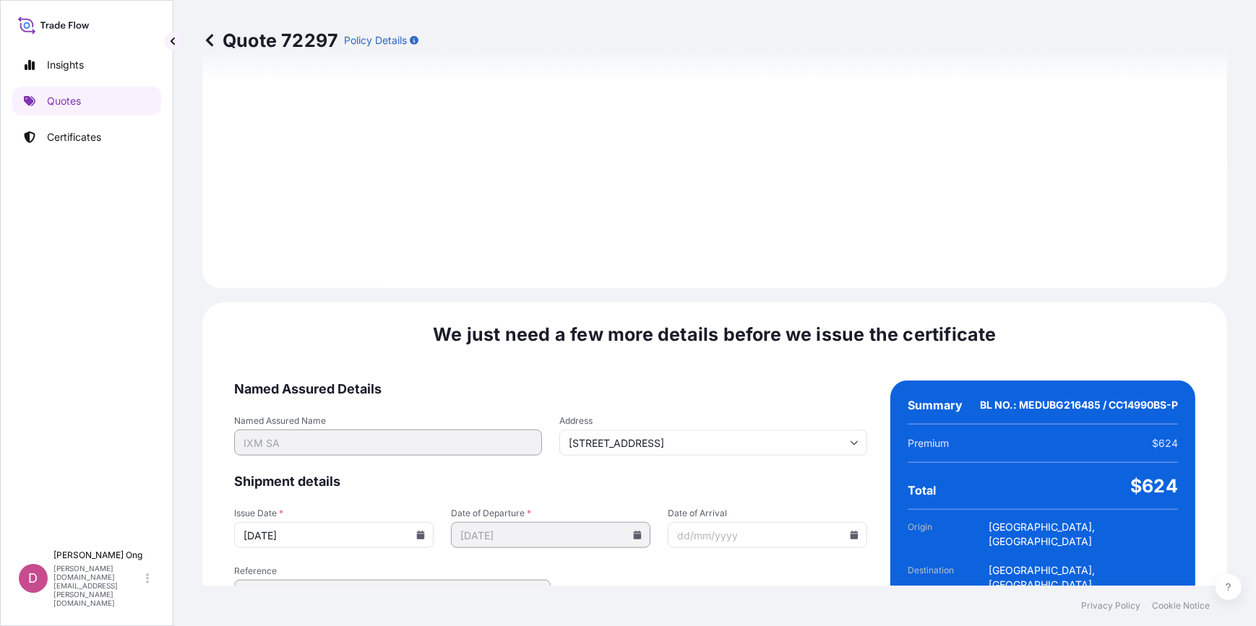
scroll to position [1779, 0]
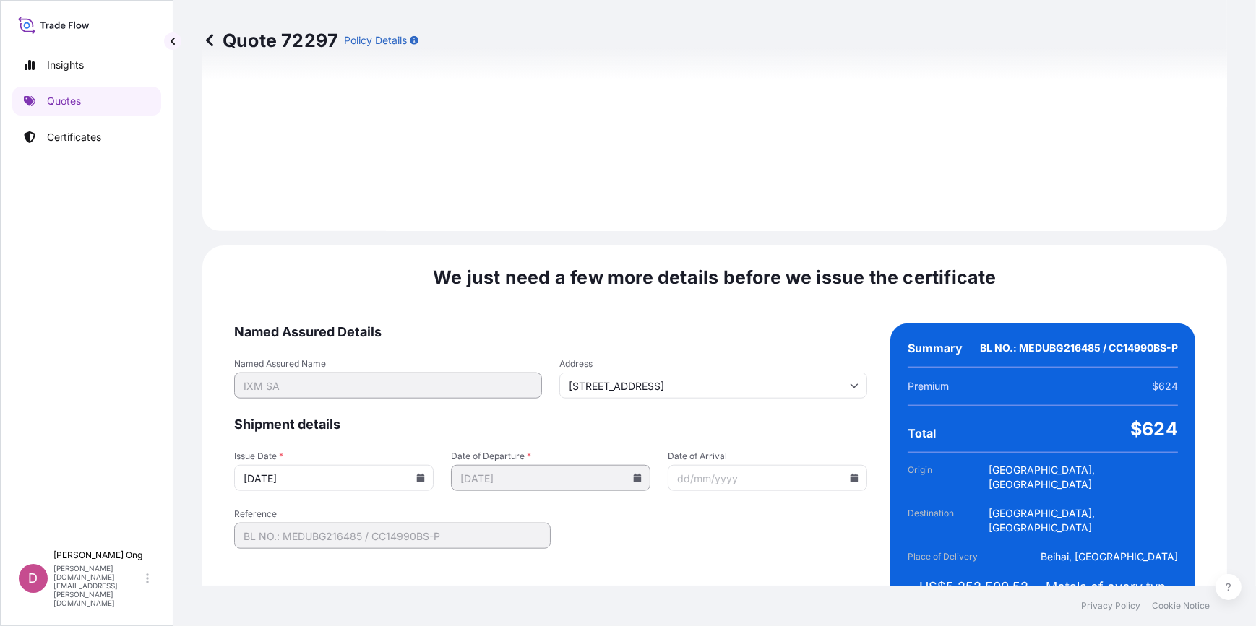
click at [824, 467] on form "Named Assured Details Named Assured Name IXM SA Address [STREET_ADDRESS] Shipme…" at bounding box center [550, 474] width 633 height 301
click at [420, 474] on icon at bounding box center [421, 478] width 8 height 9
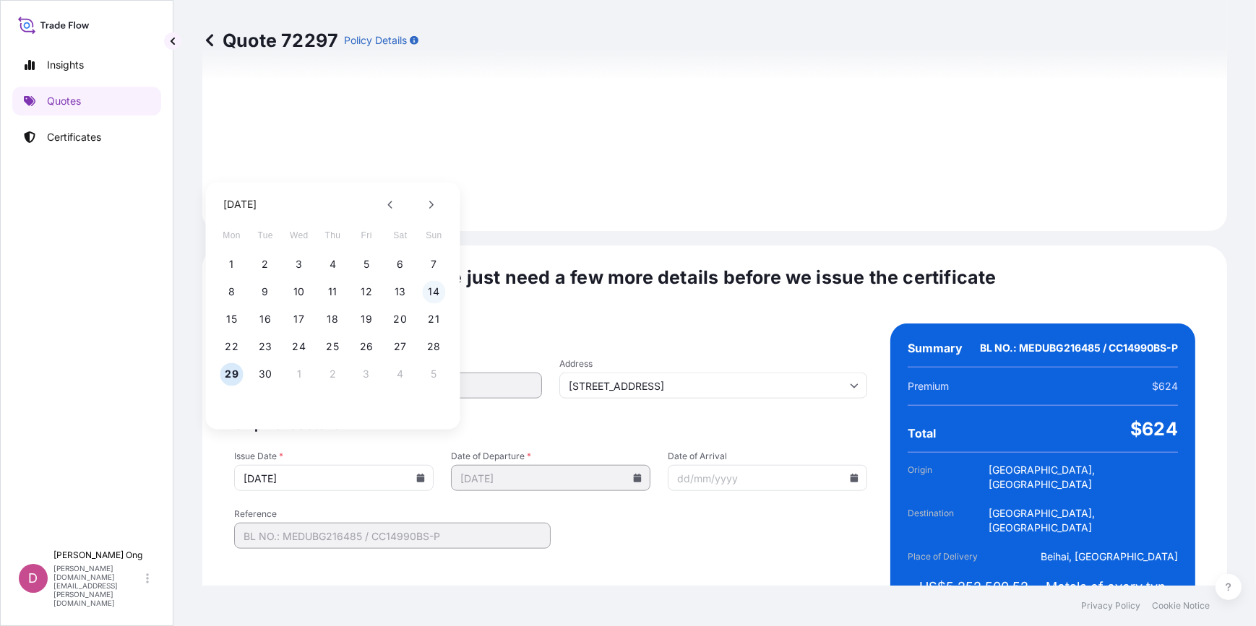
click at [425, 298] on button "14" at bounding box center [433, 291] width 23 height 23
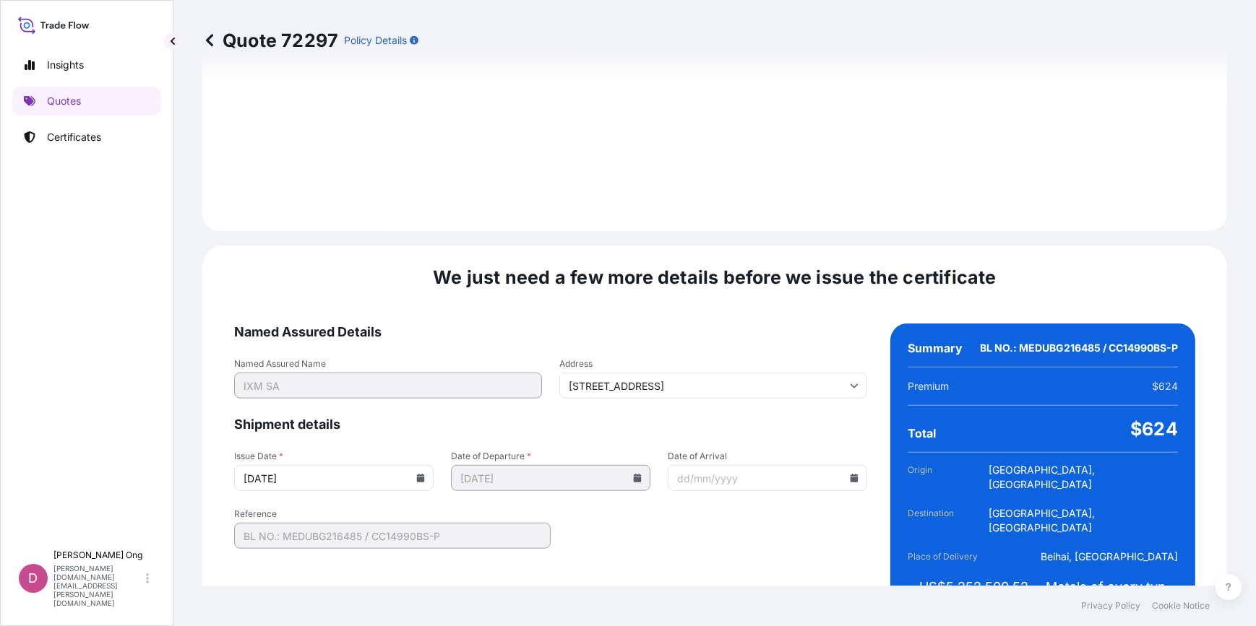
type input "[DATE]"
click at [863, 561] on div "Named Assured Details Named Assured Name IXM SA Address [STREET_ADDRESS] Shipme…" at bounding box center [714, 474] width 961 height 301
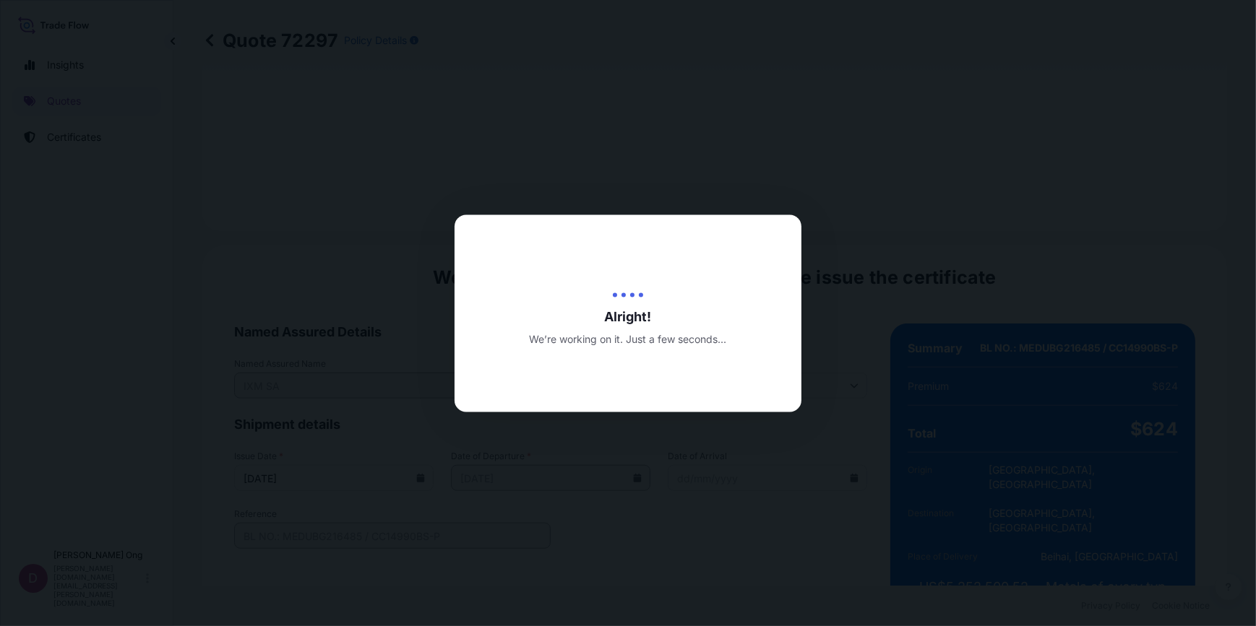
click at [999, 518] on div at bounding box center [628, 313] width 1256 height 626
drag, startPoint x: 999, startPoint y: 519, endPoint x: 950, endPoint y: 506, distance: 50.8
click at [950, 506] on div at bounding box center [628, 313] width 1256 height 626
click at [1044, 514] on div at bounding box center [628, 313] width 1256 height 626
drag, startPoint x: 1044, startPoint y: 514, endPoint x: 927, endPoint y: 510, distance: 117.1
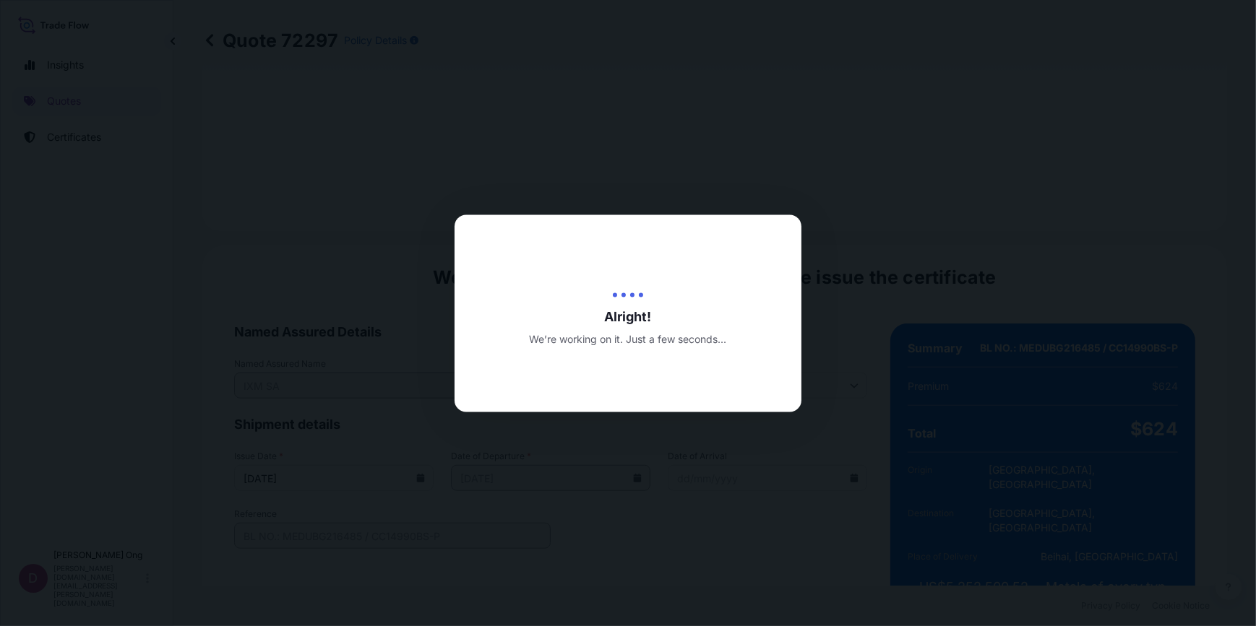
click at [927, 510] on div at bounding box center [628, 313] width 1256 height 626
drag, startPoint x: 1003, startPoint y: 448, endPoint x: 953, endPoint y: 474, distance: 56.2
click at [953, 474] on div at bounding box center [628, 313] width 1256 height 626
click at [1011, 533] on div at bounding box center [628, 313] width 1256 height 626
drag, startPoint x: 1011, startPoint y: 533, endPoint x: 917, endPoint y: 509, distance: 97.6
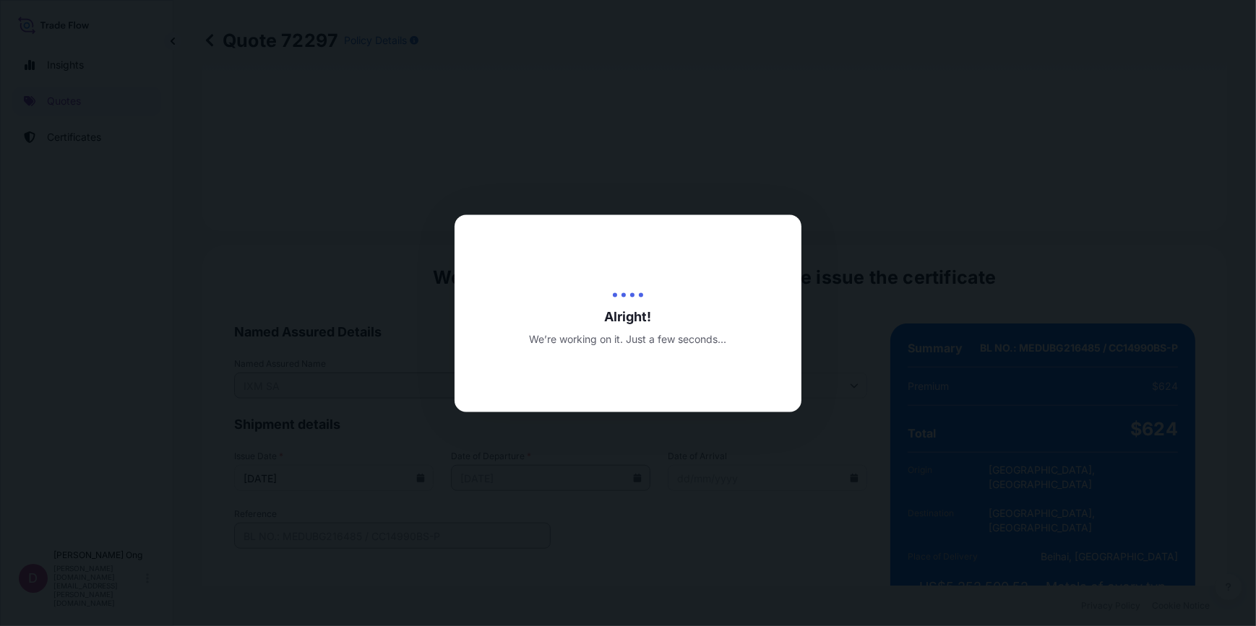
click at [917, 509] on div at bounding box center [628, 313] width 1256 height 626
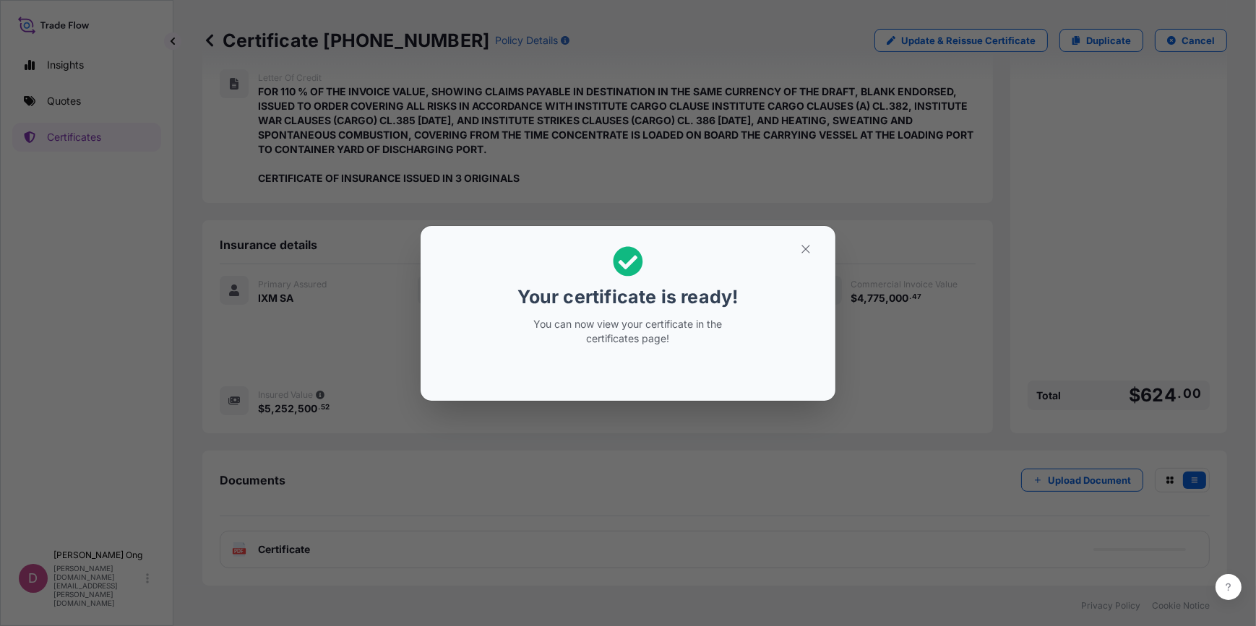
scroll to position [224, 0]
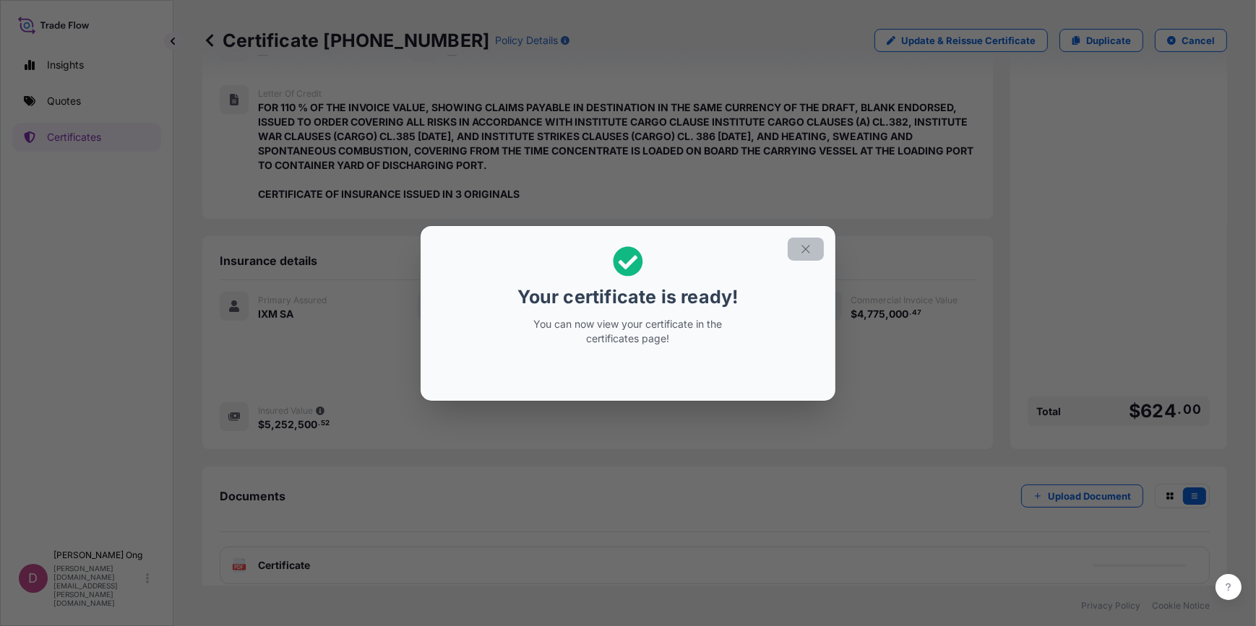
click at [824, 249] on button "button" at bounding box center [805, 249] width 36 height 23
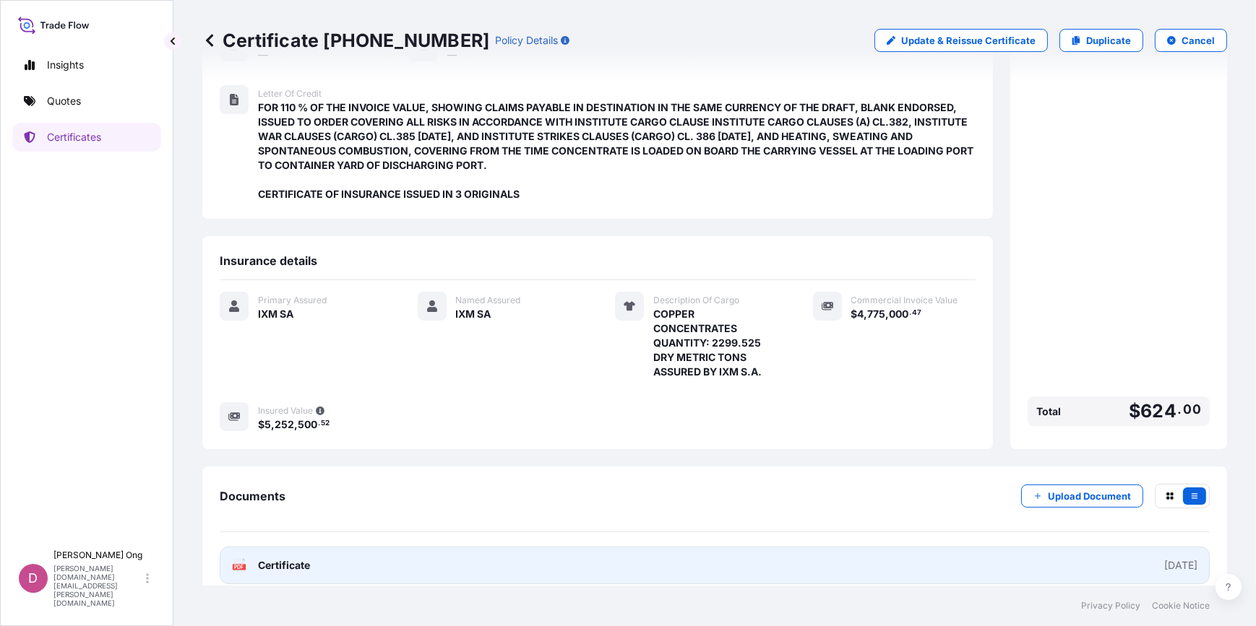
click at [808, 549] on link "PDF Certificate [DATE]" at bounding box center [715, 566] width 990 height 38
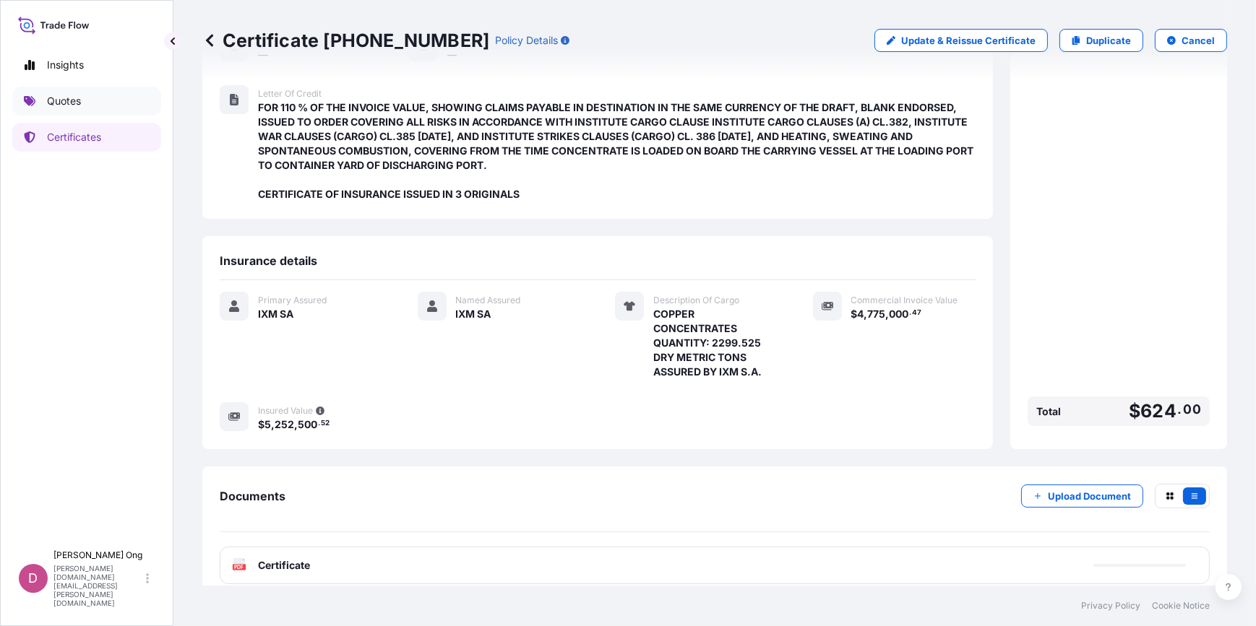
click at [82, 111] on link "Quotes" at bounding box center [86, 101] width 149 height 29
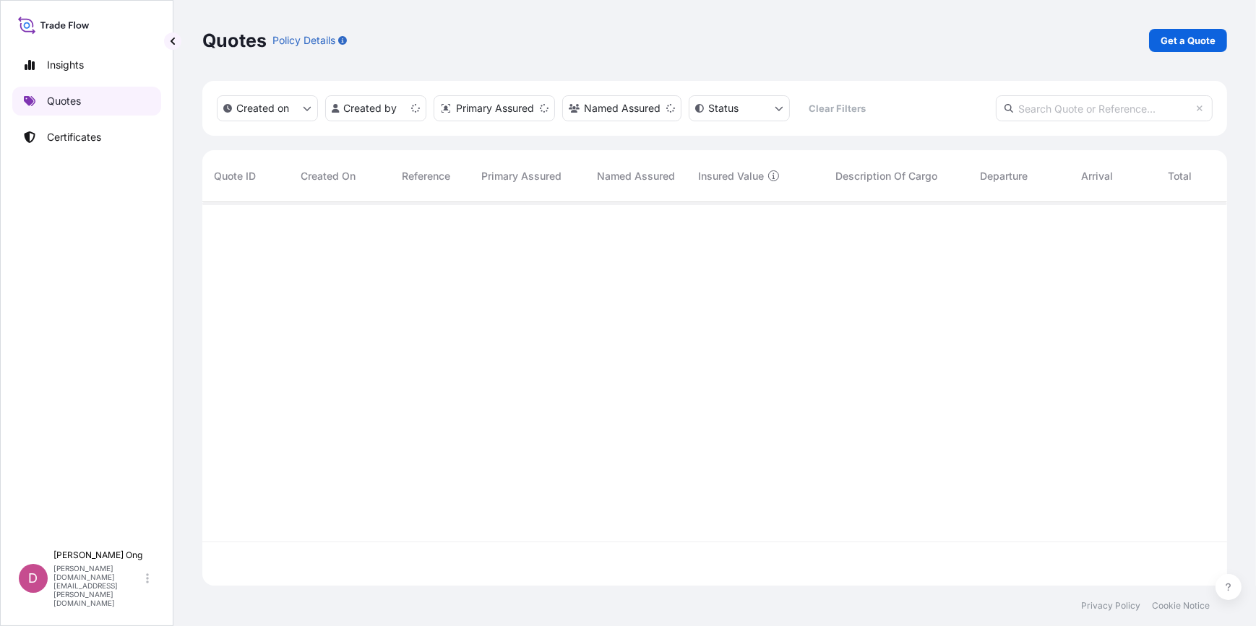
scroll to position [381, 1014]
click at [1217, 43] on link "Get a Quote" at bounding box center [1188, 40] width 78 height 23
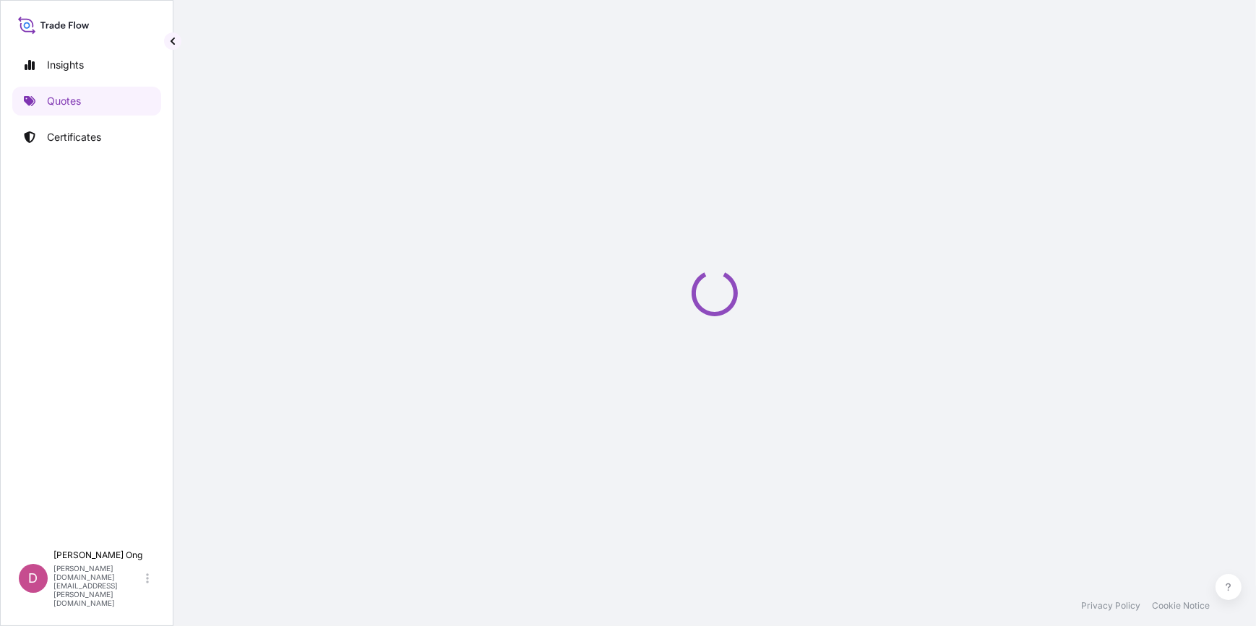
select select "Sea"
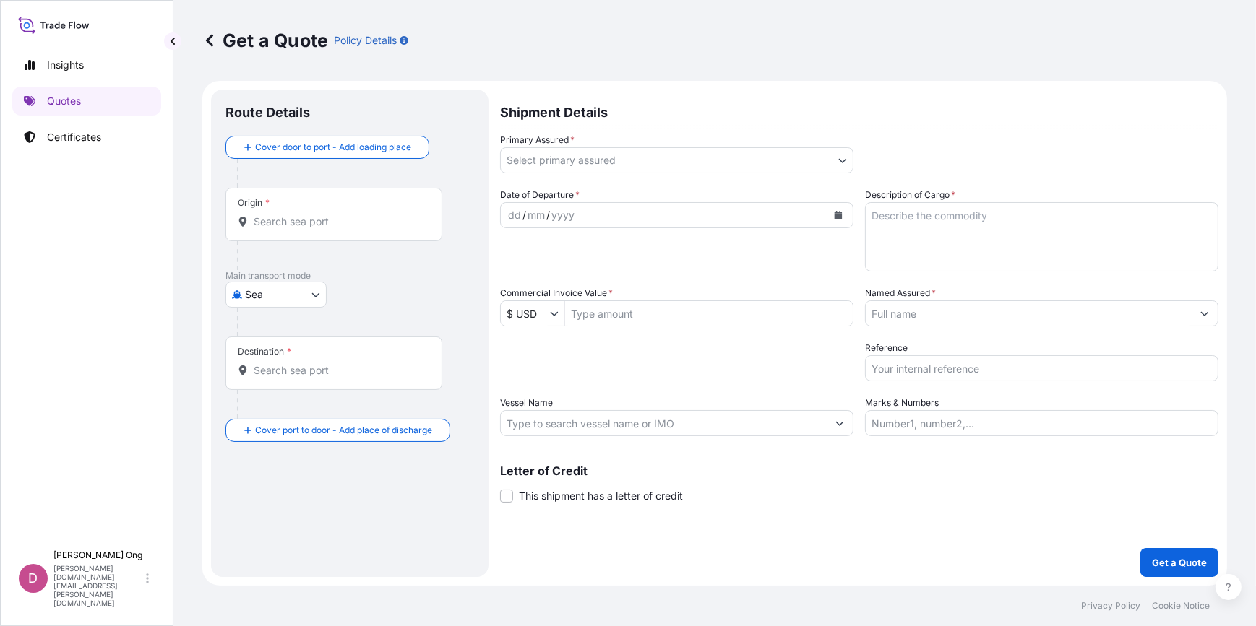
click at [821, 159] on body "Insights Quotes Certificates D [PERSON_NAME] [PERSON_NAME][DOMAIN_NAME][EMAIL_A…" at bounding box center [628, 313] width 1256 height 626
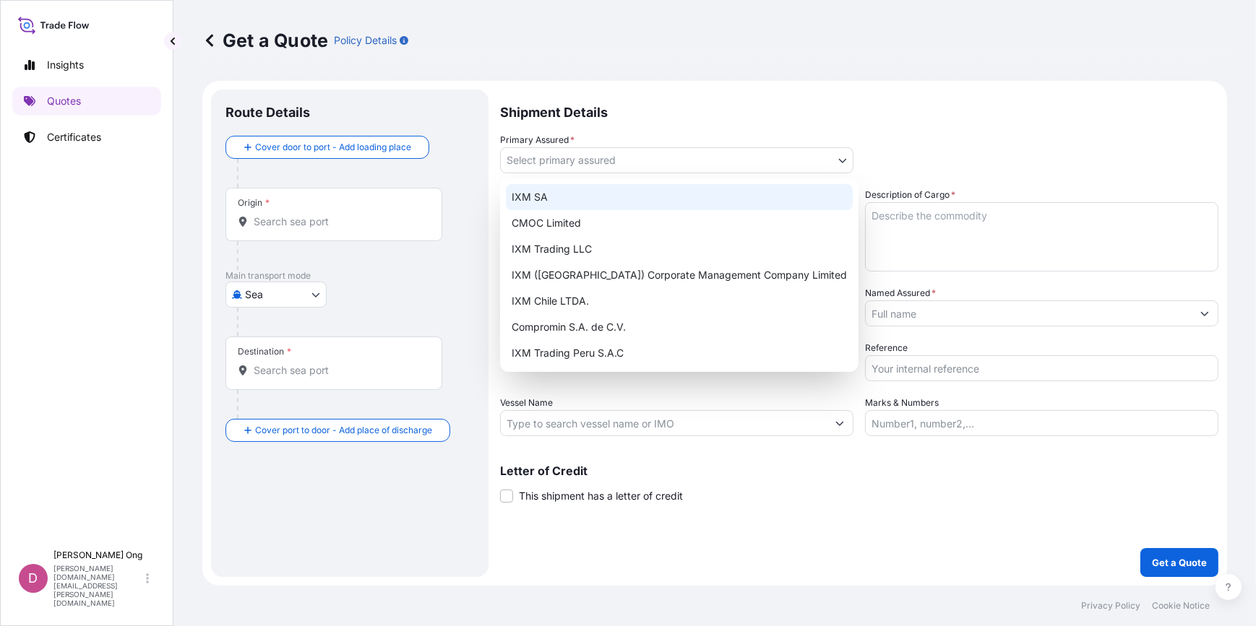
click at [756, 193] on div "IXM SA" at bounding box center [679, 197] width 347 height 26
select select "31846"
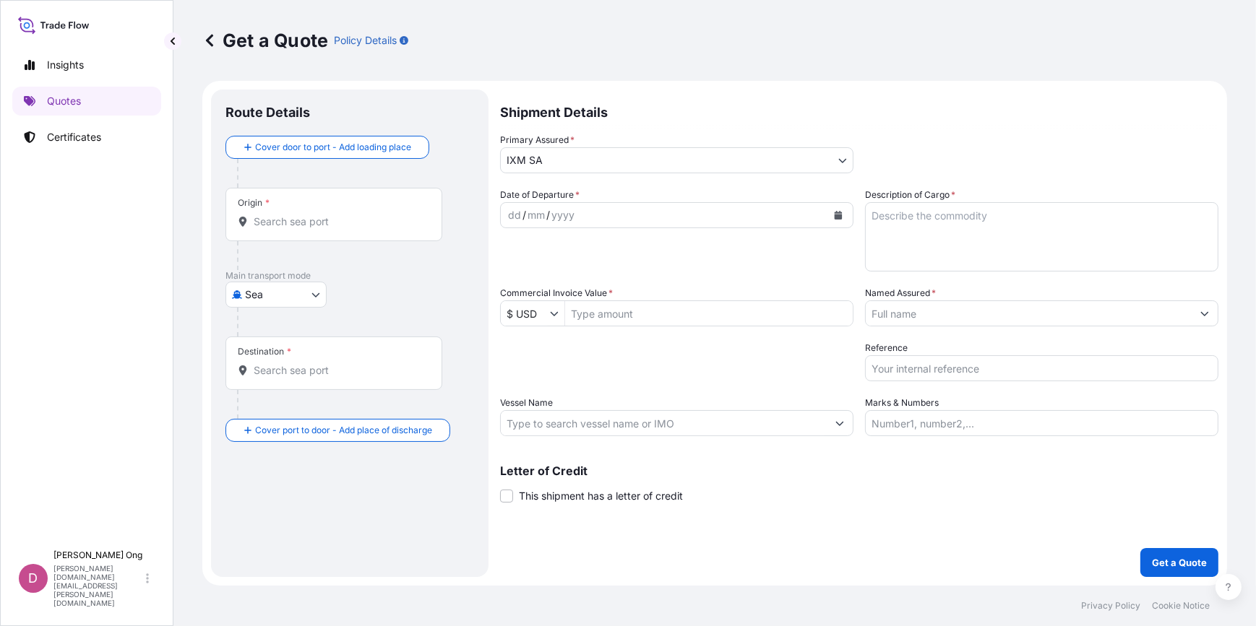
click at [1019, 329] on div "Date of Departure * dd / mm / yyyy Cargo Category * Metals of every type and de…" at bounding box center [859, 312] width 718 height 249
click at [1034, 320] on input "Named Assured *" at bounding box center [1028, 314] width 326 height 26
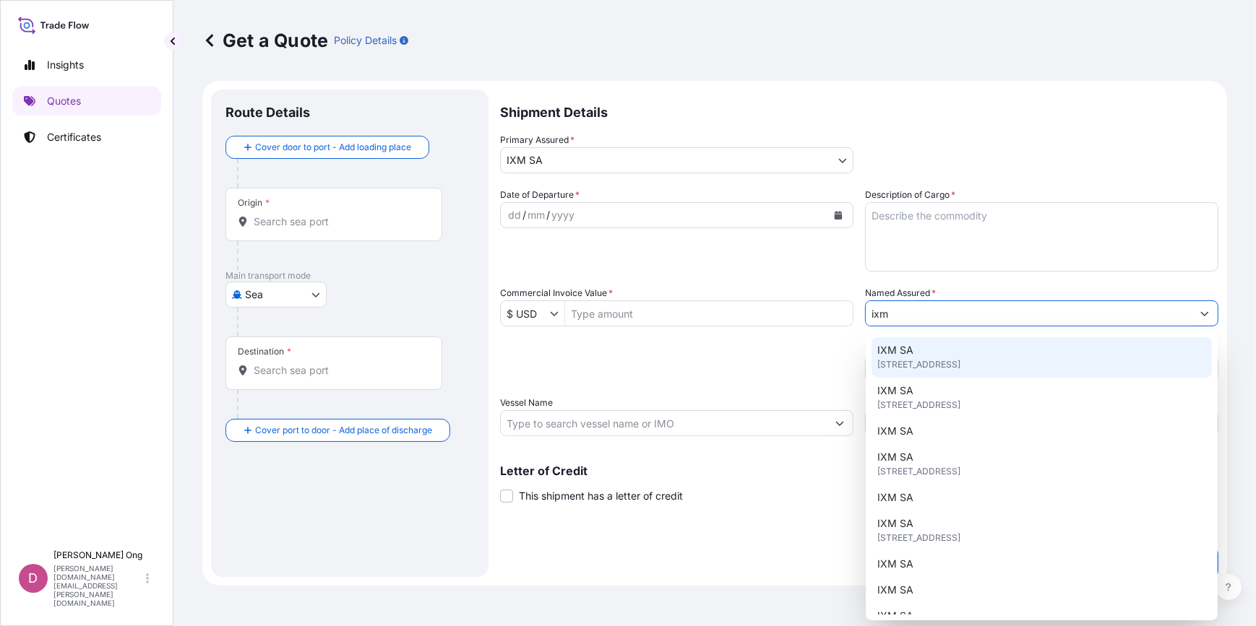
click at [896, 355] on span "IXM SA" at bounding box center [895, 350] width 36 height 14
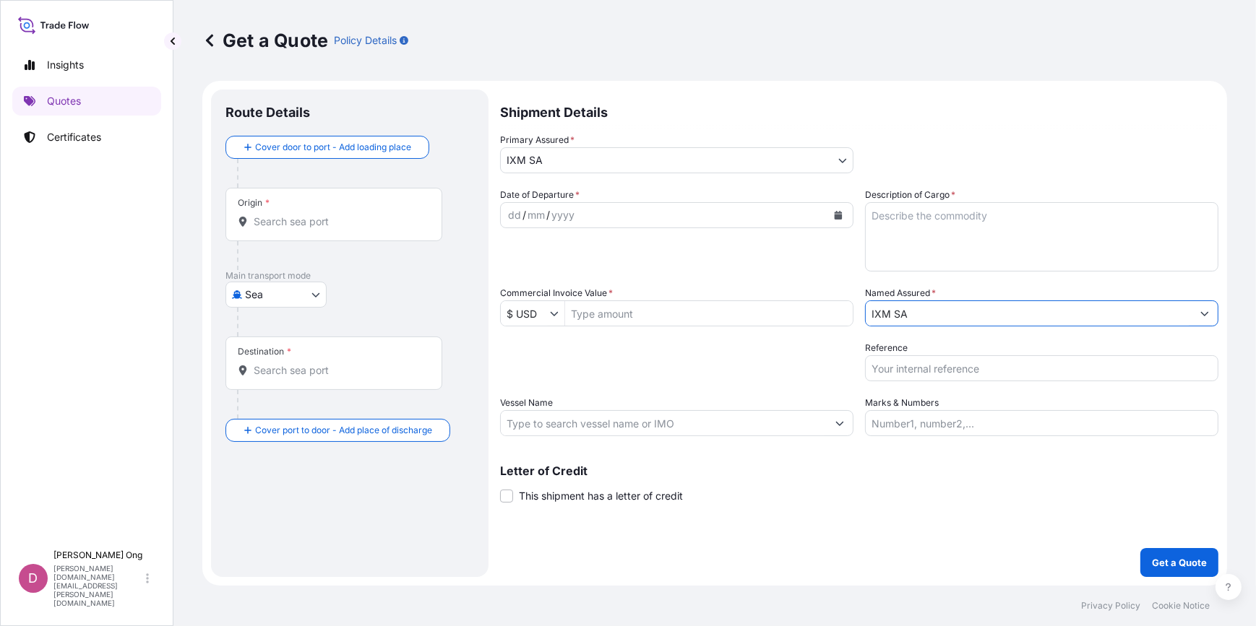
type input "IXM SA"
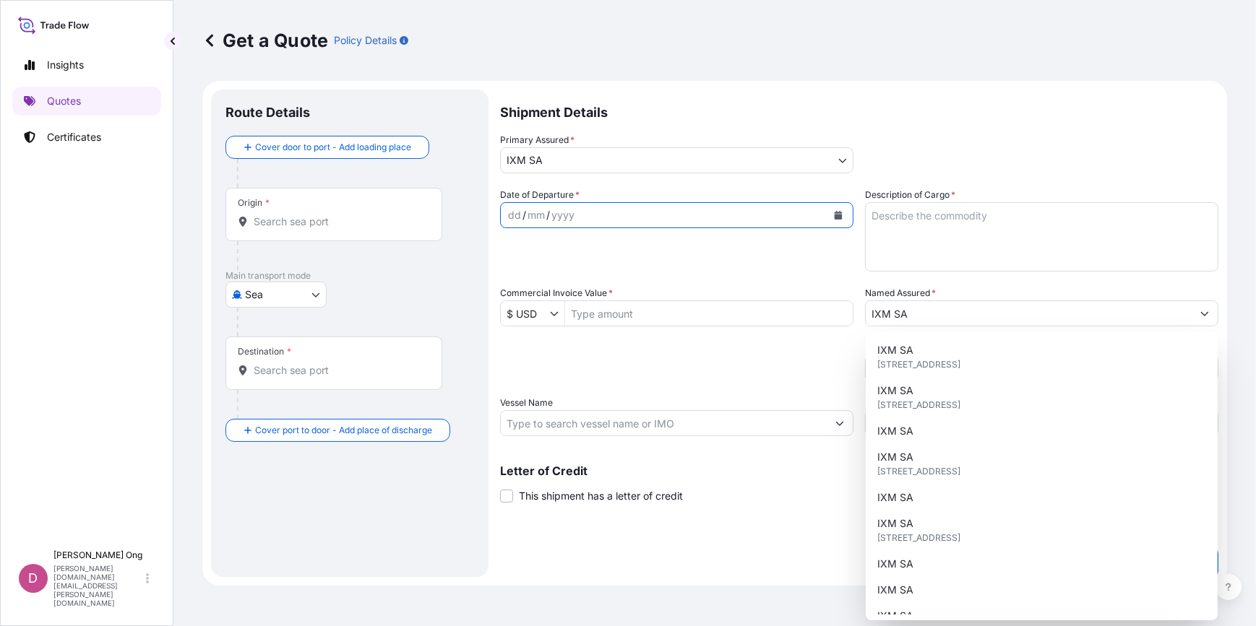
click at [838, 219] on icon "Calendar" at bounding box center [838, 215] width 8 height 9
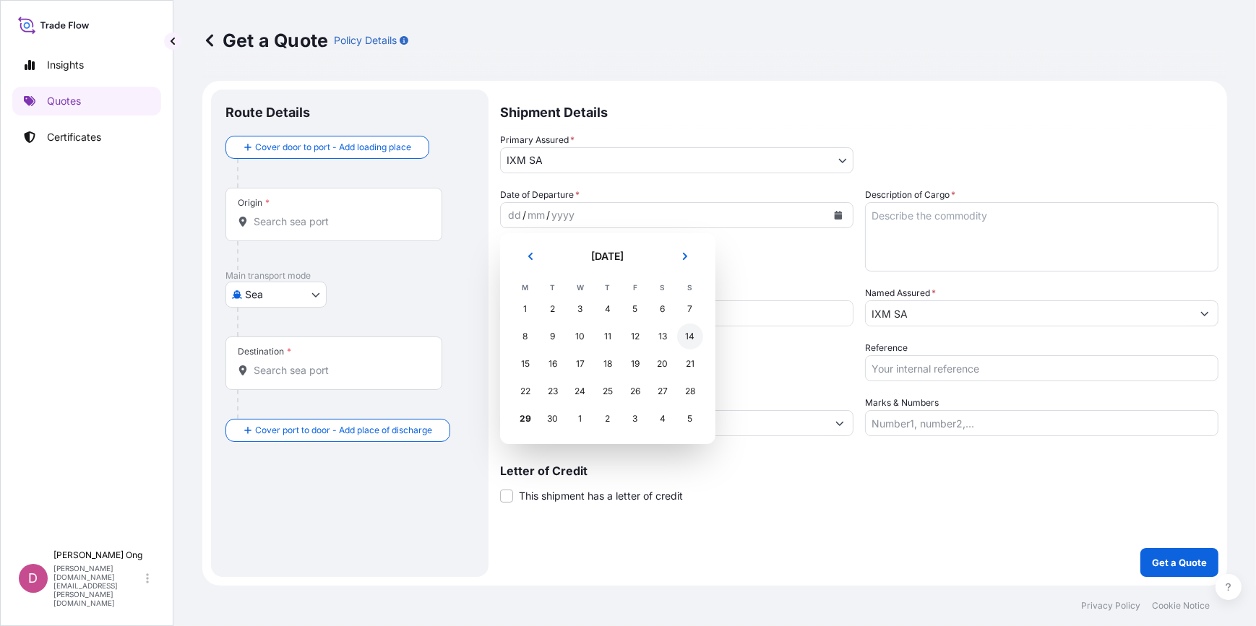
click at [687, 334] on div "14" at bounding box center [690, 337] width 26 height 26
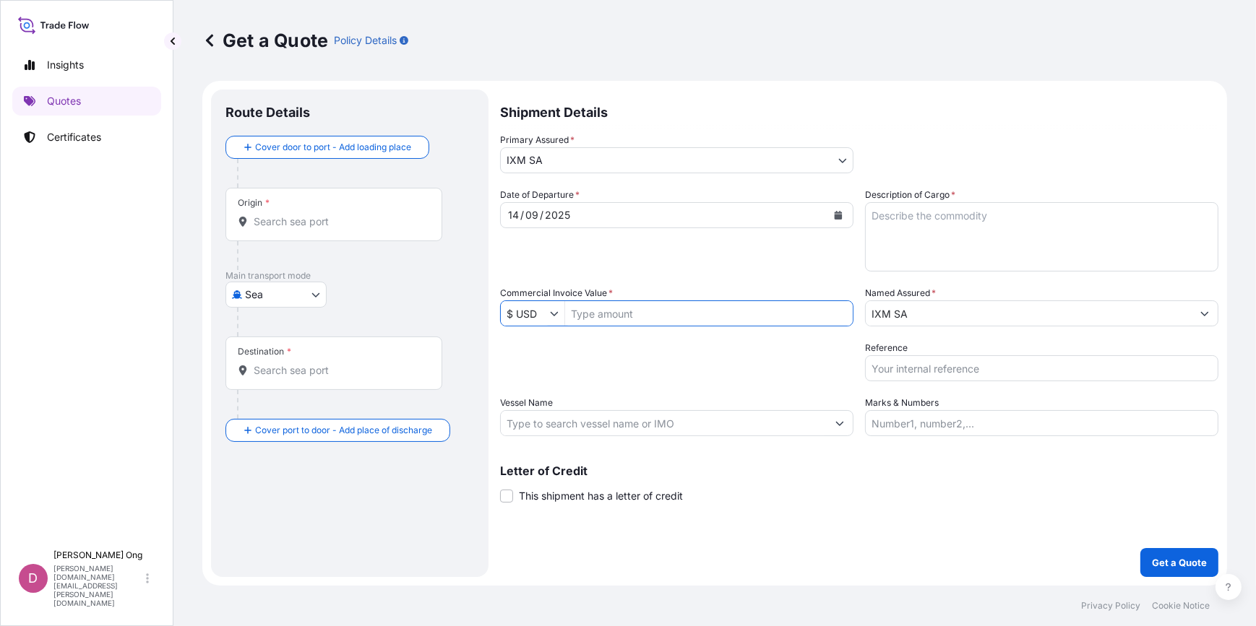
click at [655, 306] on input "Commercial Invoice Value *" at bounding box center [709, 314] width 288 height 26
click at [626, 319] on input "Commercial Invoice Value *" at bounding box center [709, 314] width 288 height 26
paste input "3,869,015.11"
type input "3,869,015.11"
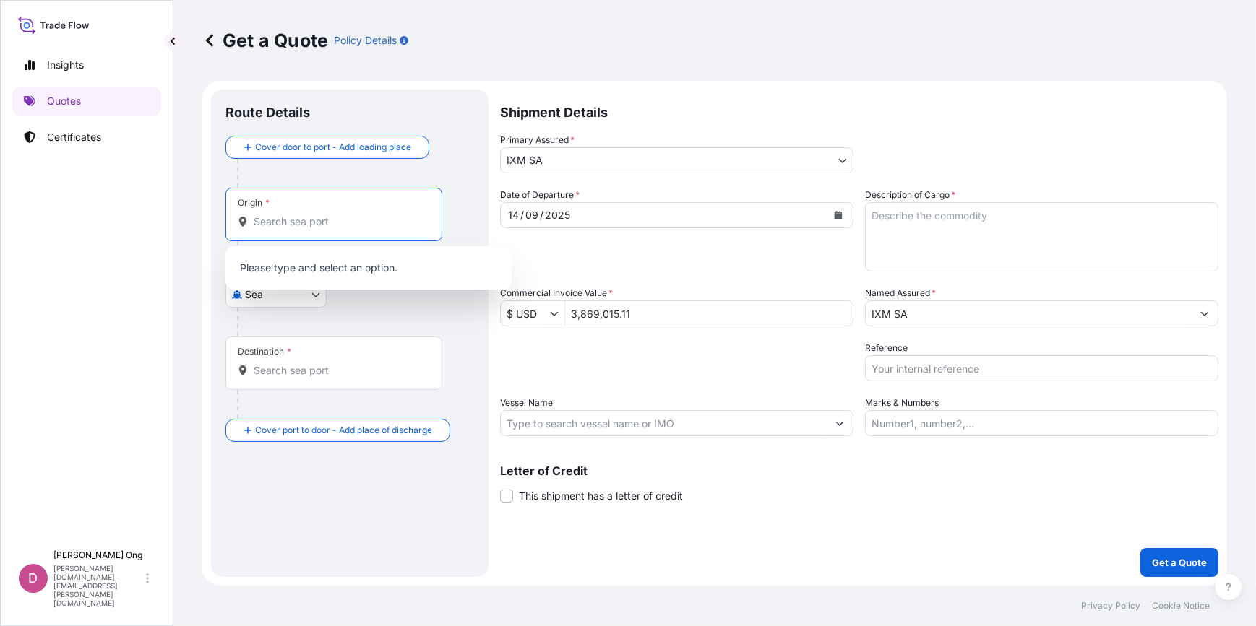
click at [347, 224] on input "Origin *" at bounding box center [339, 222] width 170 height 14
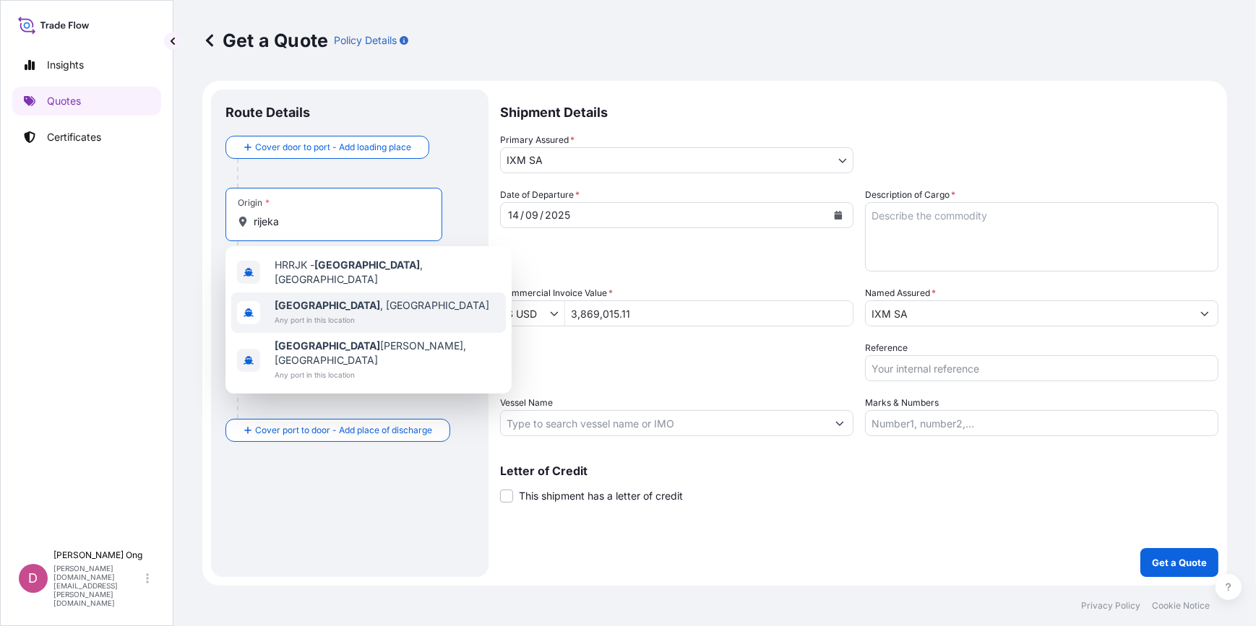
click at [307, 313] on span "Any port in this location" at bounding box center [382, 320] width 215 height 14
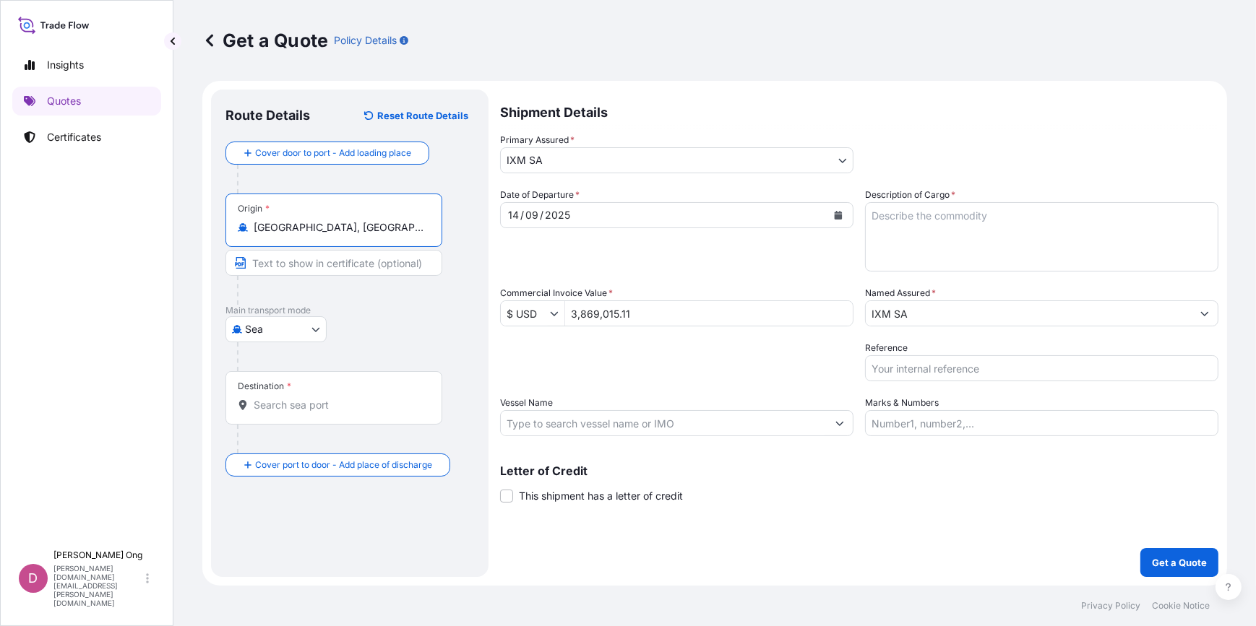
type input "[GEOGRAPHIC_DATA], [GEOGRAPHIC_DATA]"
click at [326, 263] on input "Text to appear on certificate" at bounding box center [333, 263] width 217 height 26
type input "[GEOGRAPHIC_DATA], [GEOGRAPHIC_DATA]"
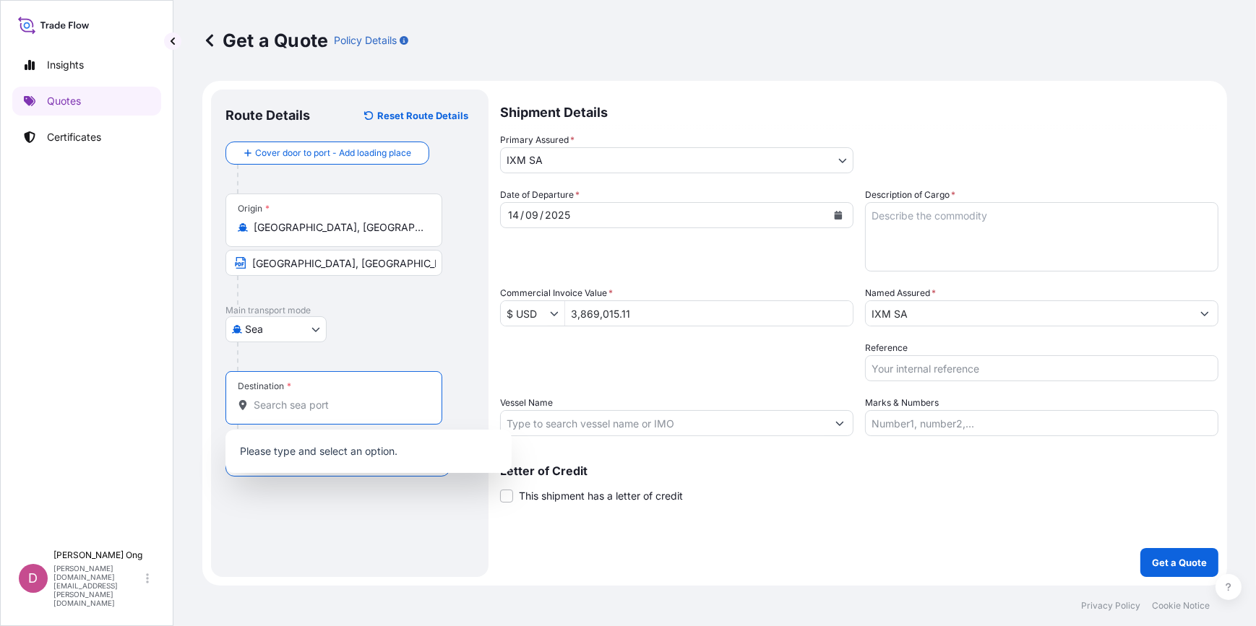
click at [317, 405] on input "Destination *" at bounding box center [339, 405] width 170 height 14
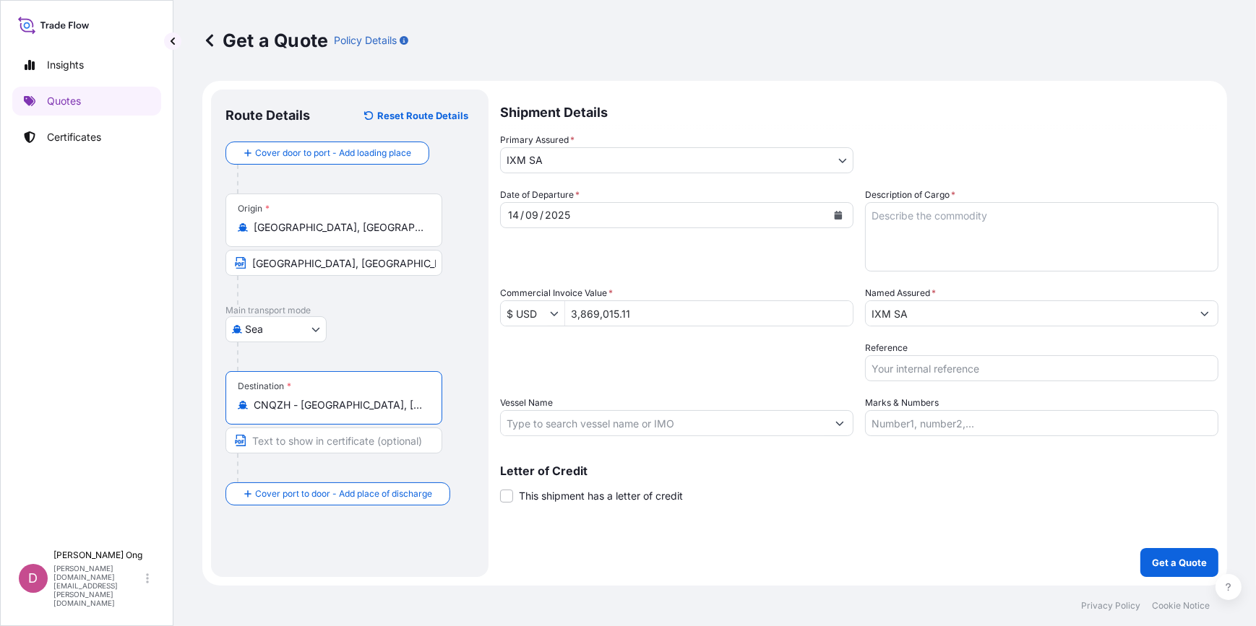
type input "CNQZH - [GEOGRAPHIC_DATA], [GEOGRAPHIC_DATA]"
click at [306, 445] on input "Text to appear on certificate" at bounding box center [336, 441] width 222 height 26
type input "[GEOGRAPHIC_DATA], [GEOGRAPHIC_DATA]"
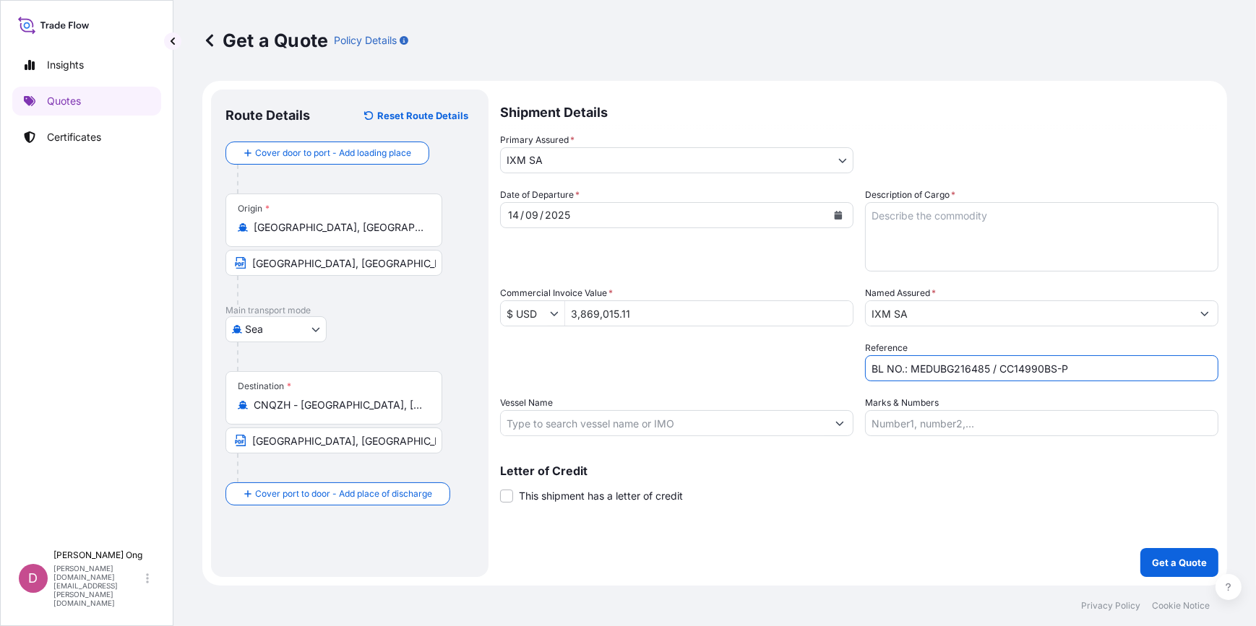
click at [1035, 368] on input "BL NO.: MEDUBG216485 / CC14990BS-P" at bounding box center [1041, 368] width 353 height 26
click at [1050, 368] on input "BL NO.: MEDUBG216485 / CC14990BS-P" at bounding box center [1041, 368] width 353 height 26
type input "BL NO.: MEDUBG216485 / CC14990CS-P"
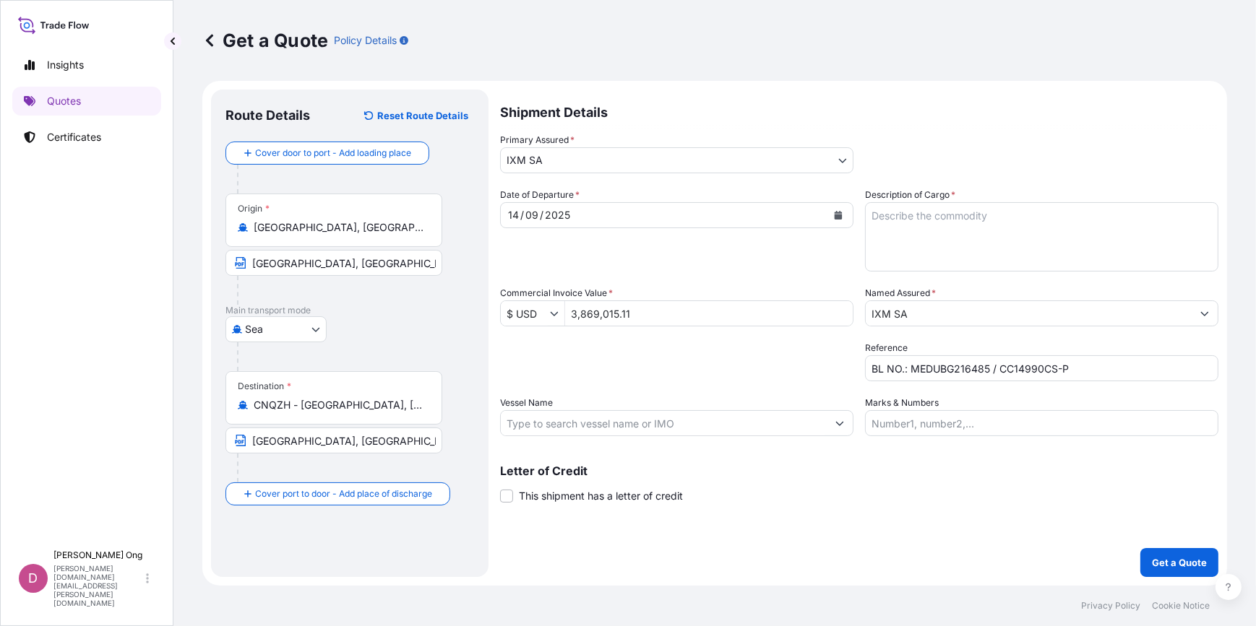
click at [379, 513] on div "Route Details Reset Route Details Cover door to port - Add loading place Place …" at bounding box center [349, 333] width 249 height 459
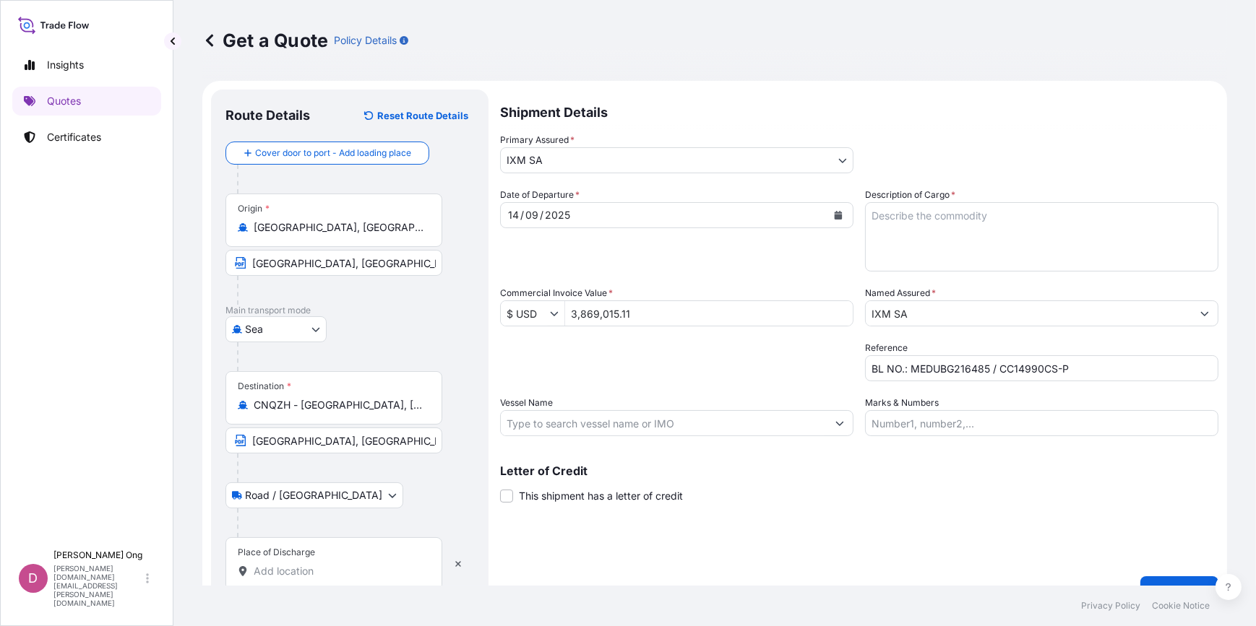
click at [309, 568] on input "Place of Discharge" at bounding box center [339, 571] width 170 height 14
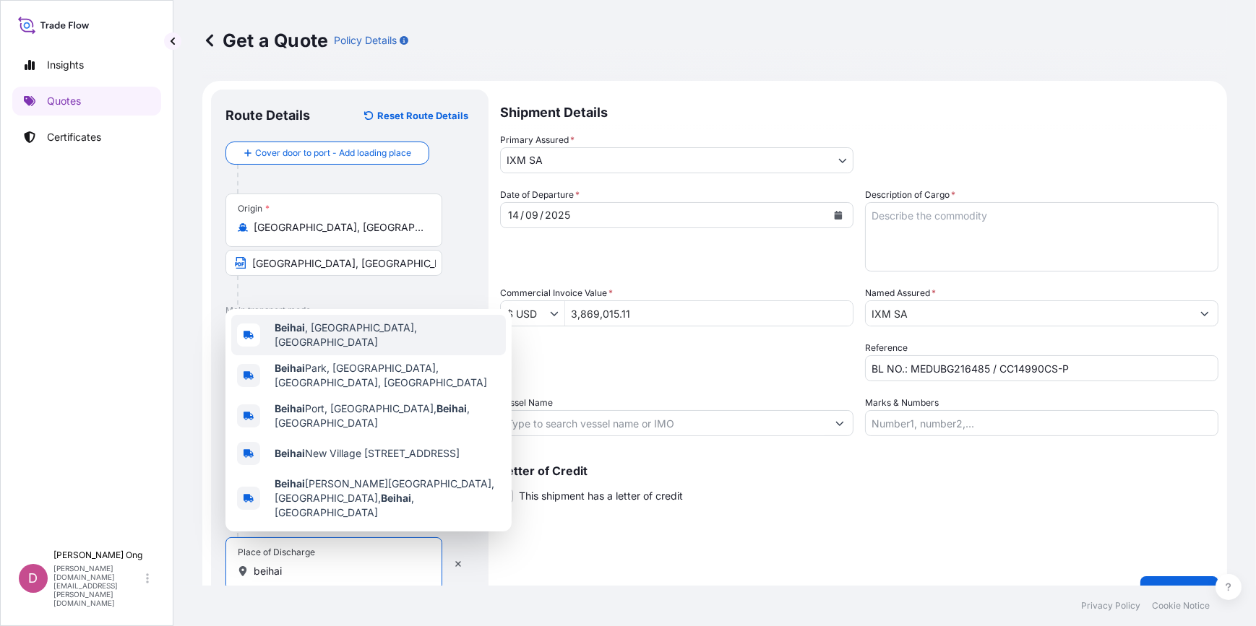
click at [396, 355] on div "[GEOGRAPHIC_DATA] , [GEOGRAPHIC_DATA], [GEOGRAPHIC_DATA]" at bounding box center [368, 335] width 275 height 40
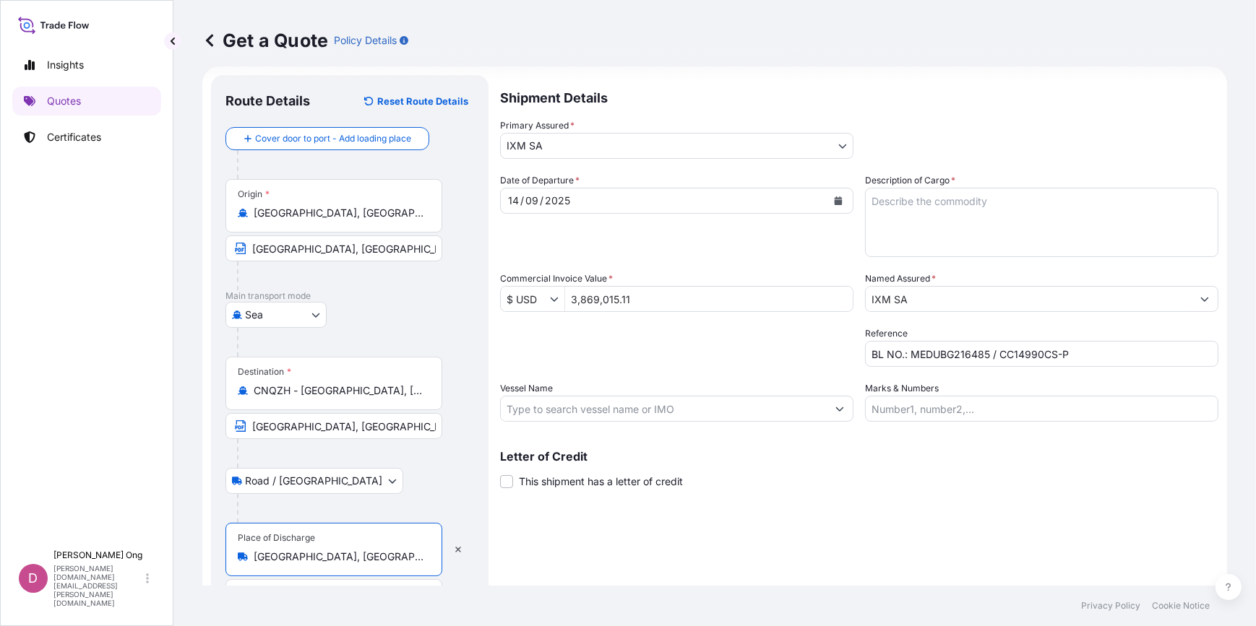
scroll to position [56, 0]
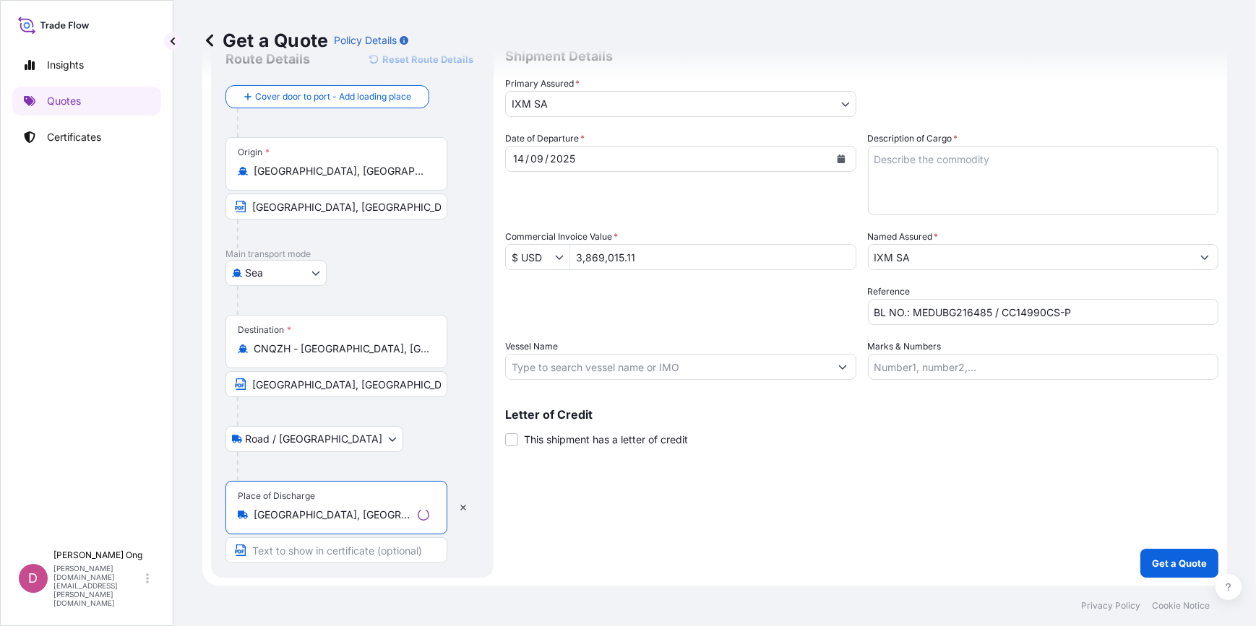
type input "[GEOGRAPHIC_DATA], [GEOGRAPHIC_DATA], [GEOGRAPHIC_DATA]"
click at [353, 551] on input "Text to appear on certificate" at bounding box center [336, 551] width 222 height 26
type input "Beihai, [GEOGRAPHIC_DATA]"
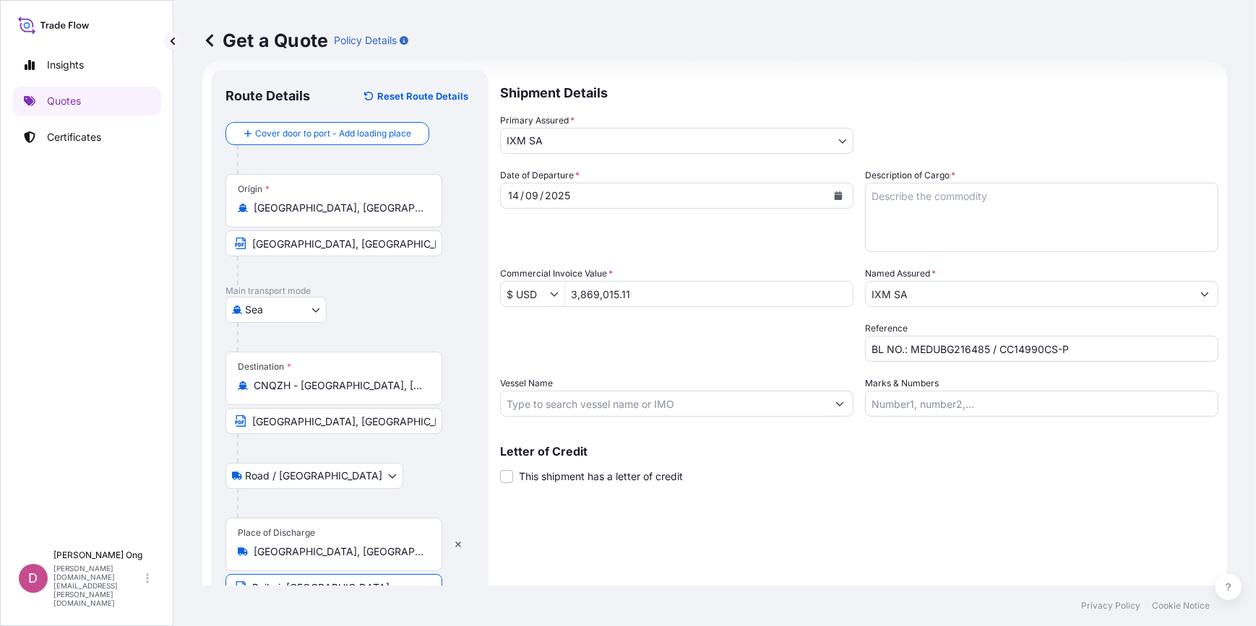
scroll to position [0, 0]
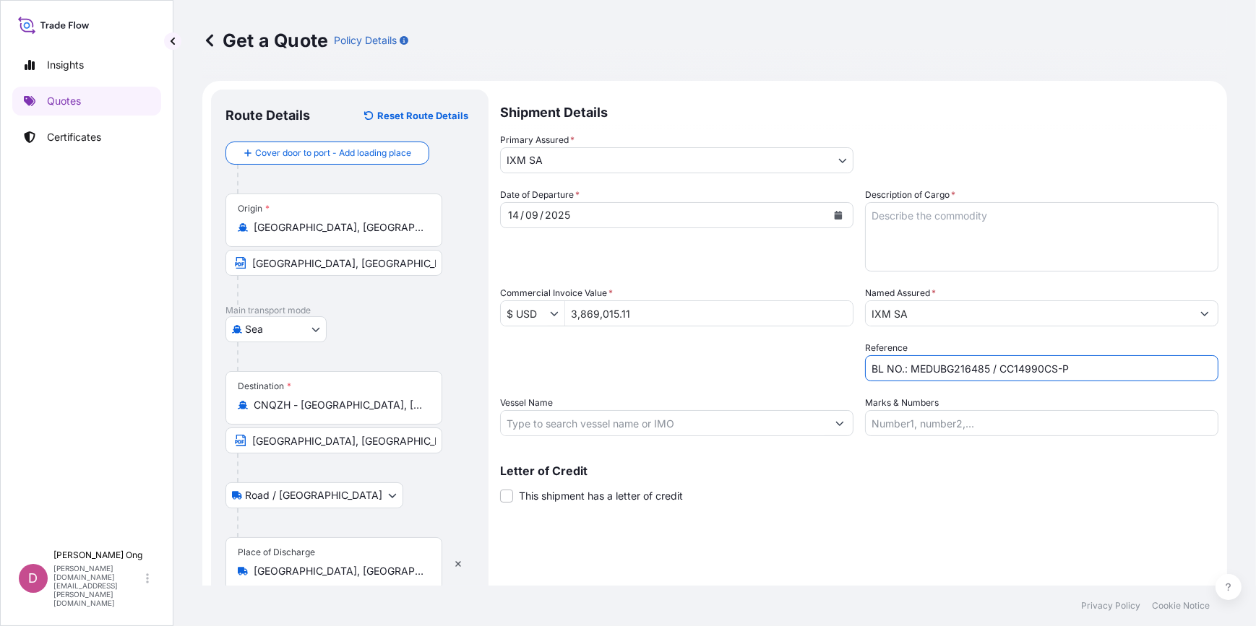
click at [941, 368] on input "BL NO.: MEDUBG216485 / CC14990CS-P" at bounding box center [1041, 368] width 353 height 26
click at [973, 368] on input "BL NO.: MEDUBG216485 / CC14990CS-P" at bounding box center [1041, 368] width 353 height 26
click at [953, 373] on input "BL NO.: MEDUBG216485 / CC14990CS-P" at bounding box center [1041, 368] width 353 height 26
type input "BL NO.: MEDUBG217350 / CC14990CS-P"
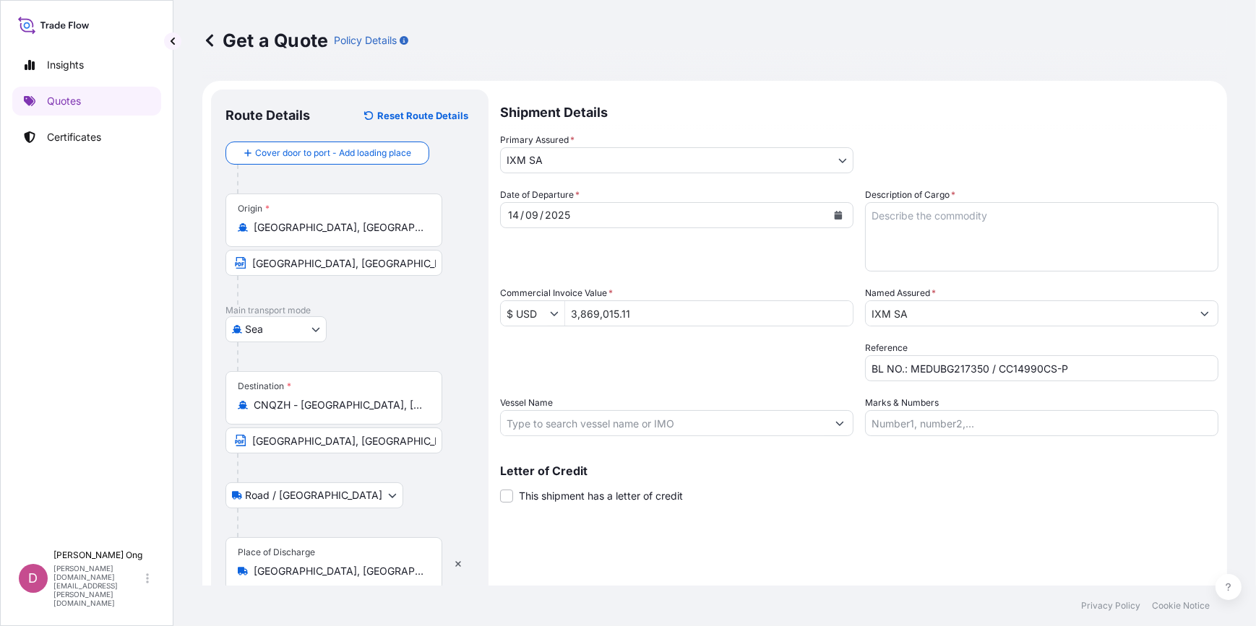
click at [1016, 217] on textarea "Description of Cargo *" at bounding box center [1041, 236] width 353 height 69
paste textarea "COPPER CONCENTRATES QUANTITY"
paste textarea "QUANTITY"
click at [837, 476] on p "Letter of Credit" at bounding box center [859, 471] width 718 height 12
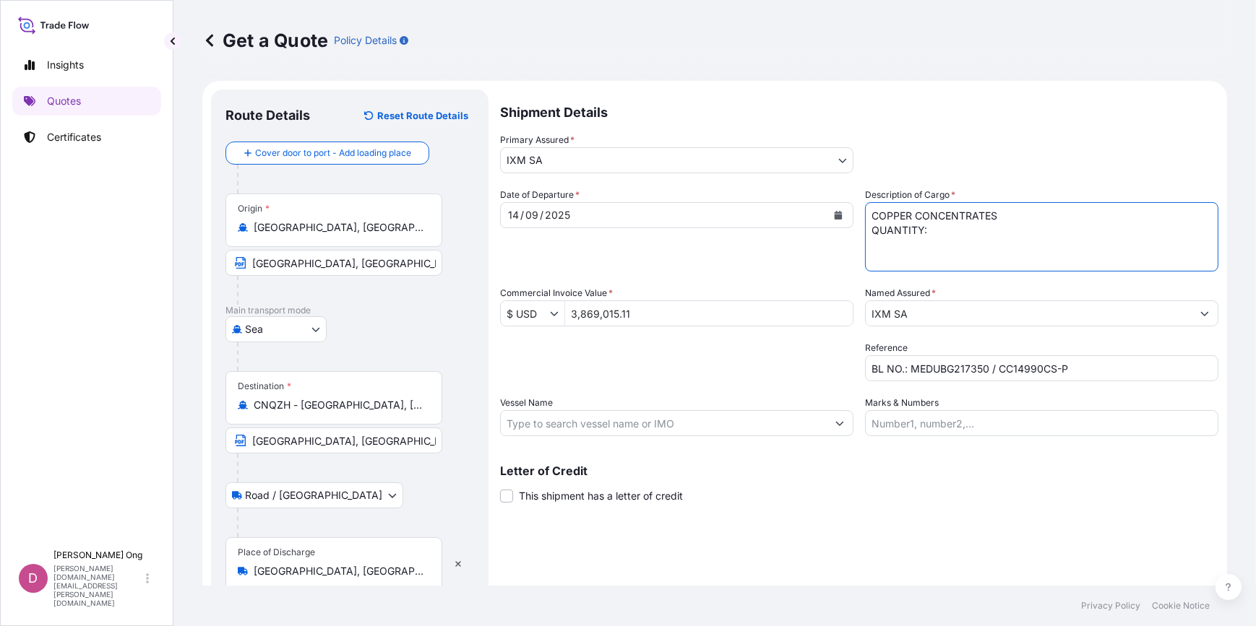
click at [972, 243] on textarea "COPPER CONCENTRATES QUANTITY:" at bounding box center [1041, 236] width 353 height 69
click at [983, 235] on textarea "COPPER CONCENTRATES QUANTITY:" at bounding box center [1041, 236] width 353 height 69
click at [984, 230] on textarea "COPPER CONCENTRATES QUANTITY:" at bounding box center [1041, 236] width 353 height 69
paste textarea "1863.166"
type textarea "COPPER CONCENTRATES QUANTITY: 1863.166 DRY METRIC TONS ASSURED BY IXM S.A."
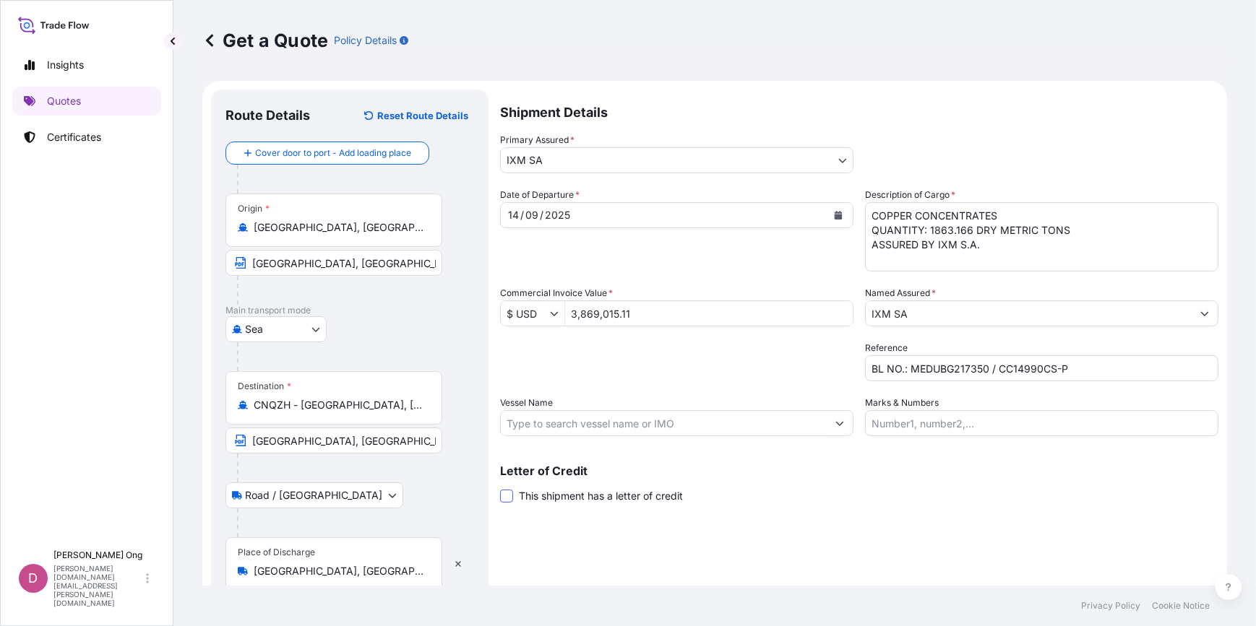
click at [510, 500] on span at bounding box center [506, 496] width 13 height 13
click at [500, 488] on input "This shipment has a letter of credit" at bounding box center [500, 488] width 0 height 0
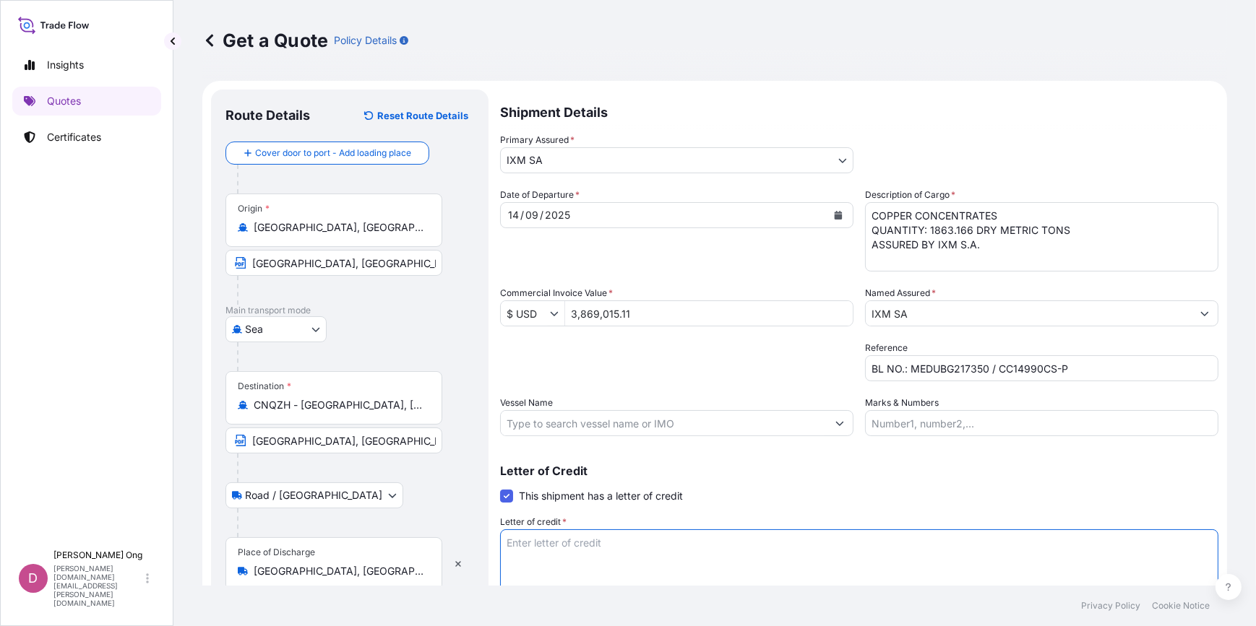
click at [545, 548] on textarea "Letter of credit *" at bounding box center [859, 564] width 718 height 69
paste textarea "FOR 110 % OF THE INVOICE VALUE, SHOWING CLAIMS PAYABLE IN DESTINATION IN THE SA…"
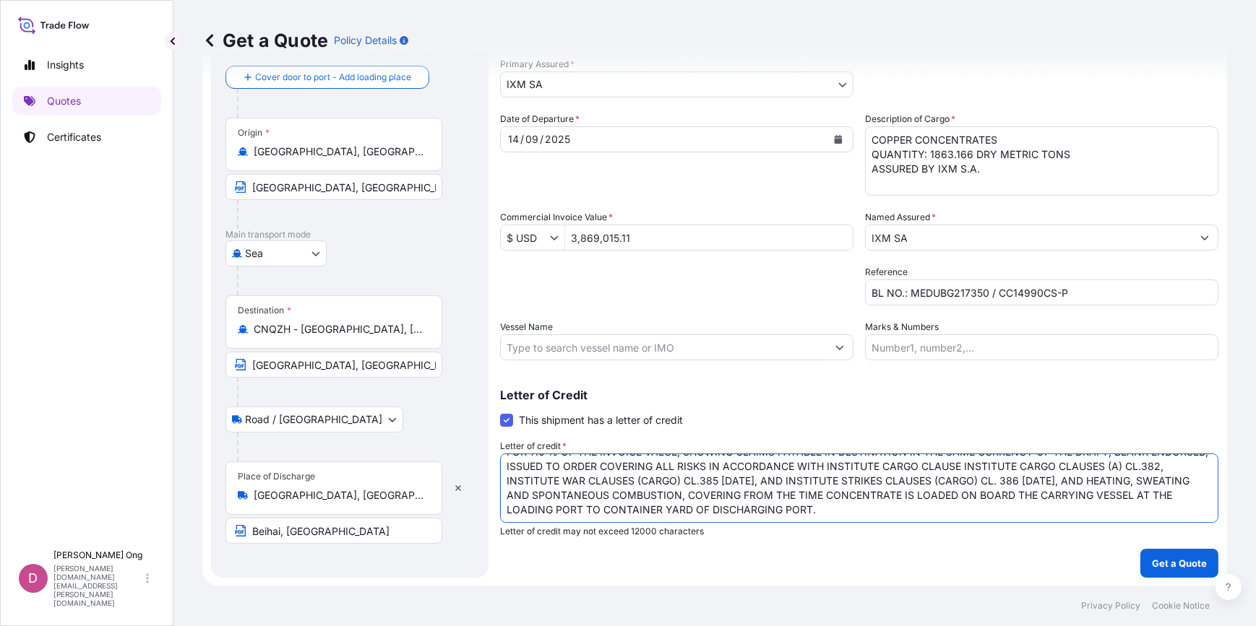
scroll to position [37, 0]
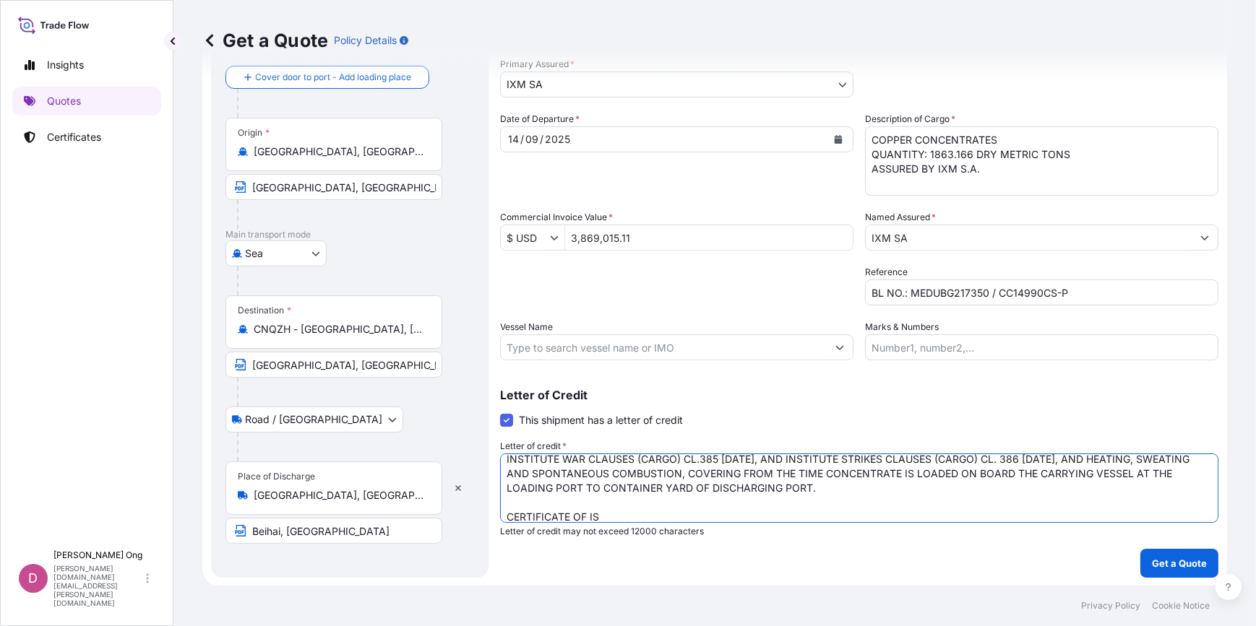
click at [656, 524] on div "Letter of credit * FOR 110 % OF THE INVOICE VALUE, SHOWING CLAIMS PAYABLE IN DE…" at bounding box center [859, 488] width 718 height 98
drag, startPoint x: 673, startPoint y: 511, endPoint x: 676, endPoint y: 501, distance: 10.5
click at [674, 509] on textarea "FOR 110 % OF THE INVOICE VALUE, SHOWING CLAIMS PAYABLE IN DESTINATION IN THE SA…" at bounding box center [859, 488] width 718 height 69
type textarea "FOR 110 % OF THE INVOICE VALUE, SHOWING CLAIMS PAYABLE IN DESTINATION IN THE SA…"
click at [606, 342] on input "Vessel Name" at bounding box center [664, 347] width 326 height 26
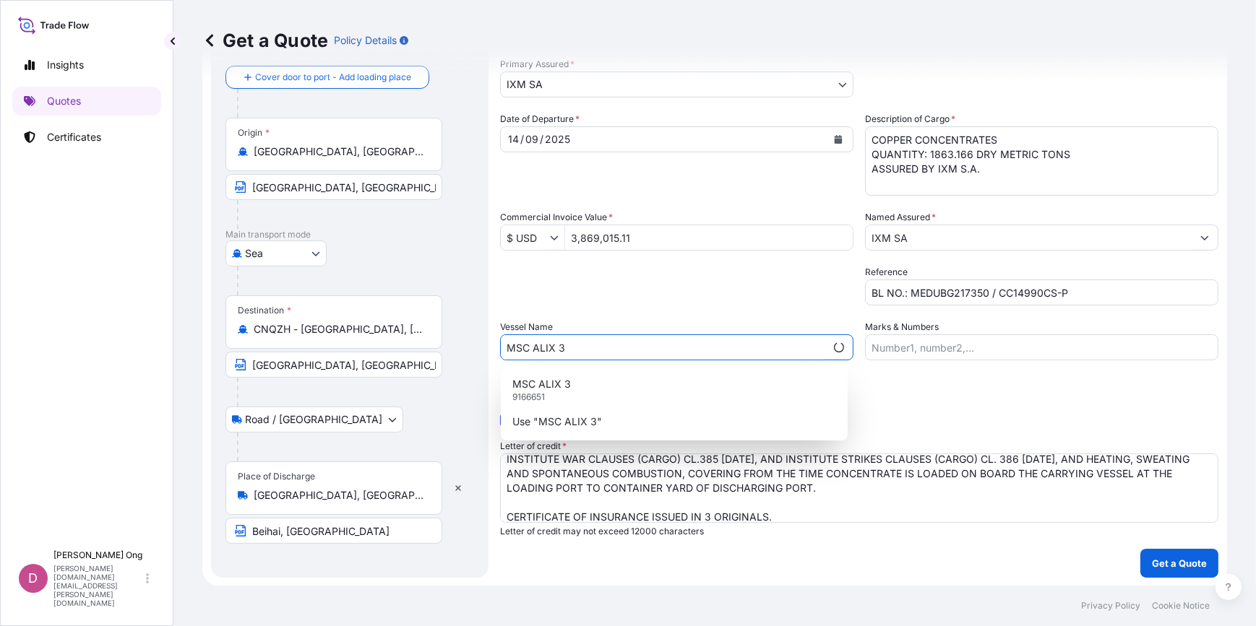
click at [596, 379] on div "MSC ALIX 3 9166651" at bounding box center [673, 390] width 335 height 38
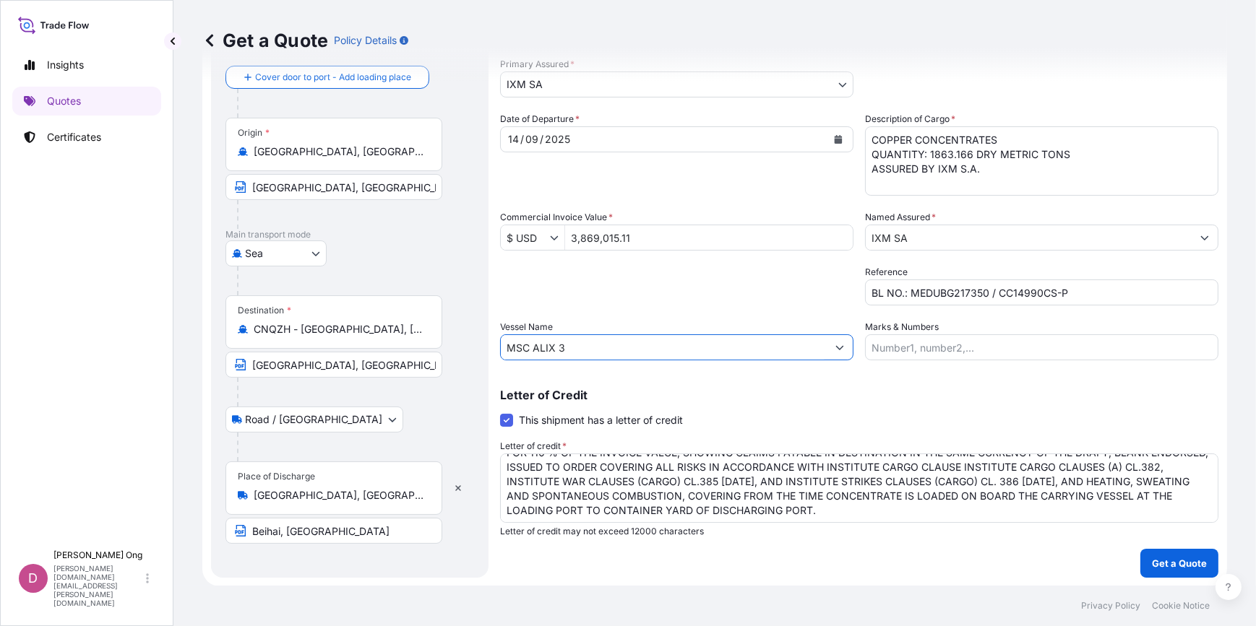
scroll to position [0, 0]
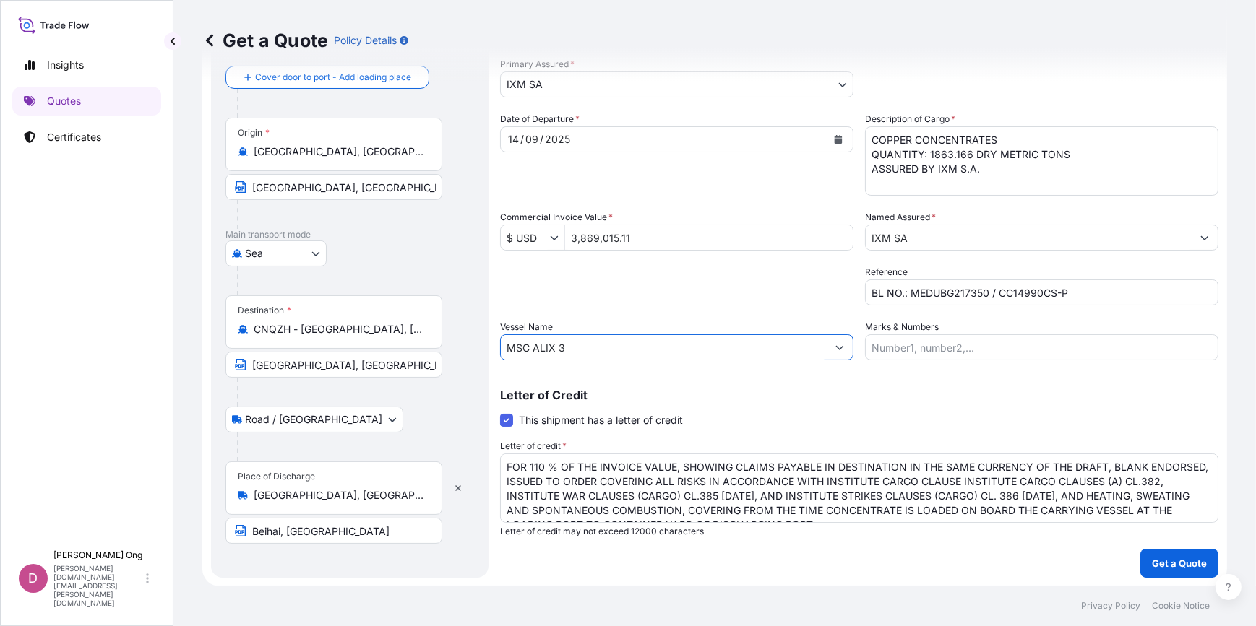
type input "MSC ALIX 3"
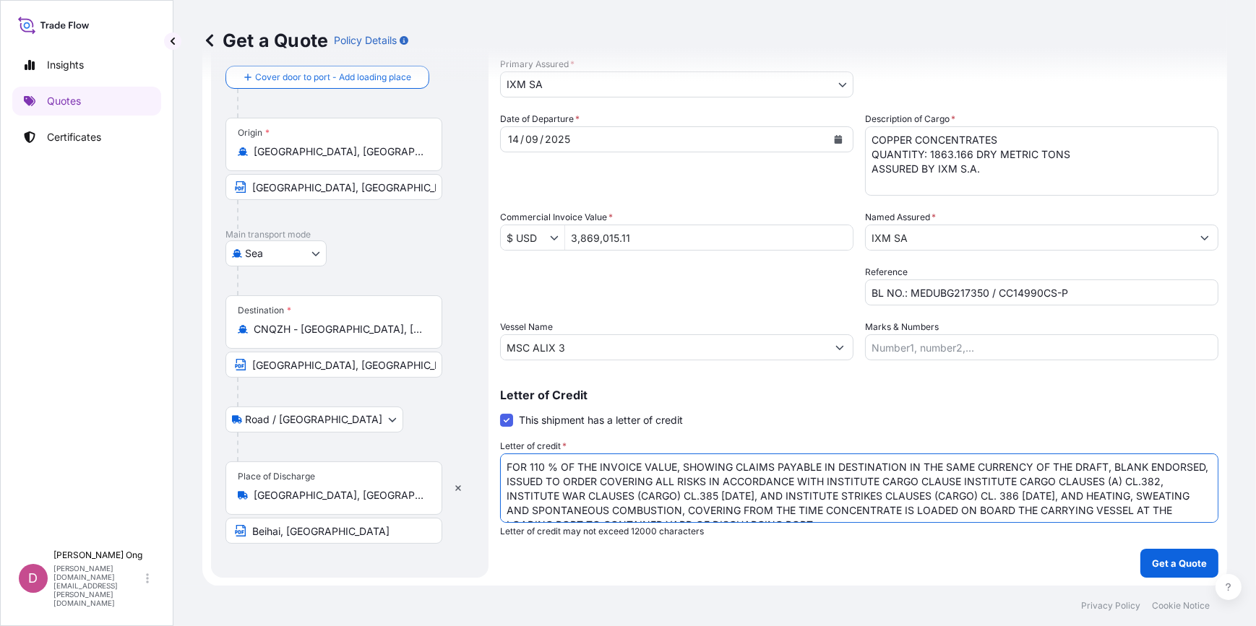
drag, startPoint x: 731, startPoint y: 486, endPoint x: 680, endPoint y: 501, distance: 53.5
click at [680, 501] on textarea "FOR 110 % OF THE INVOICE VALUE, SHOWING CLAIMS PAYABLE IN DESTINATION IN THE SA…" at bounding box center [859, 488] width 718 height 69
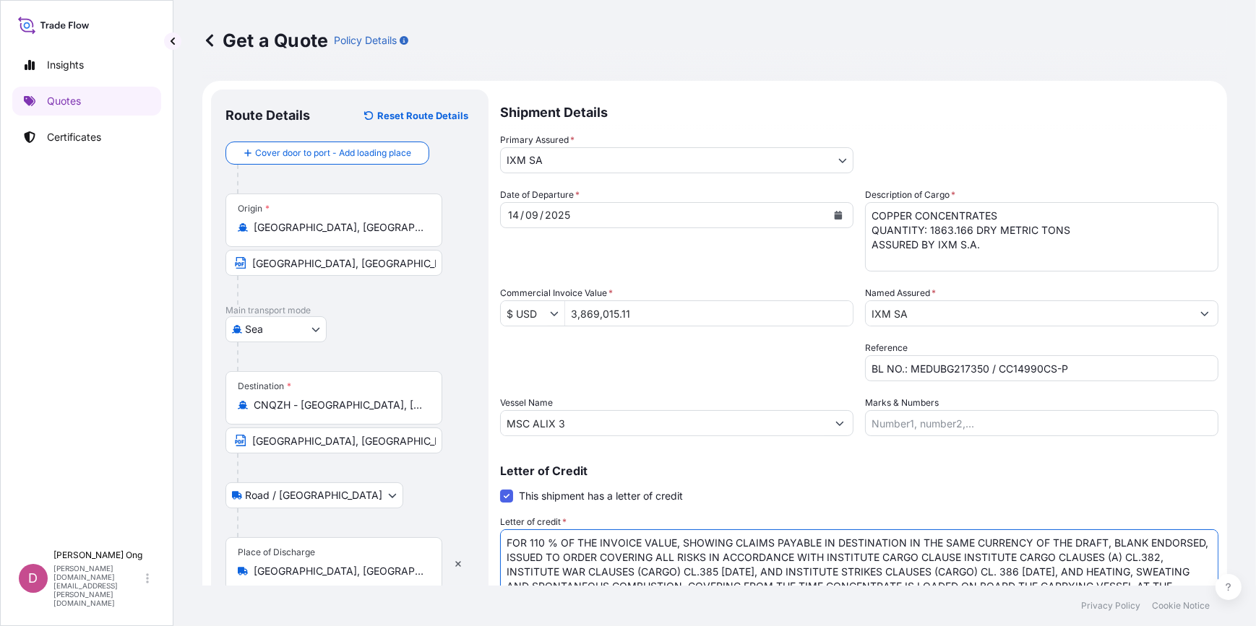
click at [553, 470] on p "Letter of Credit" at bounding box center [859, 471] width 718 height 12
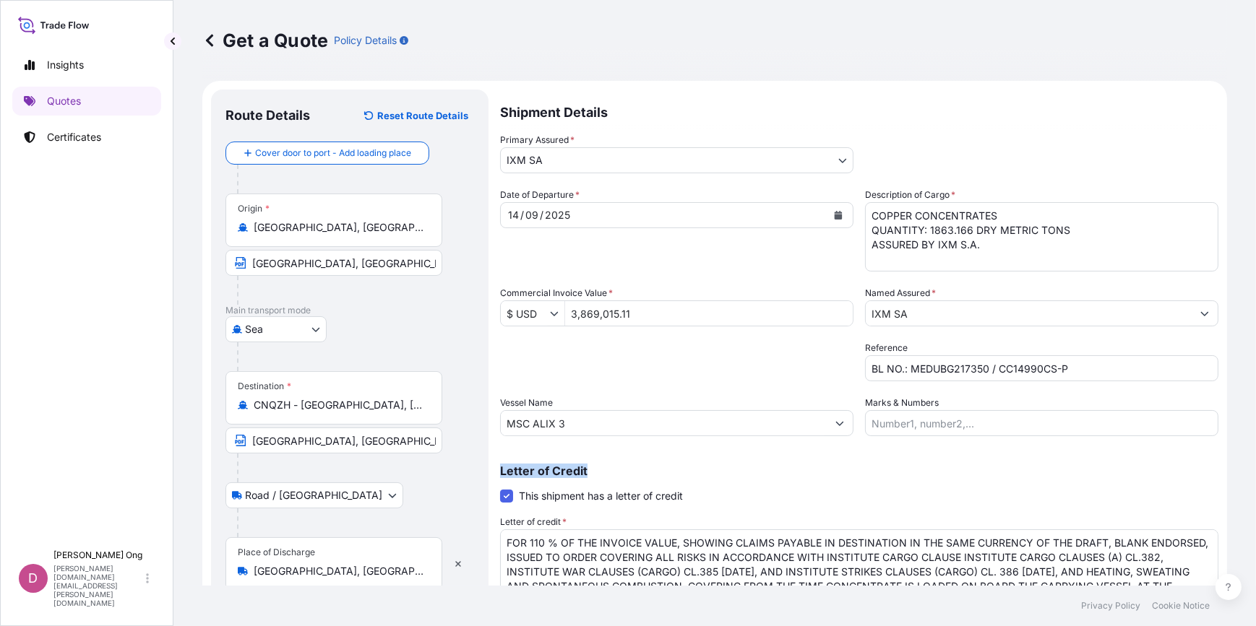
click at [553, 470] on p "Letter of Credit" at bounding box center [859, 471] width 718 height 12
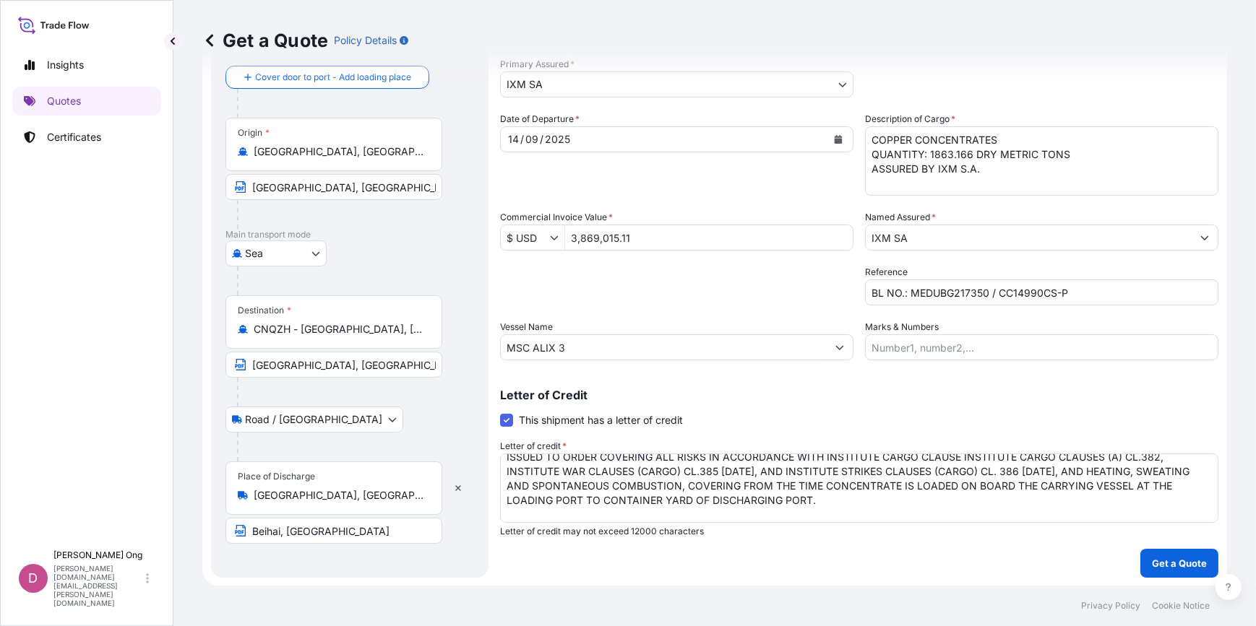
scroll to position [44, 0]
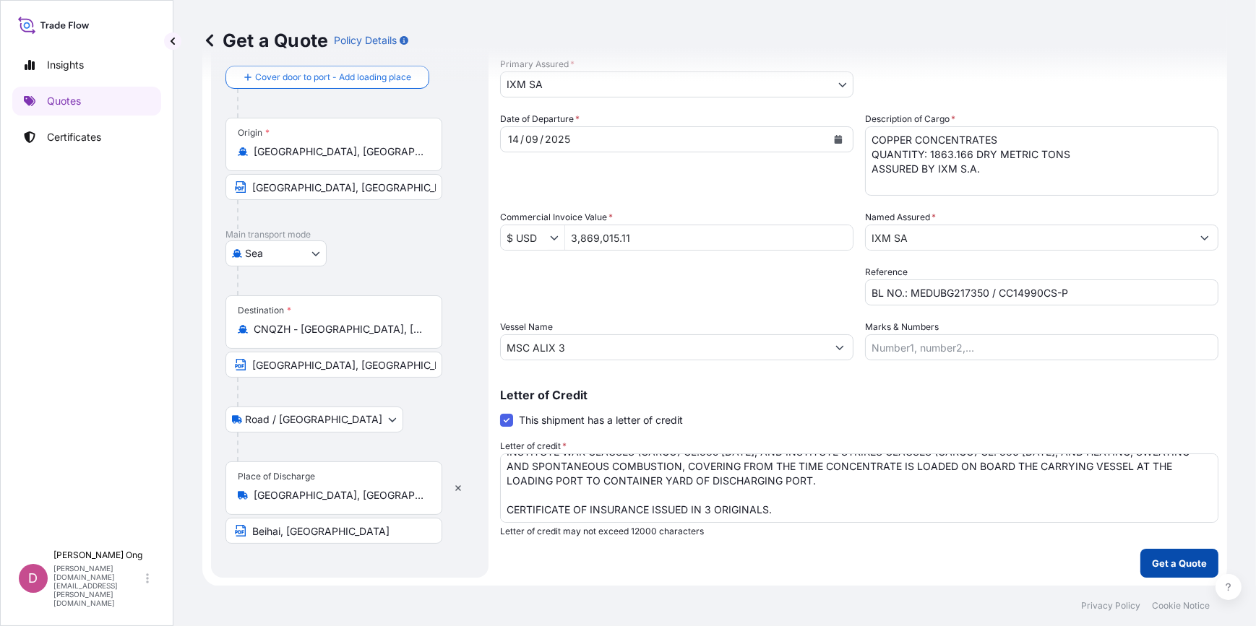
click at [1196, 561] on button "Get a Quote" at bounding box center [1179, 563] width 78 height 29
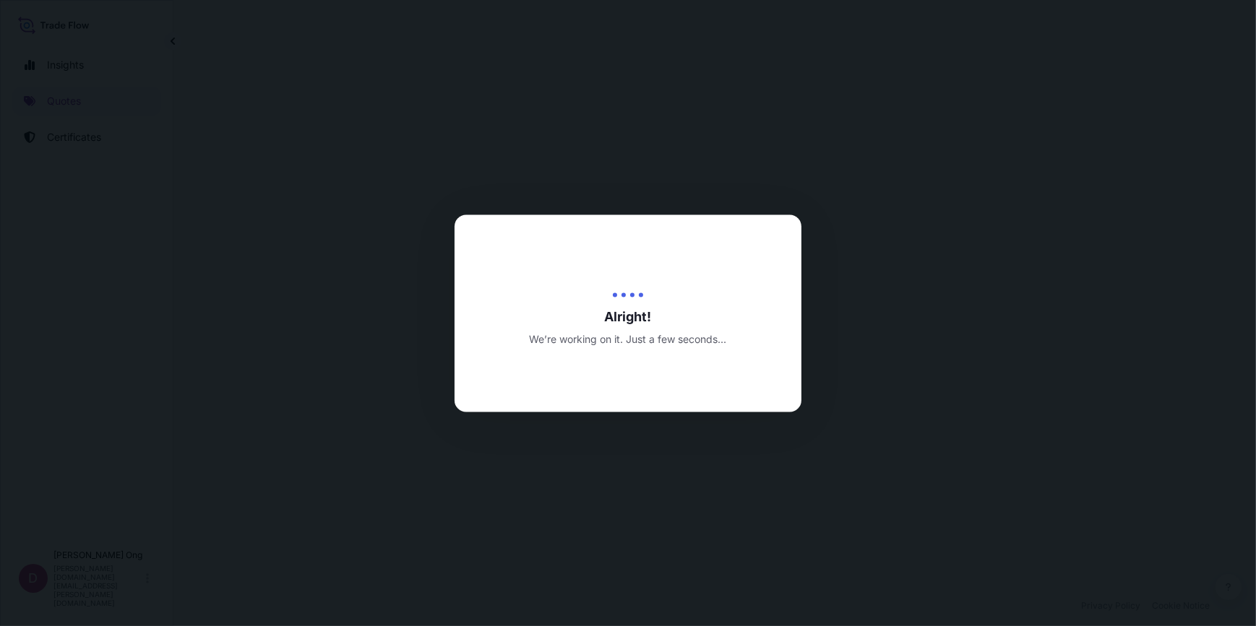
select select "Sea"
select select "Road / [GEOGRAPHIC_DATA]"
select select "31846"
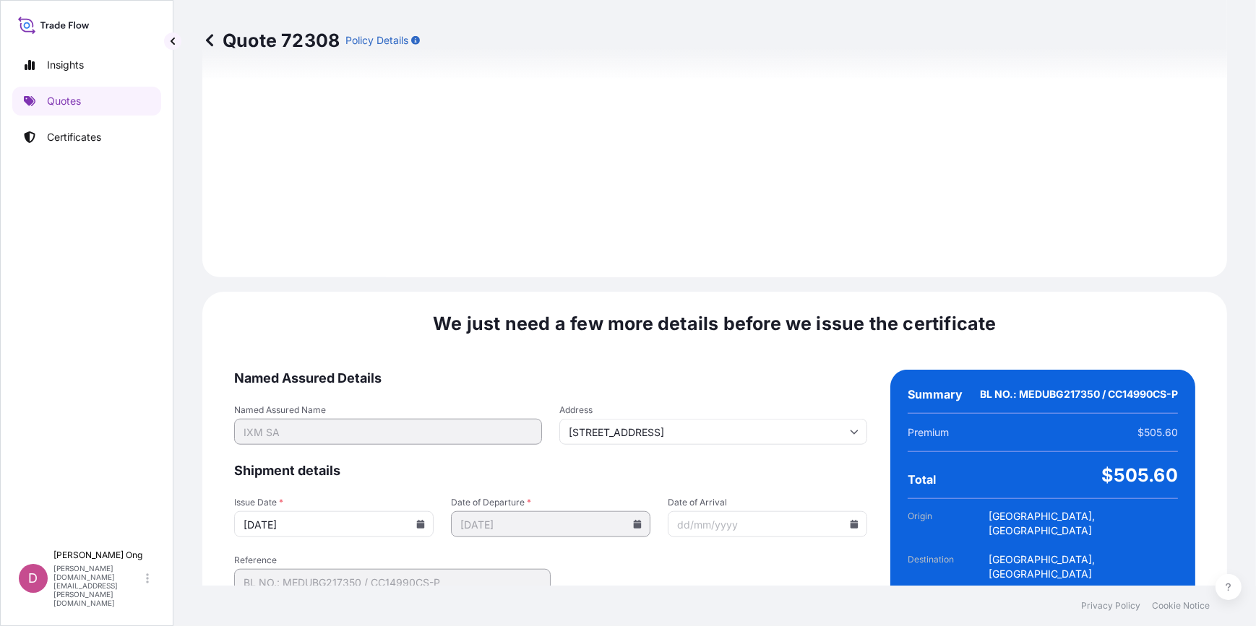
scroll to position [1779, 0]
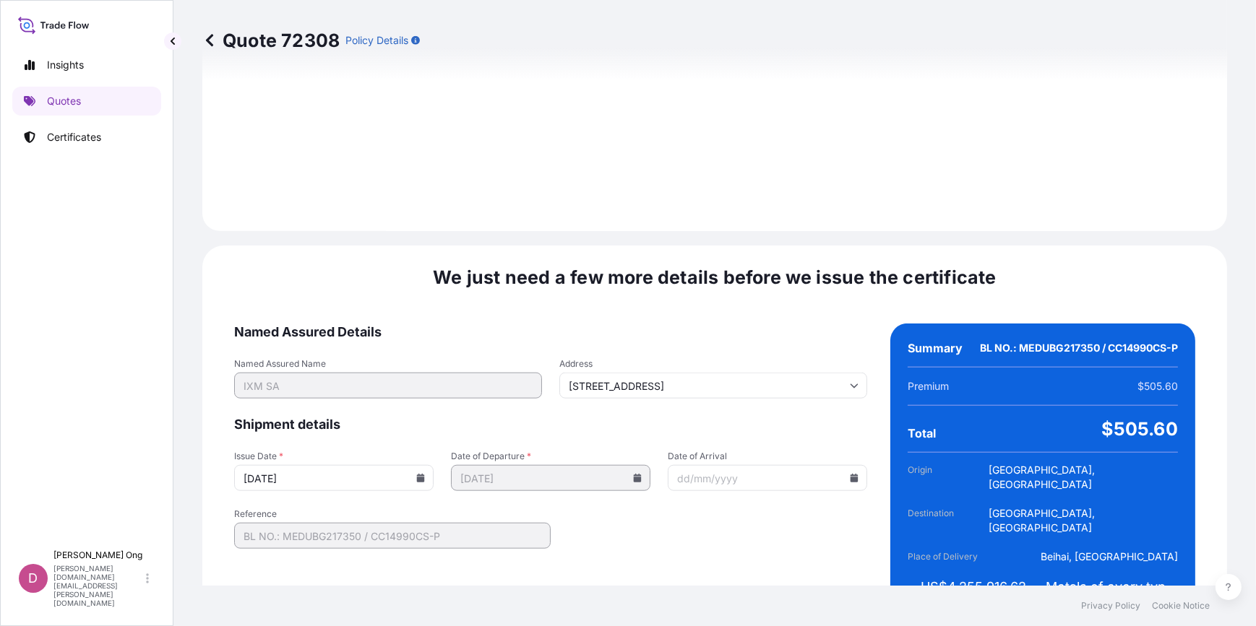
click at [426, 465] on input "[DATE]" at bounding box center [333, 478] width 199 height 26
click at [418, 465] on input "[DATE]" at bounding box center [333, 478] width 199 height 26
click at [415, 465] on input "[DATE]" at bounding box center [333, 478] width 199 height 26
click at [417, 474] on icon at bounding box center [421, 478] width 8 height 9
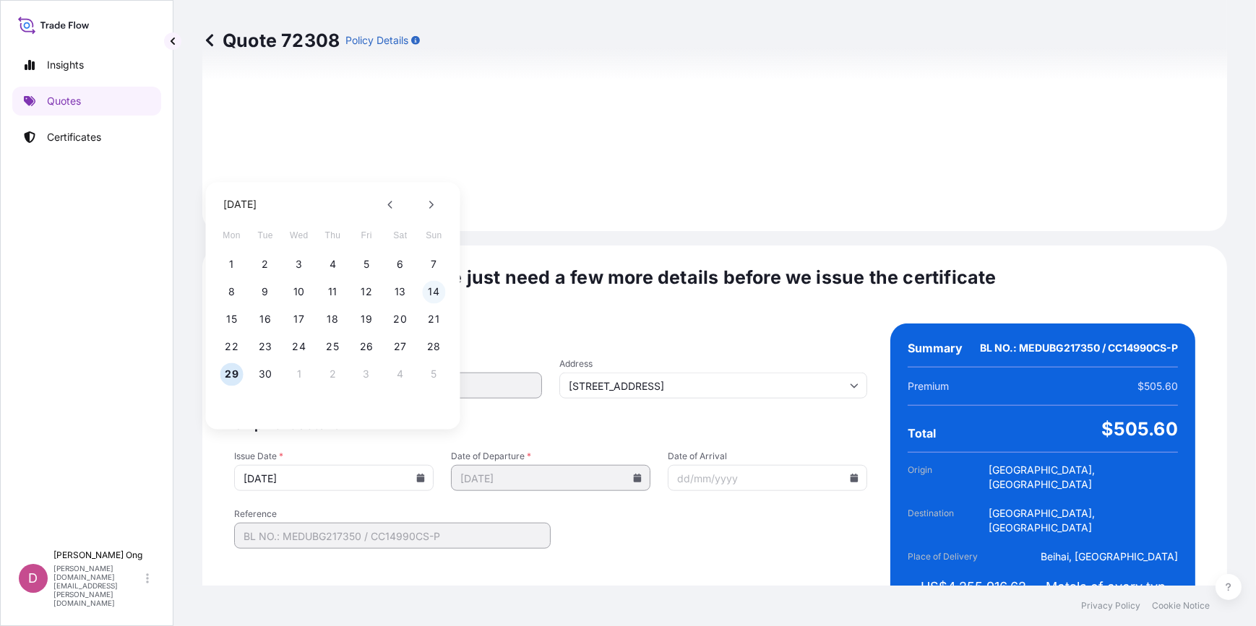
click at [431, 285] on button "14" at bounding box center [433, 291] width 23 height 23
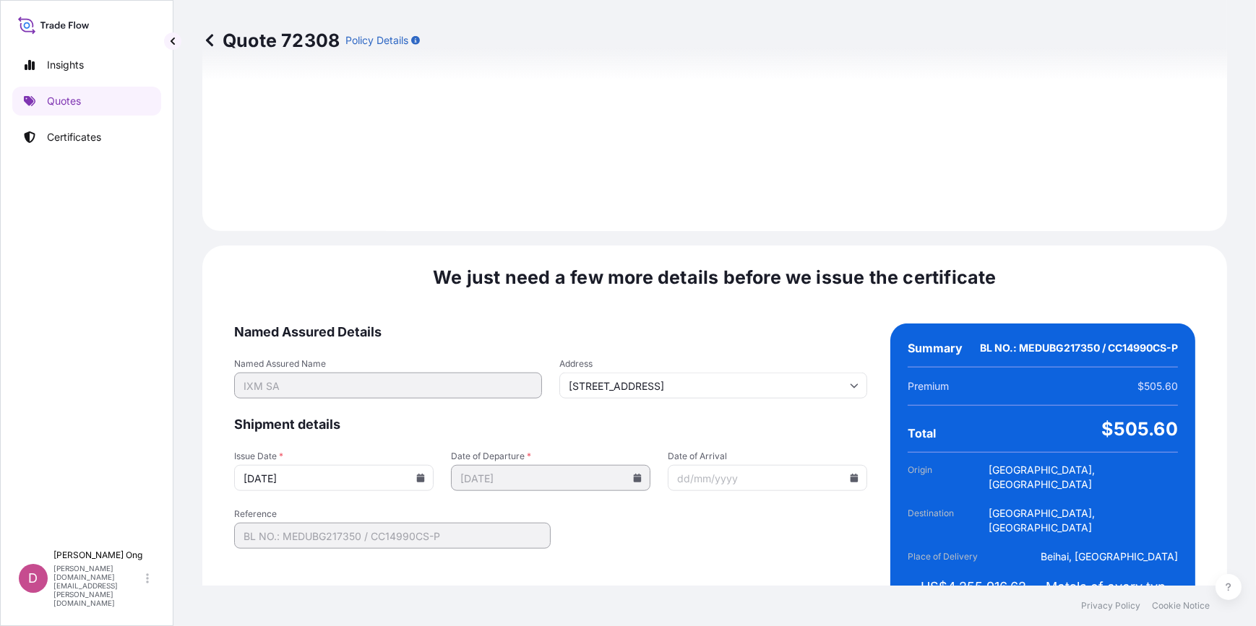
type input "[DATE]"
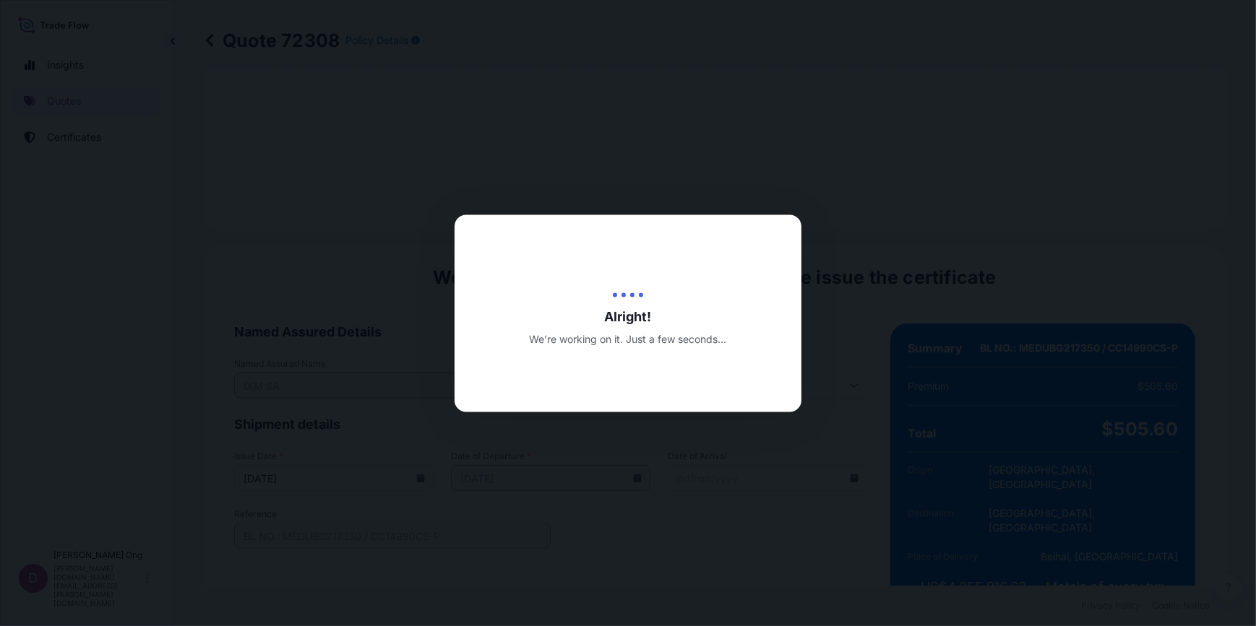
click at [707, 483] on div at bounding box center [628, 313] width 1256 height 626
drag, startPoint x: 688, startPoint y: 484, endPoint x: 454, endPoint y: 251, distance: 331.0
click at [572, 480] on div at bounding box center [628, 313] width 1256 height 626
click at [959, 441] on div at bounding box center [628, 313] width 1256 height 626
drag, startPoint x: 959, startPoint y: 441, endPoint x: 709, endPoint y: 500, distance: 256.0
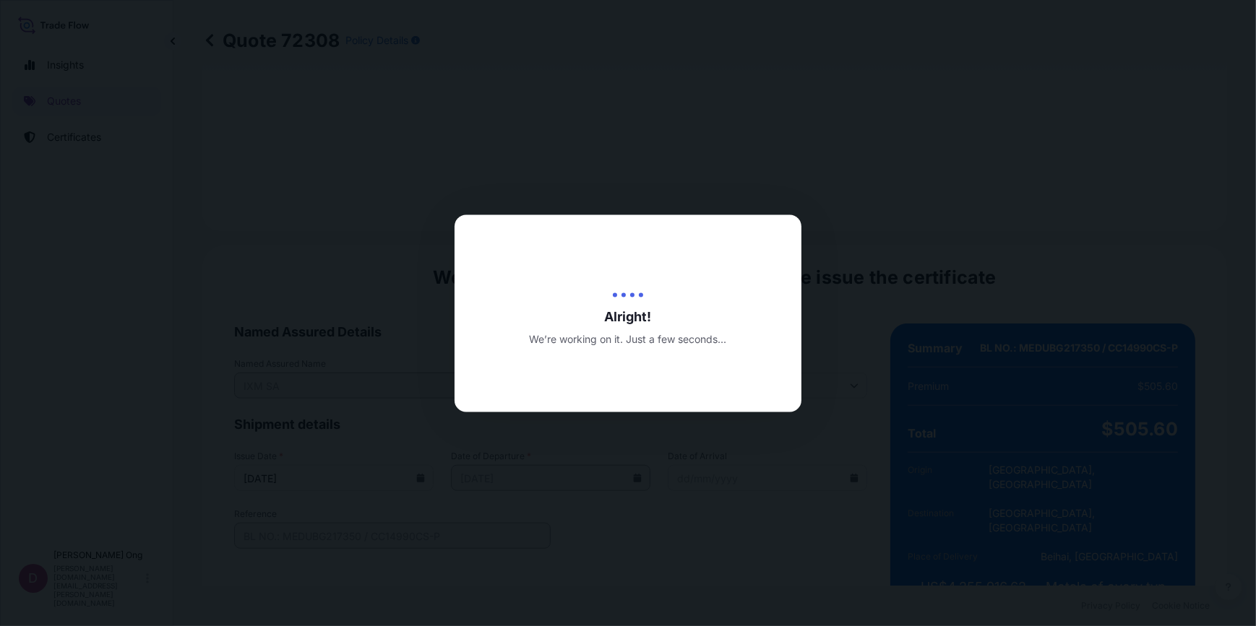
click at [709, 500] on div at bounding box center [628, 313] width 1256 height 626
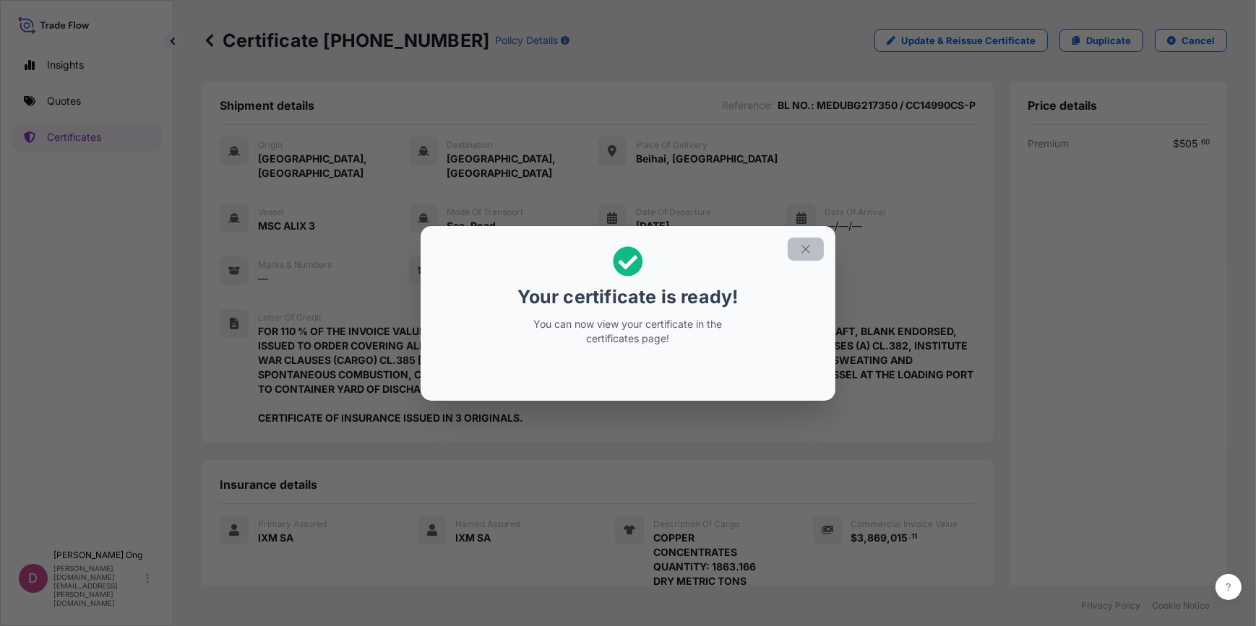
click at [812, 245] on button "button" at bounding box center [805, 249] width 36 height 23
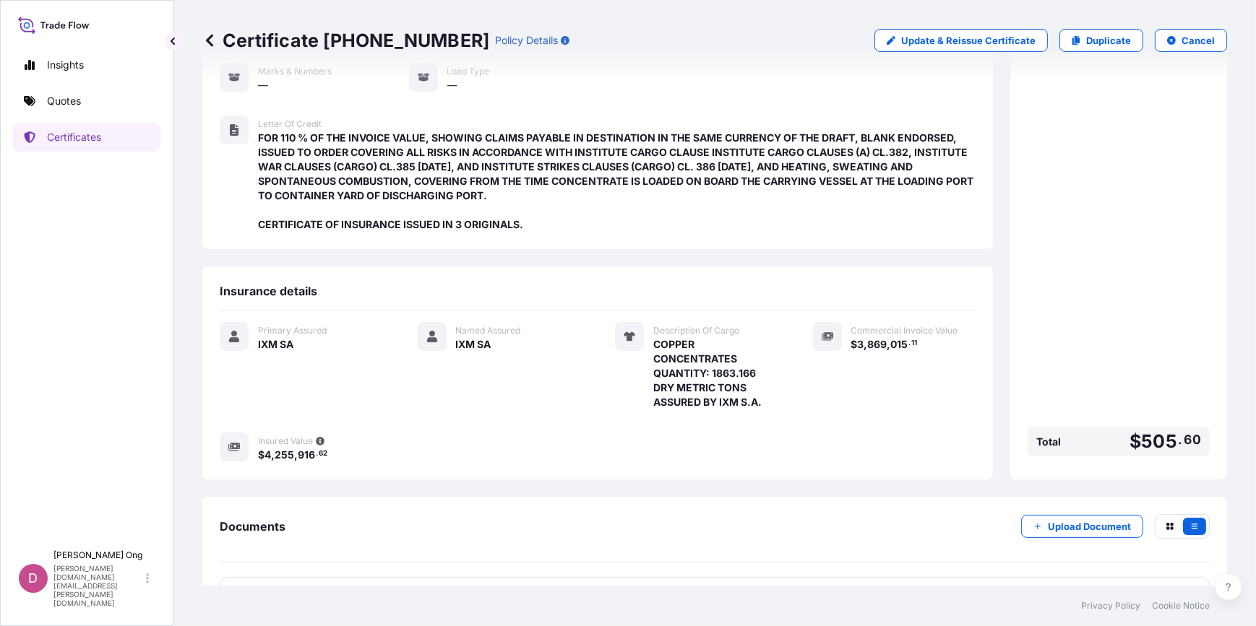
scroll to position [224, 0]
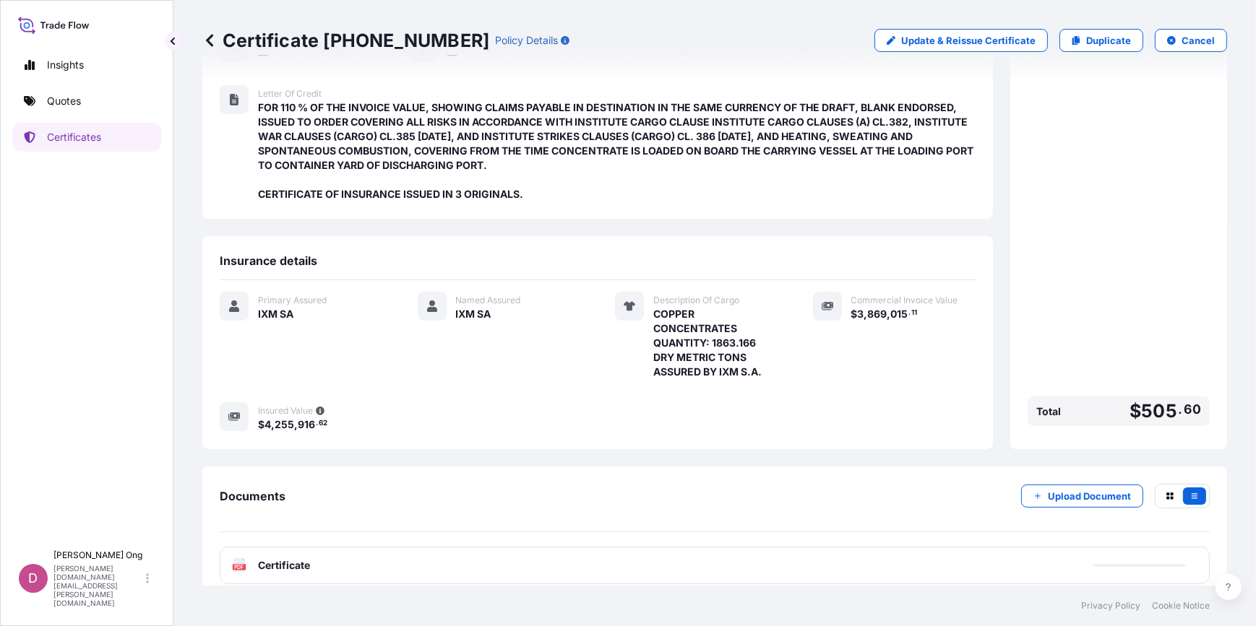
click at [384, 550] on div "PDF Certificate" at bounding box center [715, 566] width 990 height 38
click at [424, 553] on div "PDF Certificate" at bounding box center [715, 566] width 990 height 38
click at [464, 547] on div "PDF Certificate" at bounding box center [715, 566] width 990 height 38
click at [462, 548] on div "PDF Certificate" at bounding box center [715, 566] width 990 height 38
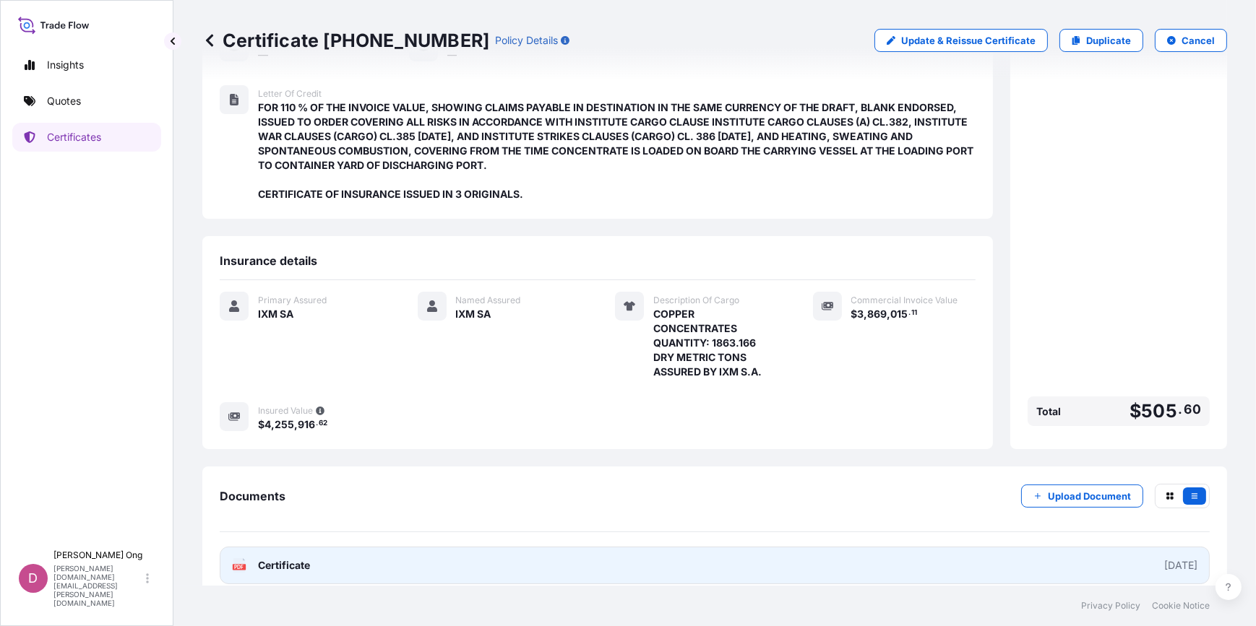
click at [516, 554] on link "PDF Certificate [DATE]" at bounding box center [715, 566] width 990 height 38
